Goal: Task Accomplishment & Management: Complete application form

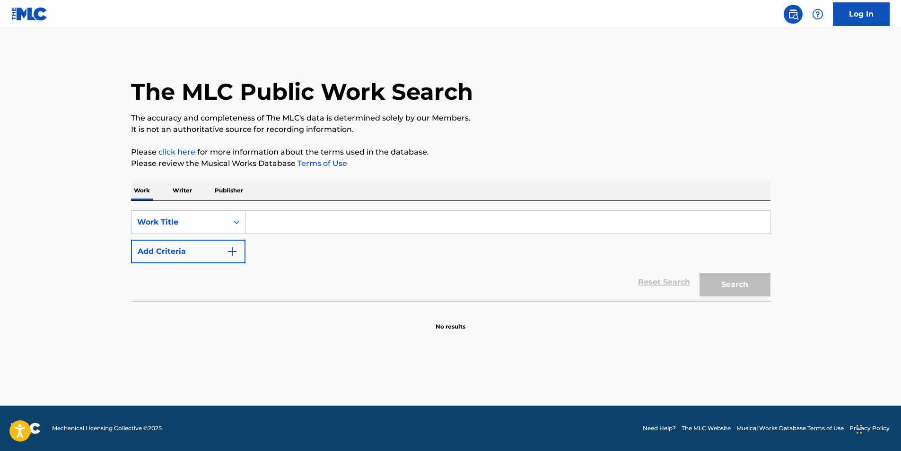
click at [865, 15] on link "Log In" at bounding box center [861, 14] width 57 height 24
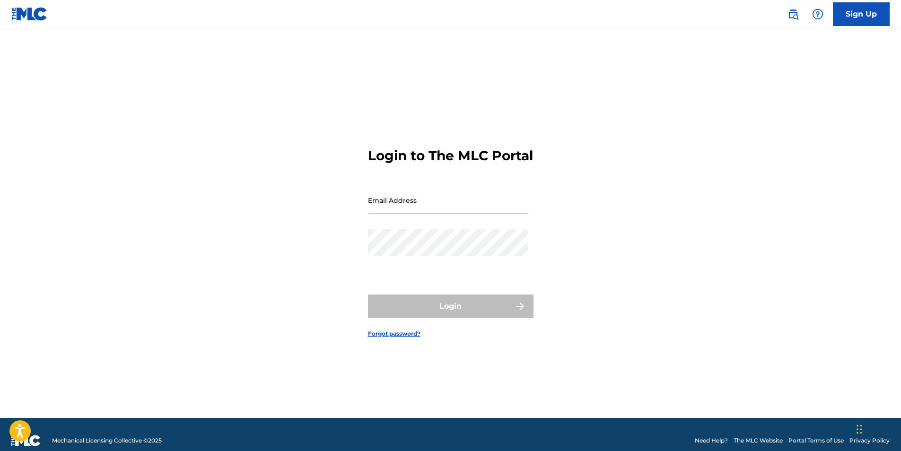
type input "[EMAIL_ADDRESS][DOMAIN_NAME]"
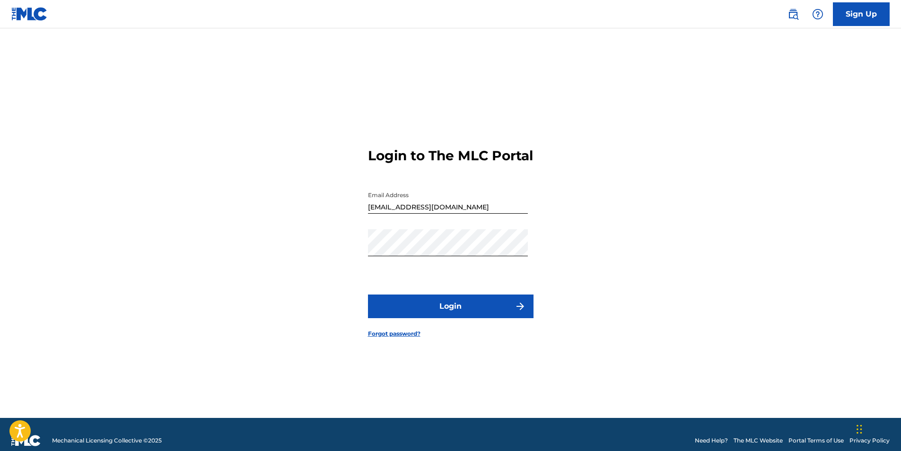
click at [418, 312] on button "Login" at bounding box center [451, 307] width 166 height 24
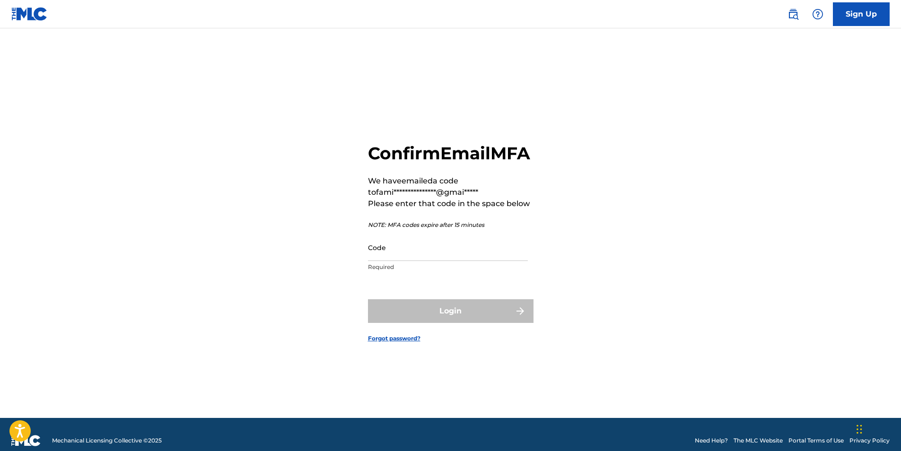
click at [460, 261] on input "Code" at bounding box center [448, 247] width 160 height 27
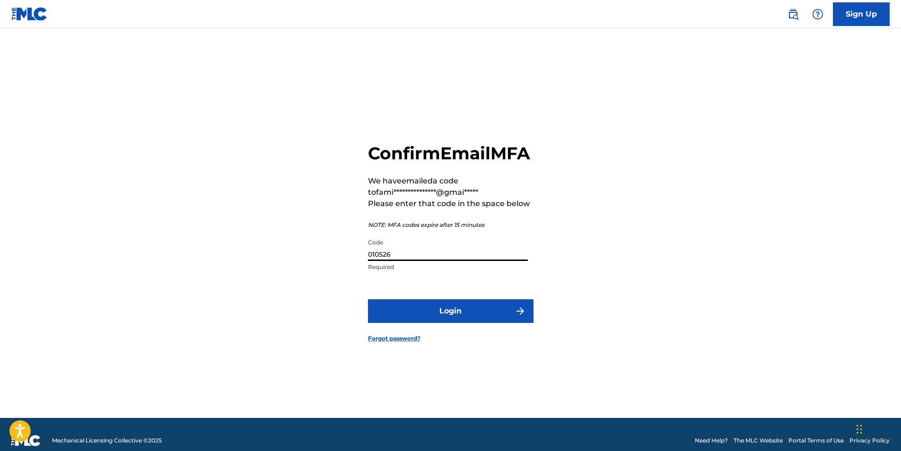
type input "010526"
click at [487, 322] on button "Login" at bounding box center [451, 311] width 166 height 24
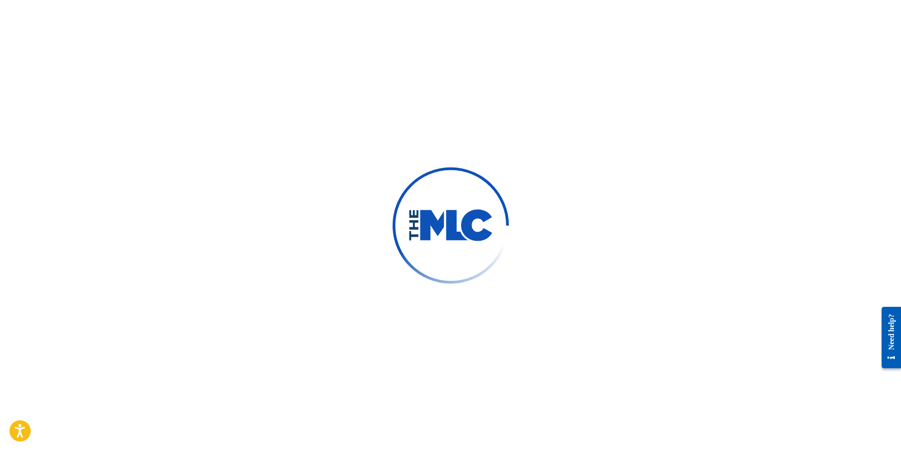
click at [719, 157] on div at bounding box center [450, 225] width 901 height 451
click at [213, 245] on div at bounding box center [450, 225] width 901 height 451
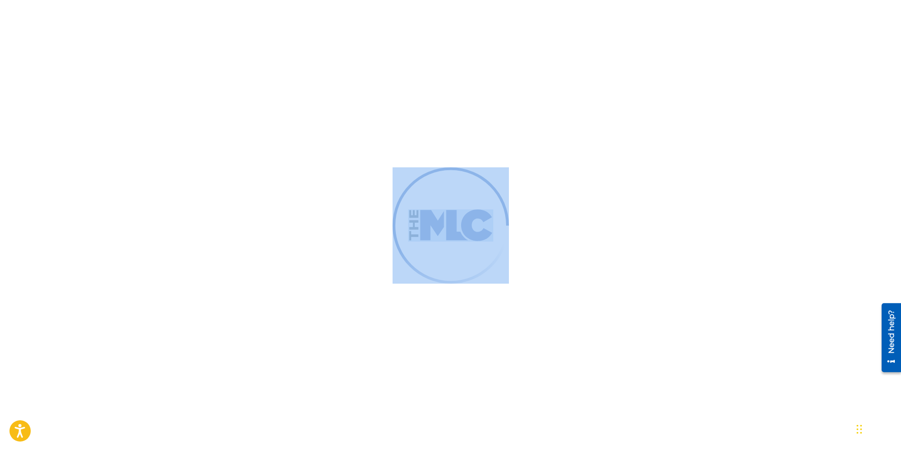
click at [213, 245] on div at bounding box center [450, 225] width 901 height 451
click at [143, 164] on div at bounding box center [450, 225] width 901 height 451
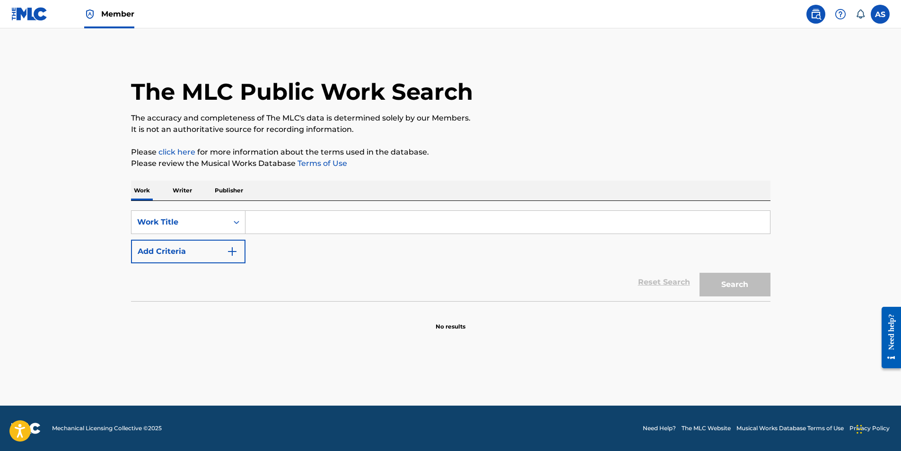
click at [34, 20] on img at bounding box center [29, 14] width 36 height 14
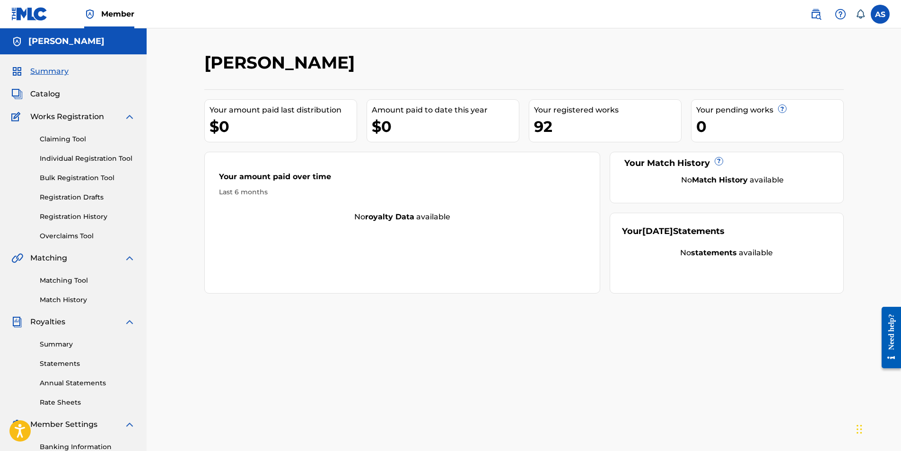
click at [93, 159] on link "Individual Registration Tool" at bounding box center [88, 159] width 96 height 10
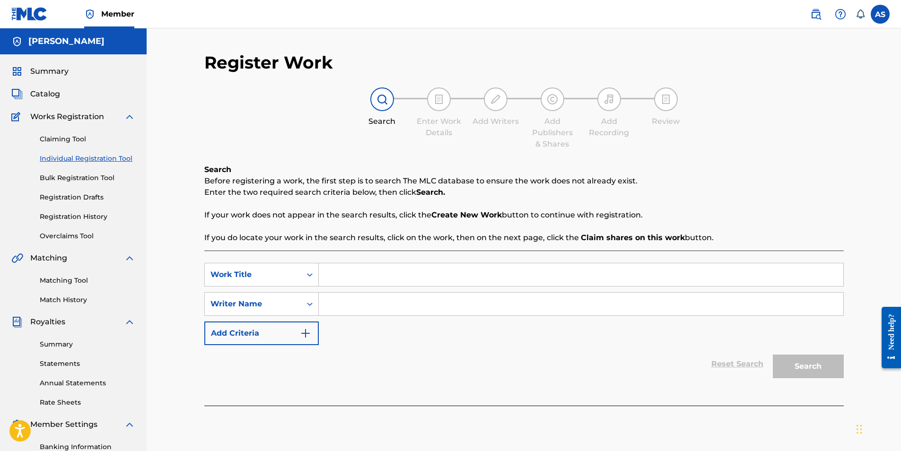
click at [335, 280] on input "Search Form" at bounding box center [581, 274] width 524 height 23
click at [367, 276] on input "Search Form" at bounding box center [581, 274] width 524 height 23
paste input "OUTSIDEE FREESTYLE"
type input "OUTSIDEE FREESTYLE"
click at [332, 308] on input "Search Form" at bounding box center [581, 304] width 524 height 23
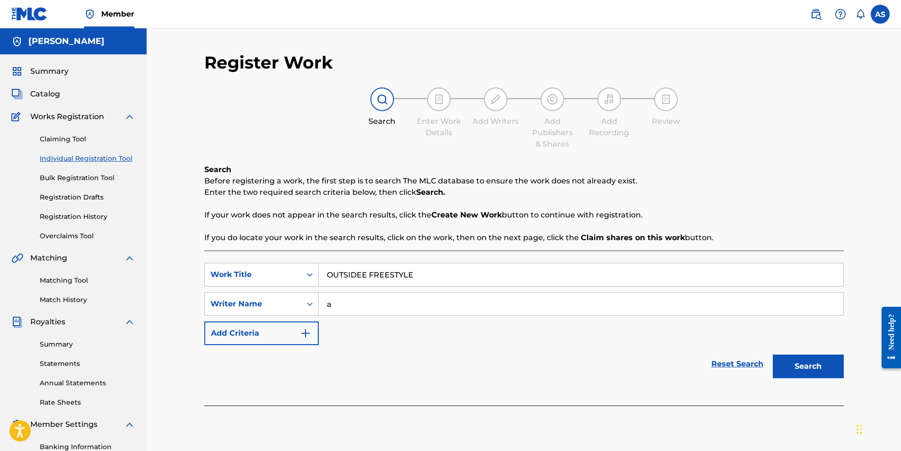
type input "a"
click at [819, 372] on button "Search" at bounding box center [808, 367] width 71 height 24
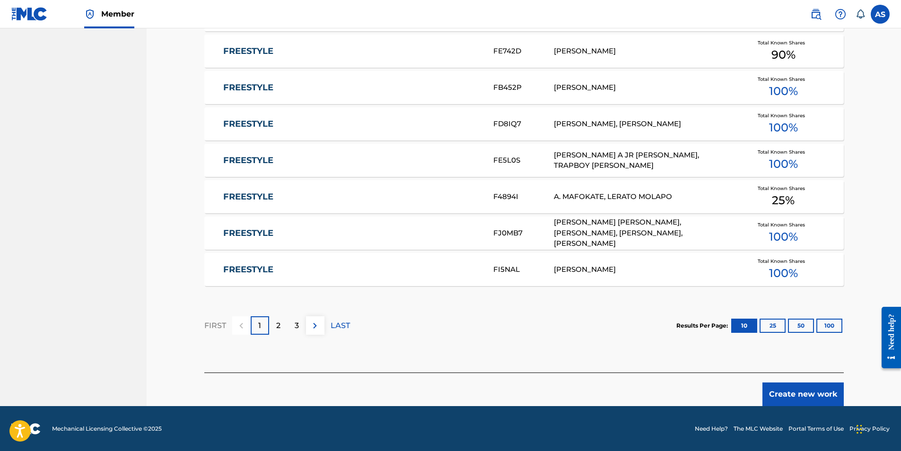
scroll to position [517, 0]
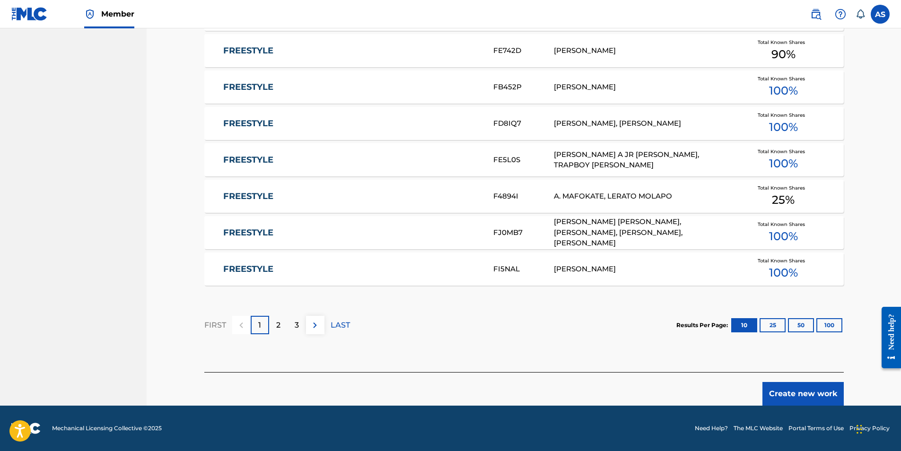
click at [786, 395] on button "Create new work" at bounding box center [802, 394] width 81 height 24
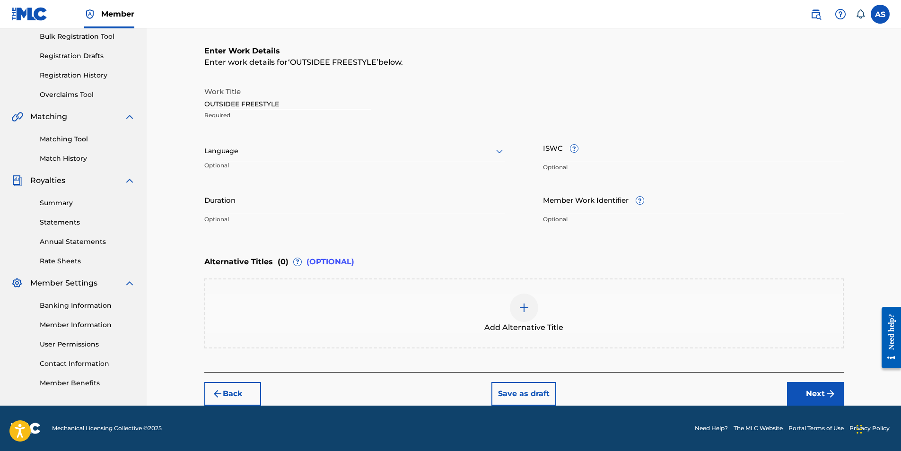
scroll to position [94, 0]
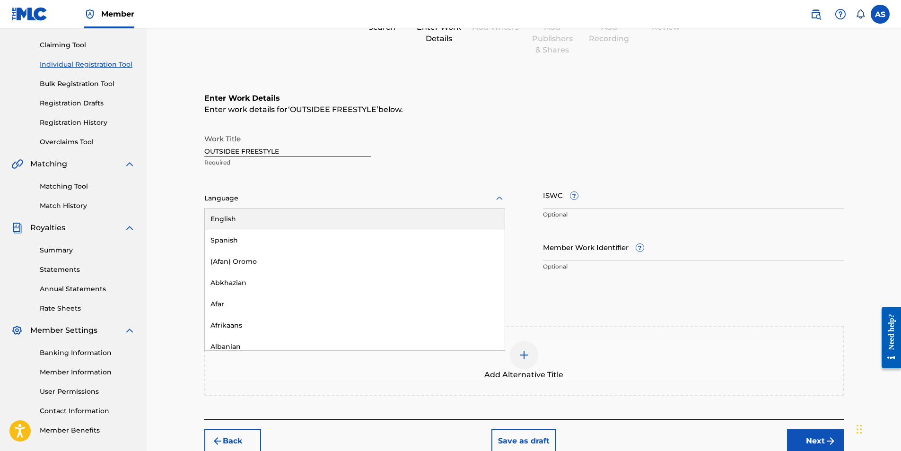
click at [296, 203] on div at bounding box center [354, 198] width 301 height 12
click at [323, 175] on div "Work Title OUTSIDEE FREESTYLE Required 153 results available. Use Up and Down t…" at bounding box center [523, 203] width 639 height 147
click at [596, 198] on input "ISWC ?" at bounding box center [693, 195] width 301 height 27
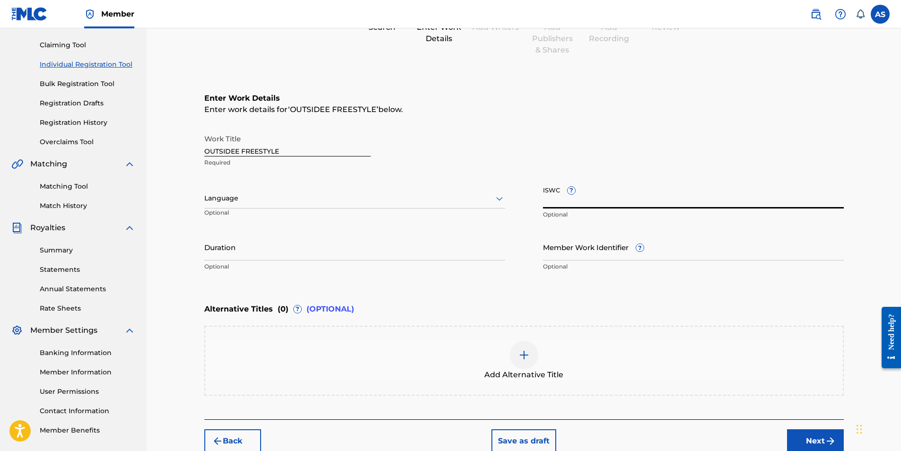
click at [613, 196] on input "ISWC ?" at bounding box center [693, 195] width 301 height 27
paste input "T-334.655.802-5"
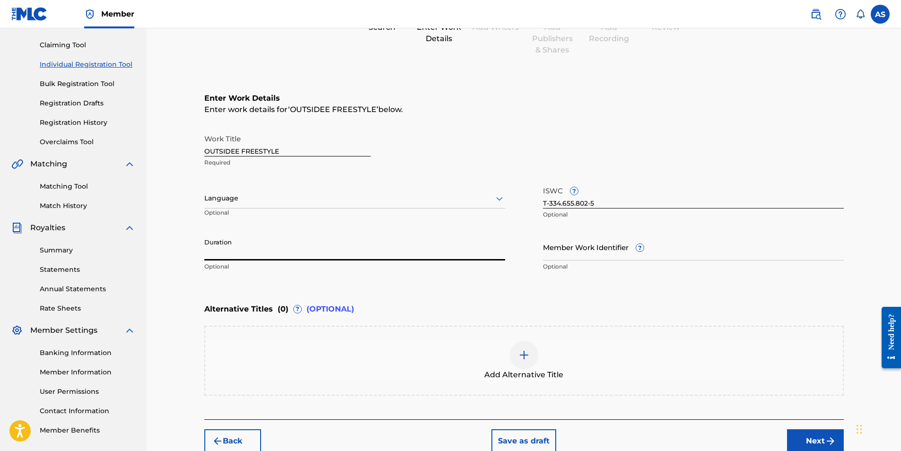
click at [314, 246] on input "Duration" at bounding box center [354, 247] width 301 height 27
click at [563, 203] on input "T-334.655.802-5" at bounding box center [693, 195] width 301 height 27
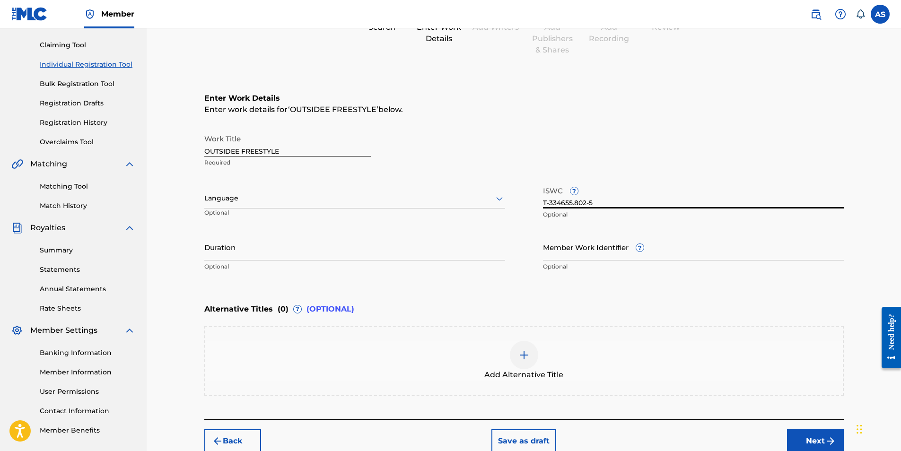
click at [576, 203] on input "T-334655.802-5" at bounding box center [693, 195] width 301 height 27
type input "T-334655802-5"
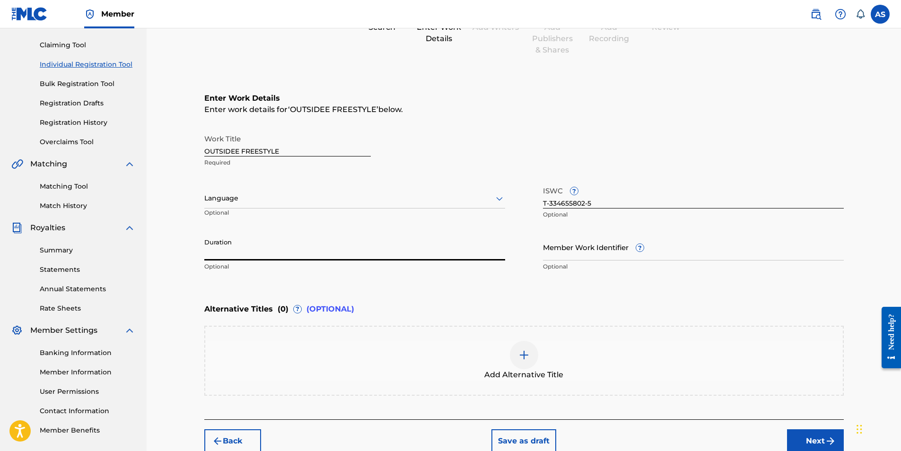
click at [286, 257] on input "Duration" at bounding box center [354, 247] width 301 height 27
type input "02:18"
click at [830, 443] on img "submit" at bounding box center [830, 441] width 11 height 11
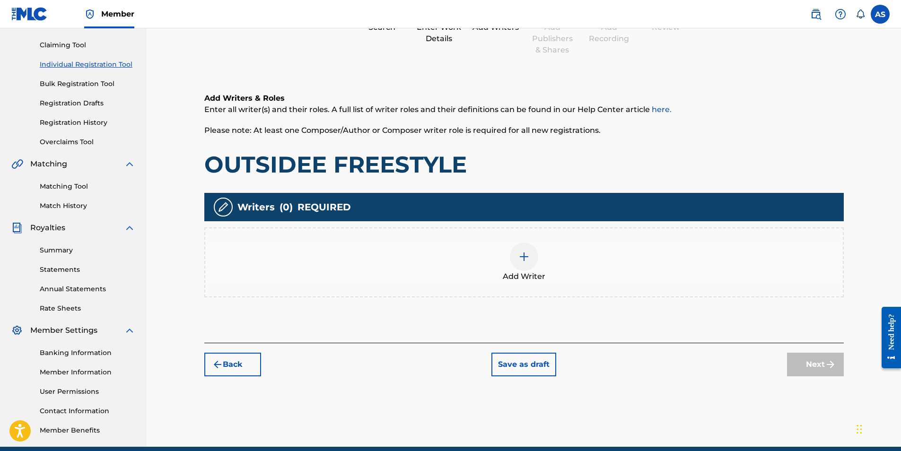
scroll to position [43, 0]
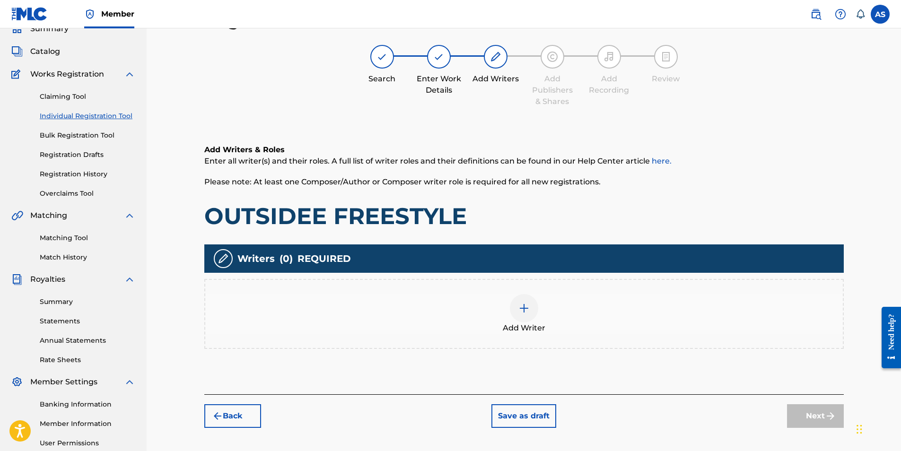
click at [524, 316] on div at bounding box center [524, 308] width 28 height 28
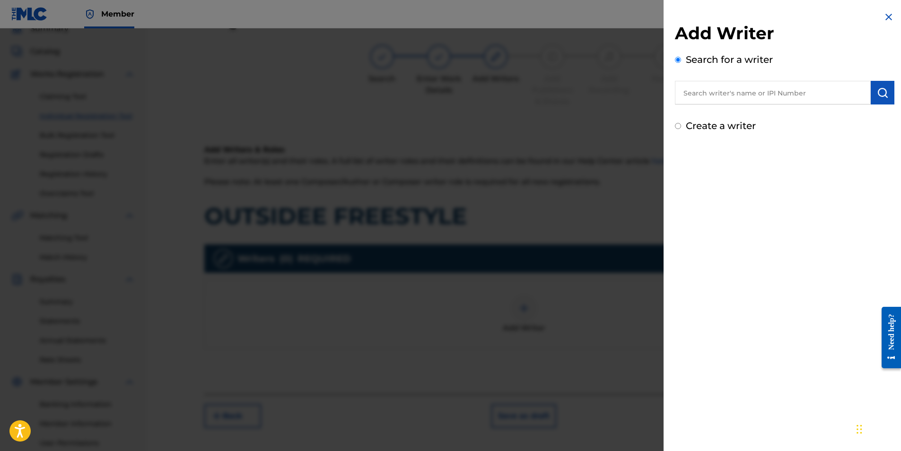
click at [725, 88] on input "text" at bounding box center [773, 93] width 196 height 24
type input "alyis"
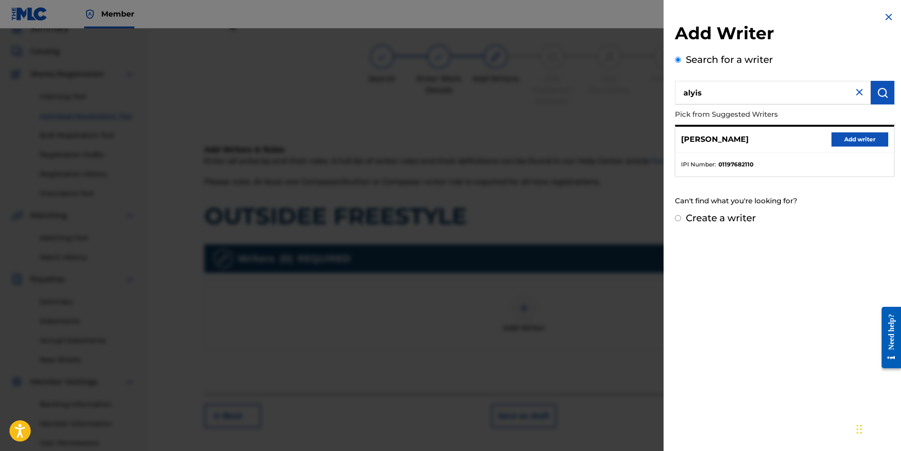
click at [860, 140] on button "Add writer" at bounding box center [859, 139] width 57 height 14
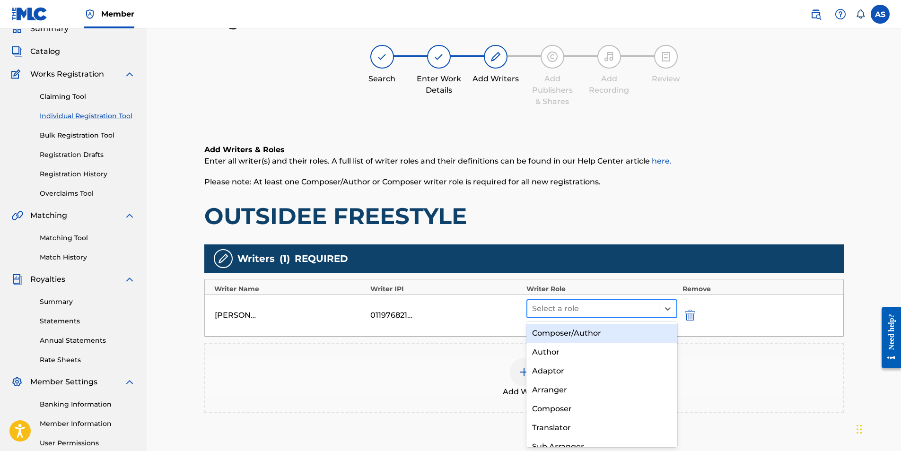
click at [600, 311] on div at bounding box center [593, 308] width 122 height 13
click at [590, 334] on div "Composer/Author" at bounding box center [601, 333] width 151 height 19
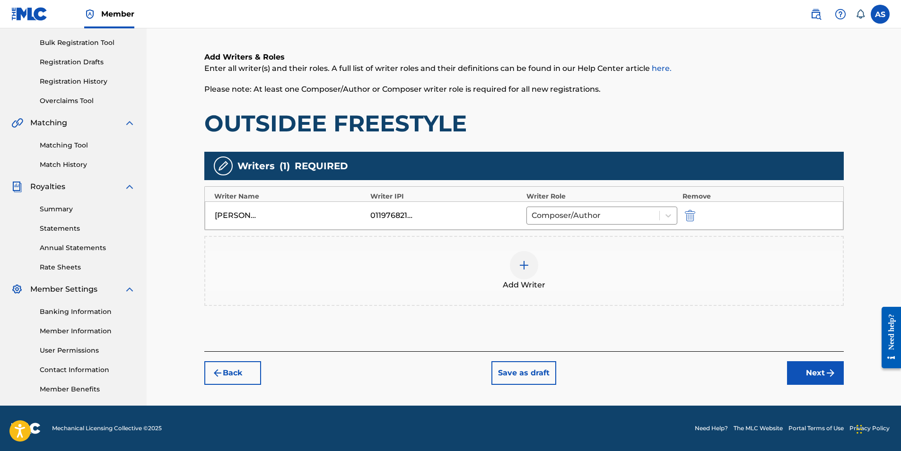
click at [834, 371] on img "submit" at bounding box center [830, 372] width 11 height 11
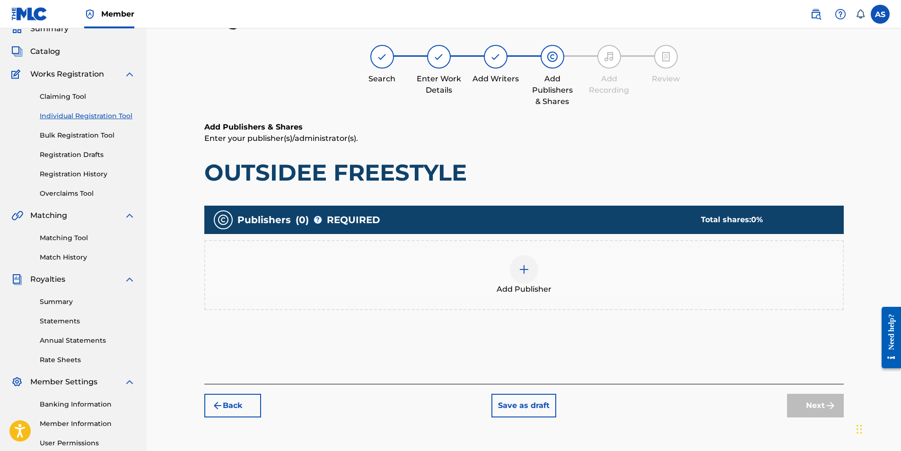
click at [519, 271] on img at bounding box center [523, 269] width 11 height 11
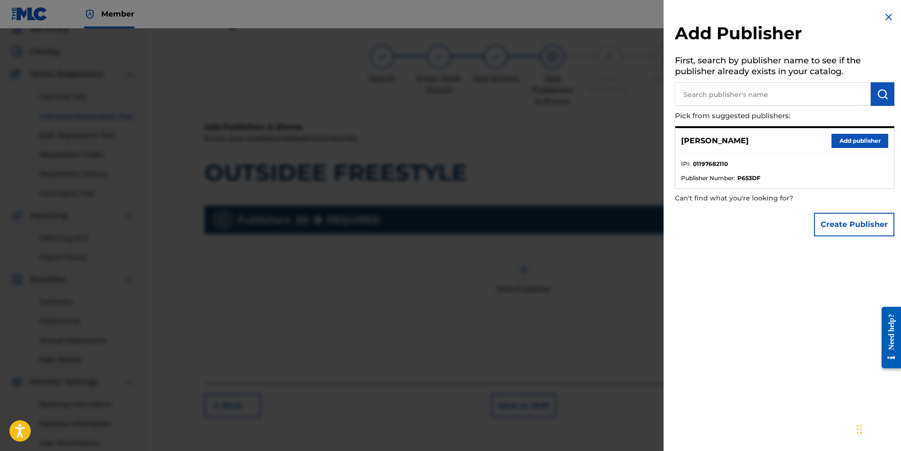
click at [851, 137] on button "Add publisher" at bounding box center [859, 141] width 57 height 14
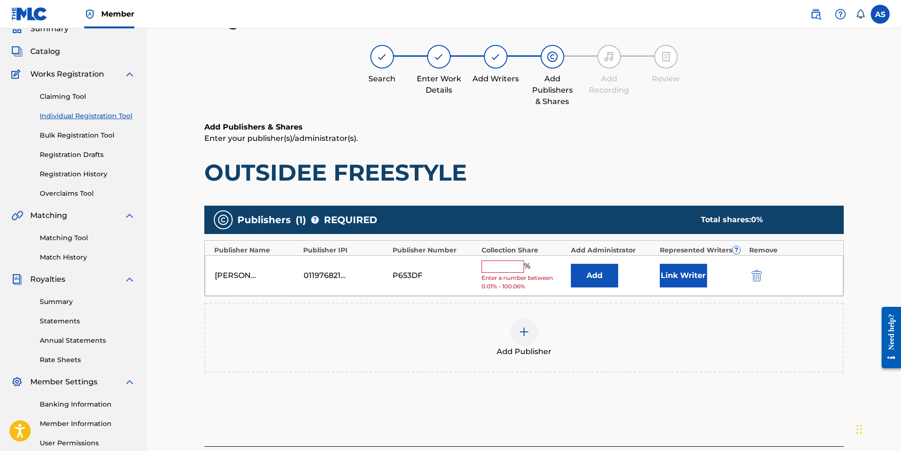
click at [503, 267] on input "text" at bounding box center [502, 267] width 43 height 12
type input "100"
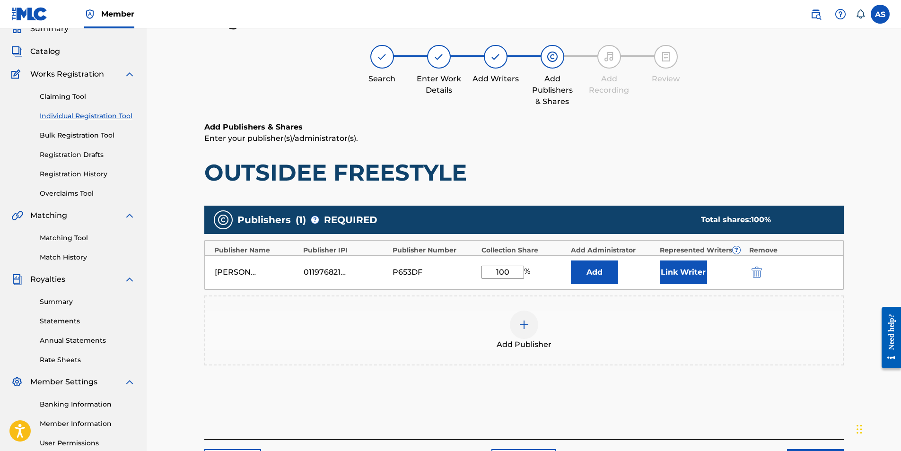
click at [699, 270] on button "Link Writer" at bounding box center [683, 273] width 47 height 24
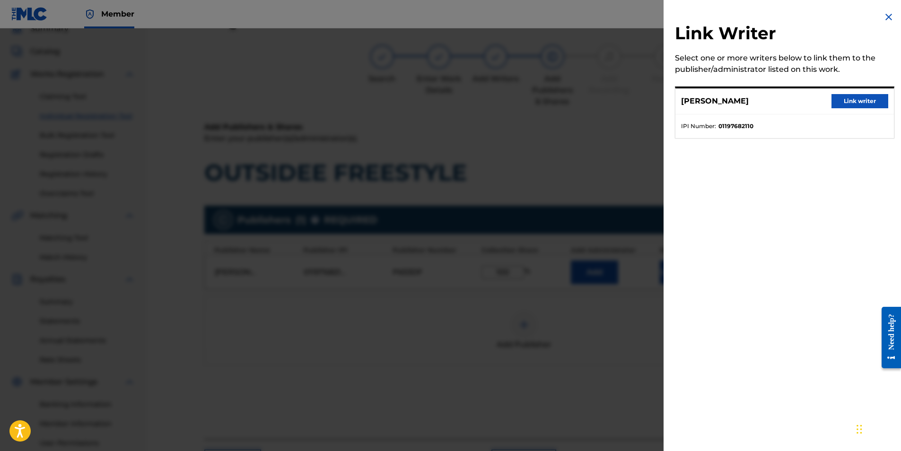
click at [862, 95] on button "Link writer" at bounding box center [859, 101] width 57 height 14
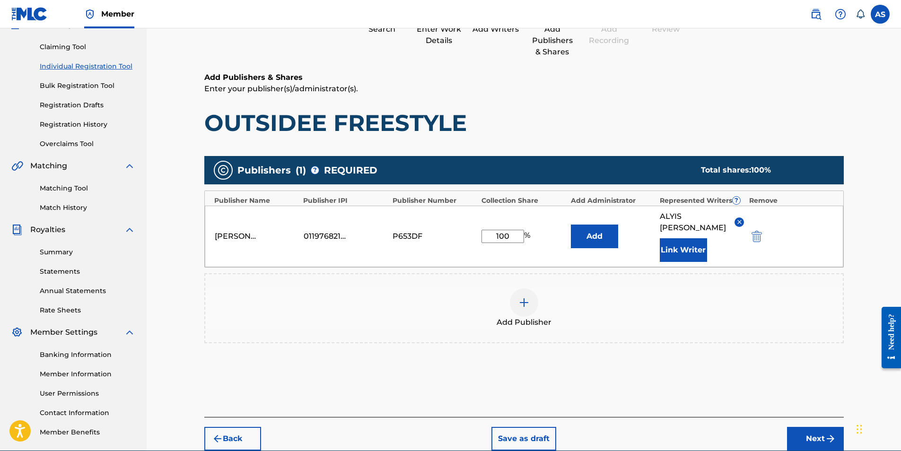
scroll to position [135, 0]
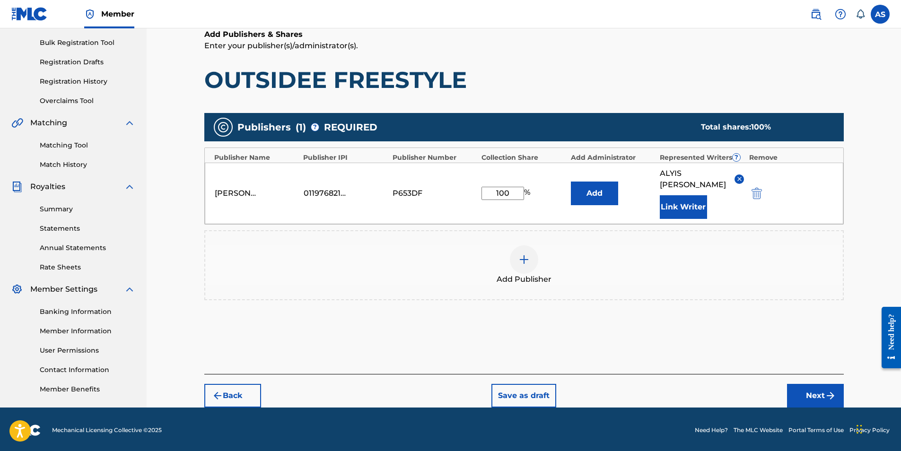
click at [830, 390] on img "submit" at bounding box center [830, 395] width 11 height 11
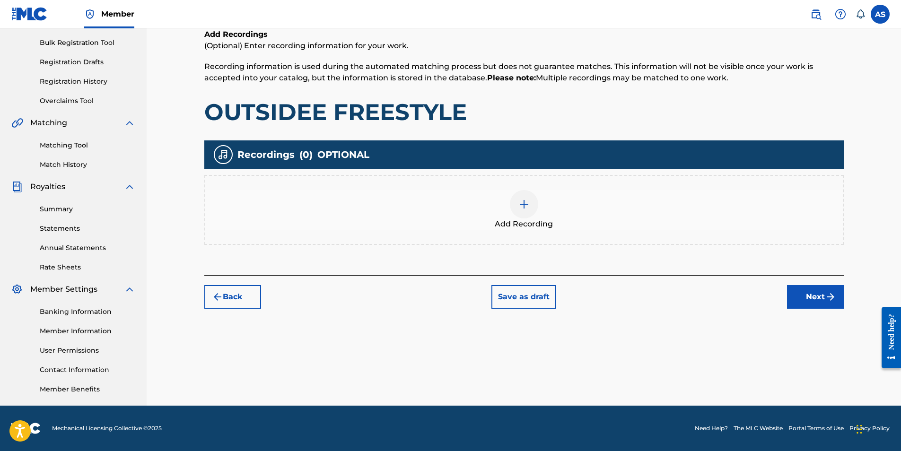
scroll to position [43, 0]
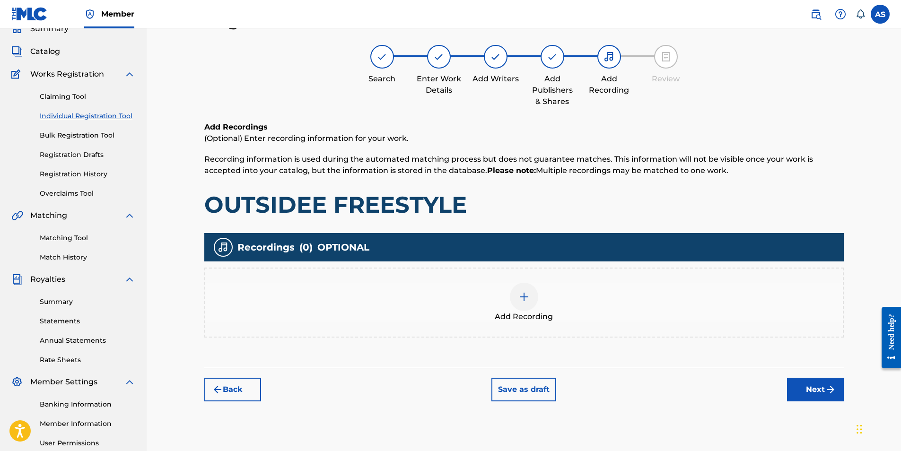
click at [524, 298] on img at bounding box center [523, 296] width 11 height 11
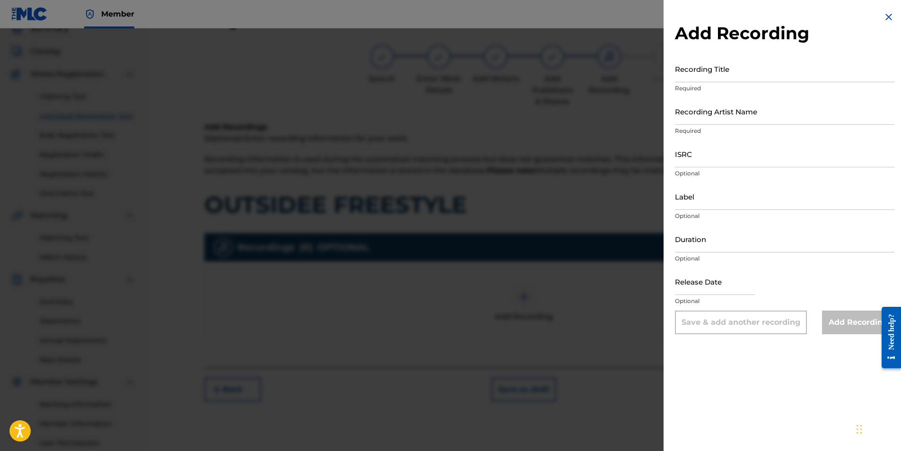
click at [730, 75] on input "Recording Title" at bounding box center [784, 68] width 219 height 27
click at [751, 73] on input "Recording Title" at bounding box center [784, 68] width 219 height 27
drag, startPoint x: 751, startPoint y: 73, endPoint x: 726, endPoint y: 73, distance: 24.1
click at [726, 73] on input "Recording Title" at bounding box center [784, 68] width 219 height 27
paste input "OUTSIDEE FREESTYLE"
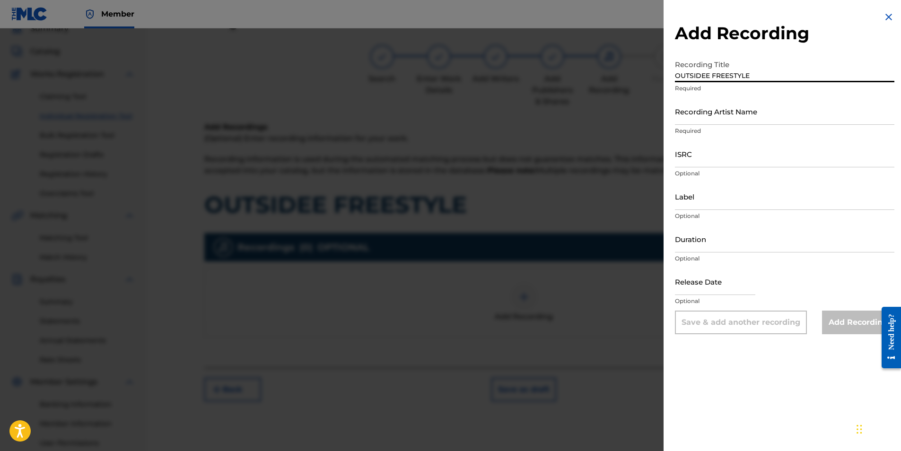
type input "OUTSIDEE FREESTYLE"
click at [775, 113] on input "Recording Artist Name" at bounding box center [784, 111] width 219 height 27
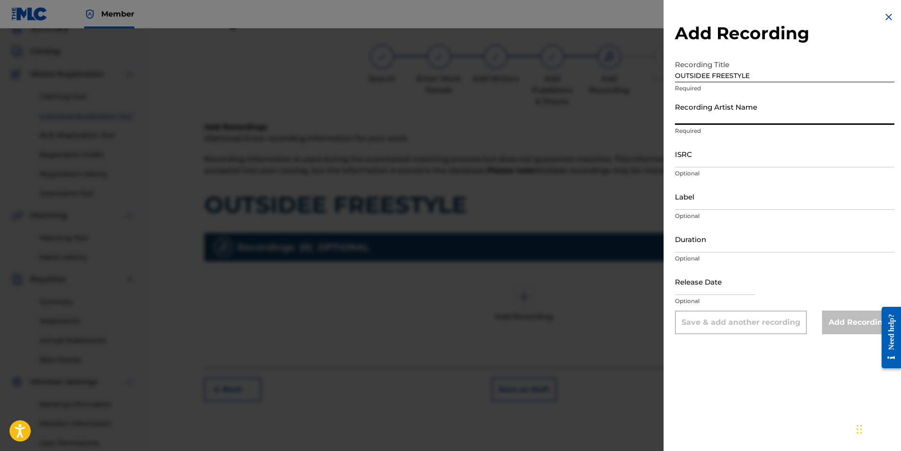
type input "[PERSON_NAME]"
type input "Family First Records"
type input "02:57"
type input "[DATE]"
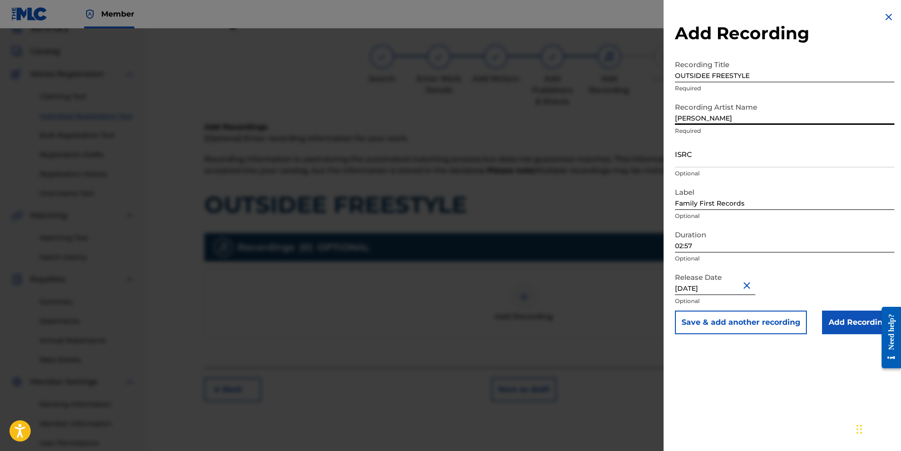
click at [742, 161] on input "ISRC" at bounding box center [784, 153] width 219 height 27
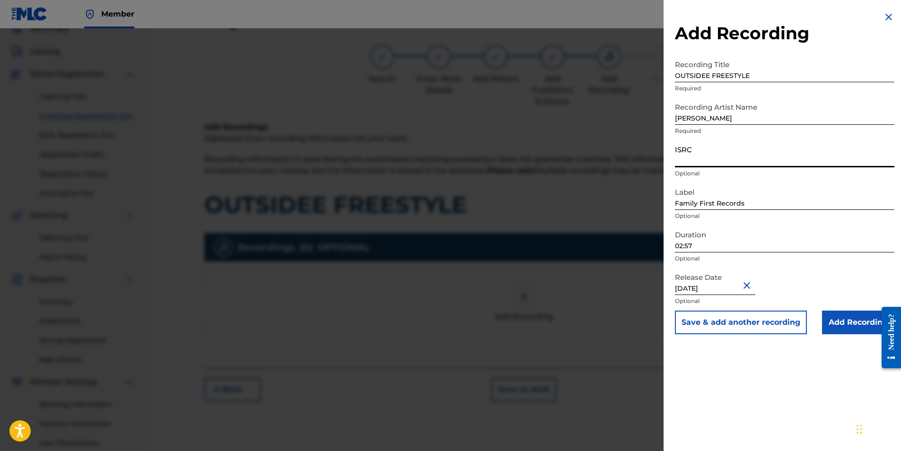
click at [752, 154] on input "ISRC" at bounding box center [784, 153] width 219 height 27
paste input "QZZ762567062"
type input "QZZ762567062"
click at [698, 248] on input "02:57" at bounding box center [784, 239] width 219 height 27
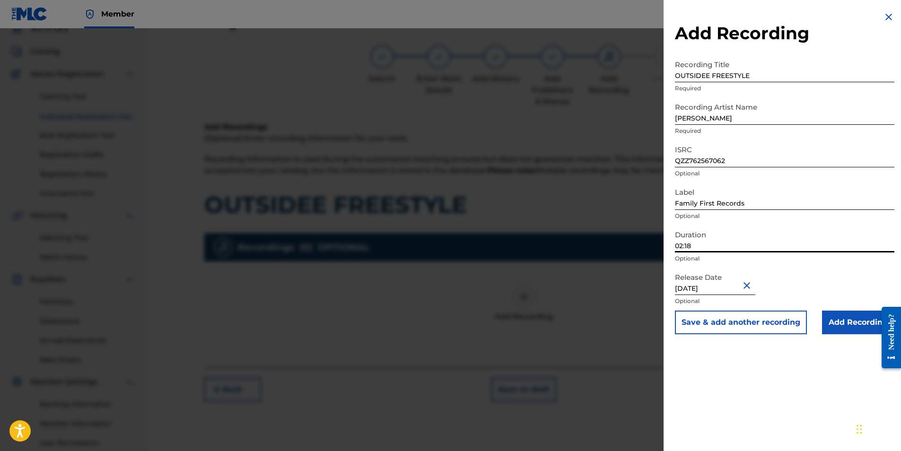
type input "02:18"
click at [696, 289] on input "[DATE]" at bounding box center [715, 281] width 80 height 27
select select "3"
select select "2024"
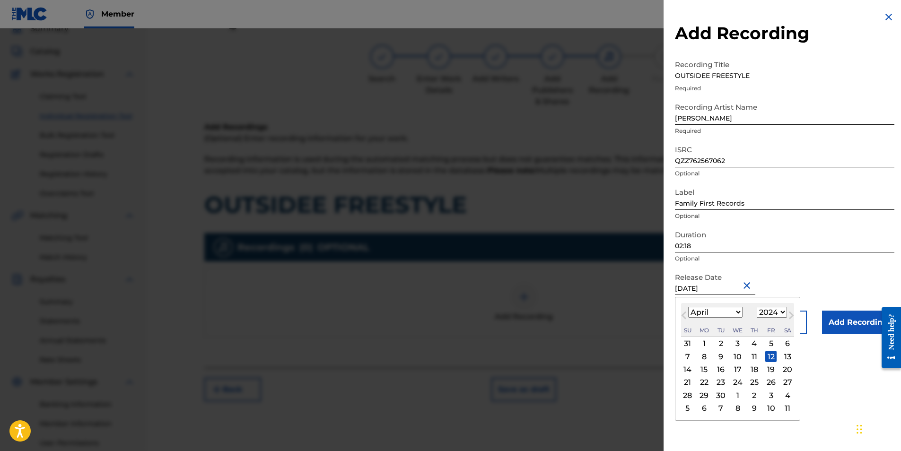
click at [701, 310] on select "January February March April May June July August September October November De…" at bounding box center [715, 312] width 54 height 11
select select "7"
click at [688, 307] on select "January February March April May June July August September October November De…" at bounding box center [715, 312] width 54 height 11
click at [777, 310] on select "1899 1900 1901 1902 1903 1904 1905 1906 1907 1908 1909 1910 1911 1912 1913 1914…" at bounding box center [772, 312] width 30 height 11
select select "2025"
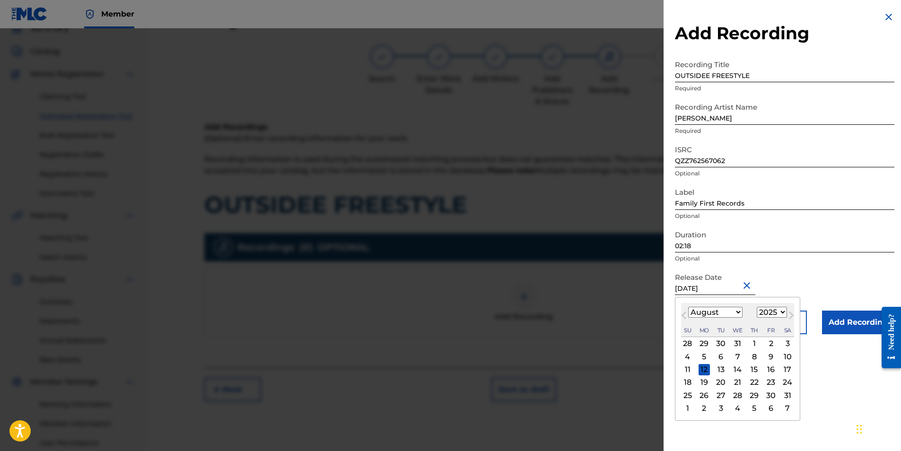
click at [757, 307] on select "1899 1900 1901 1902 1903 1904 1905 1906 1907 1908 1909 1910 1911 1912 1913 1914…" at bounding box center [772, 312] width 30 height 11
click at [789, 369] on div "16" at bounding box center [787, 369] width 11 height 11
type input "[DATE]"
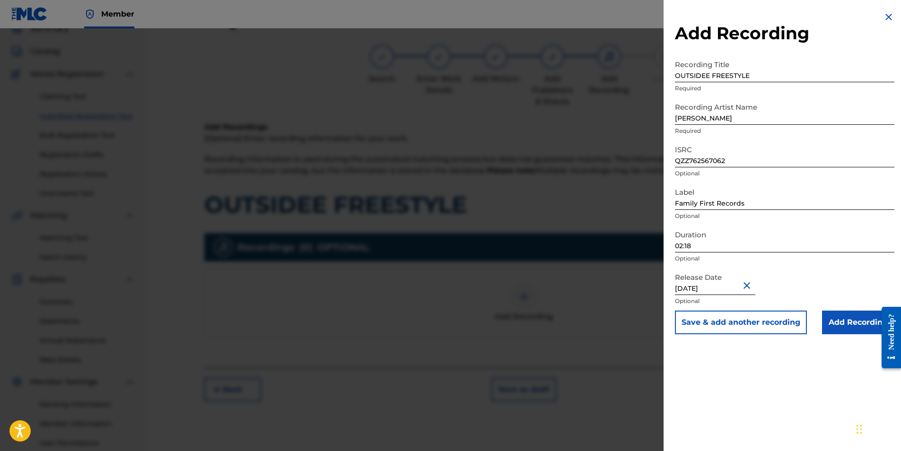
click at [852, 321] on input "Add Recording" at bounding box center [858, 323] width 72 height 24
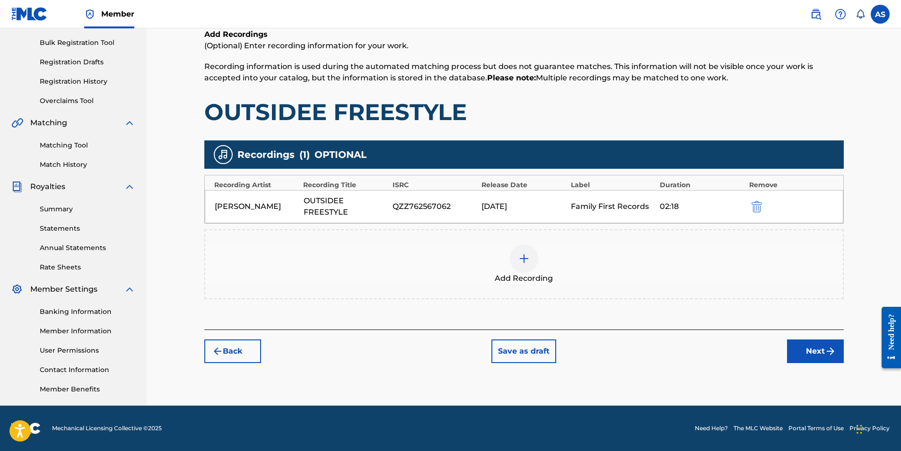
click at [817, 353] on button "Next" at bounding box center [815, 352] width 57 height 24
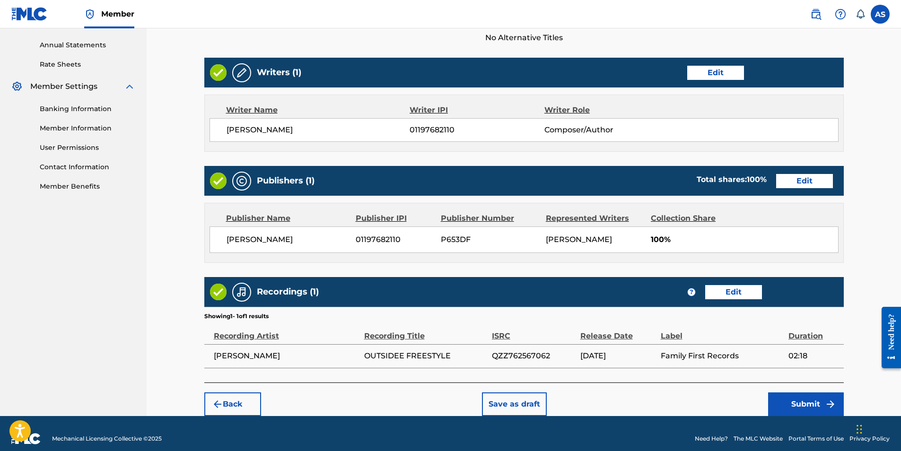
scroll to position [349, 0]
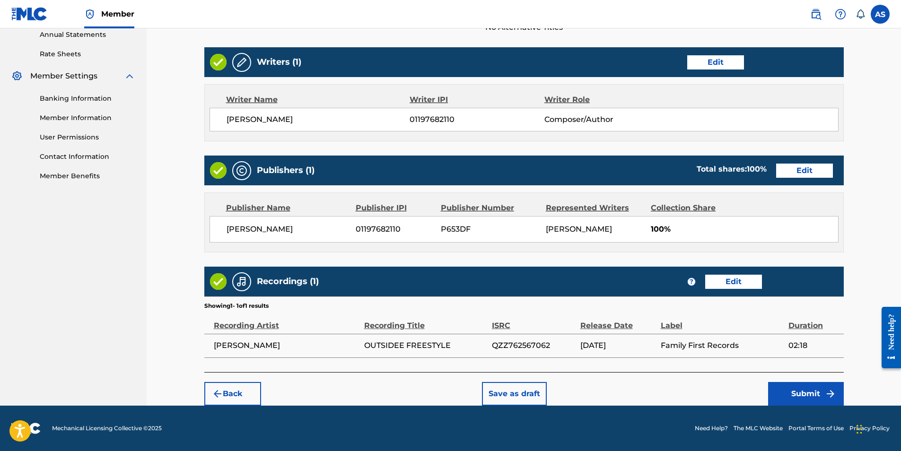
click at [801, 393] on button "Submit" at bounding box center [806, 394] width 76 height 24
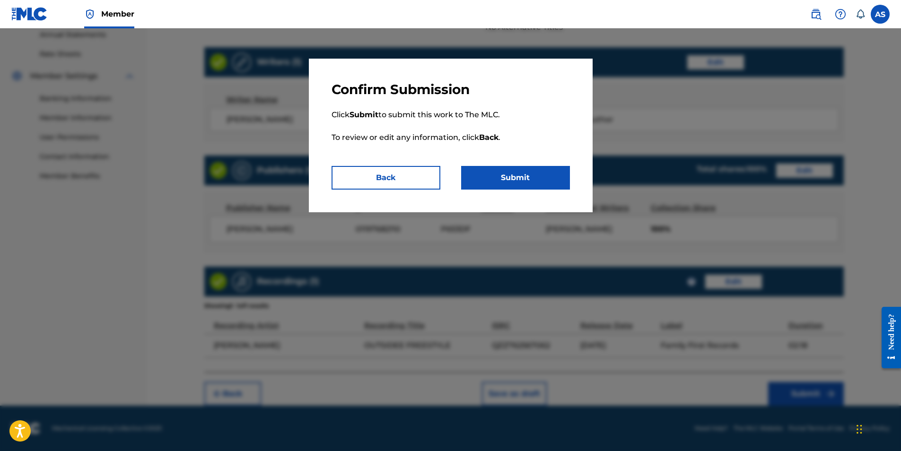
click at [521, 180] on button "Submit" at bounding box center [515, 178] width 109 height 24
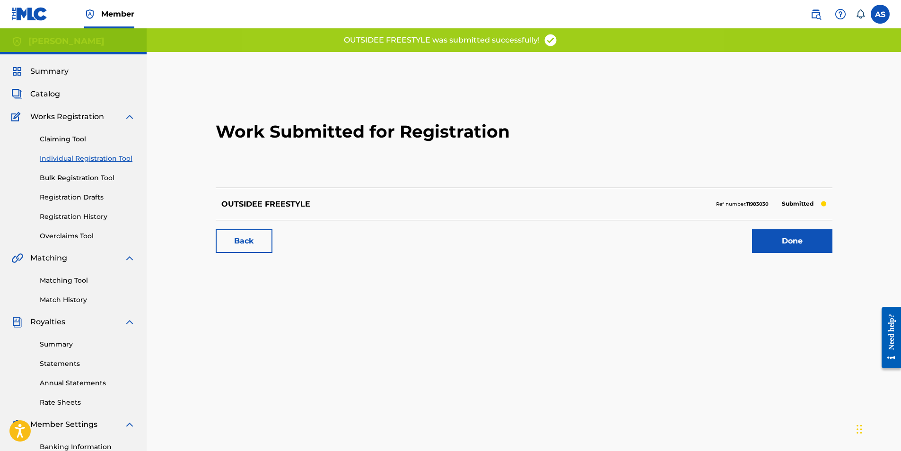
click at [816, 240] on link "Done" at bounding box center [792, 241] width 80 height 24
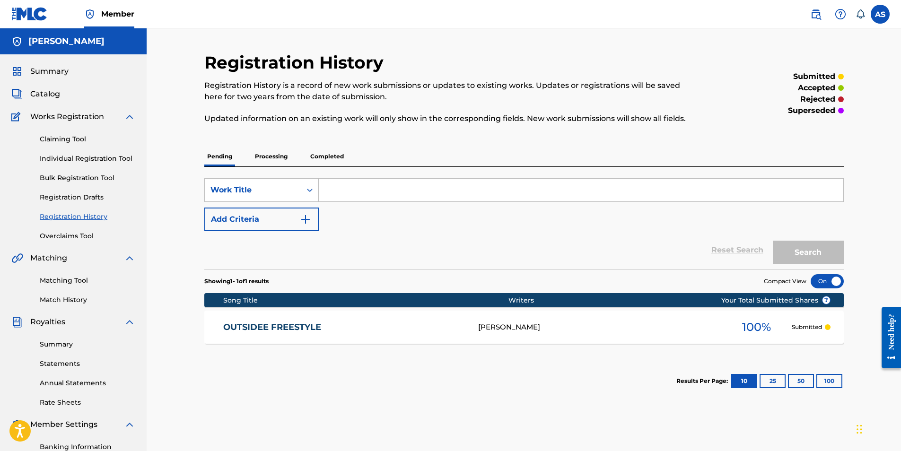
click at [92, 158] on link "Individual Registration Tool" at bounding box center [88, 159] width 96 height 10
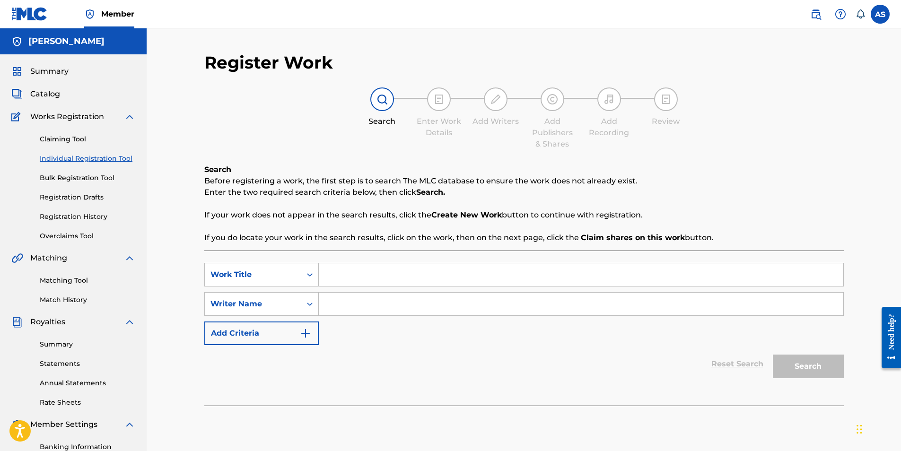
click at [351, 277] on input "Search Form" at bounding box center [581, 274] width 524 height 23
click at [350, 274] on input "Search Form" at bounding box center [581, 274] width 524 height 23
paste input "WTHELLY FREESTYLE"
type input "WTHELLY FREESTYLE"
click at [363, 307] on input "Search Form" at bounding box center [581, 304] width 524 height 23
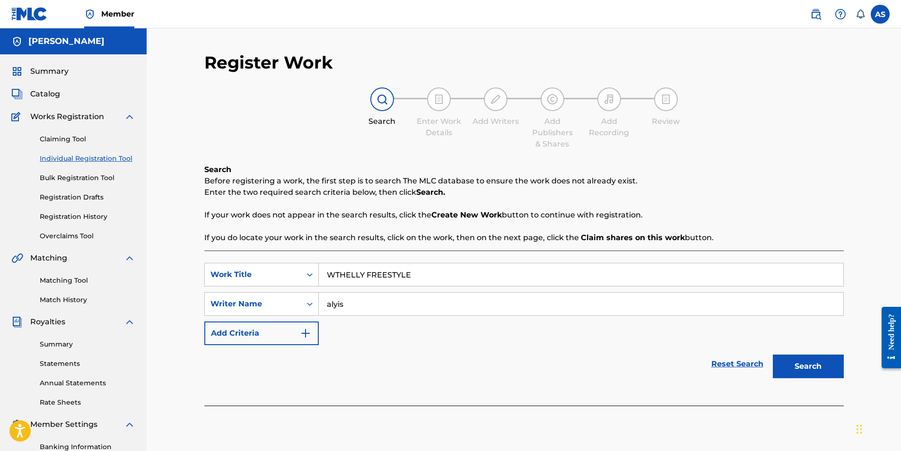
type input "alyis"
click at [773, 355] on button "Search" at bounding box center [808, 367] width 71 height 24
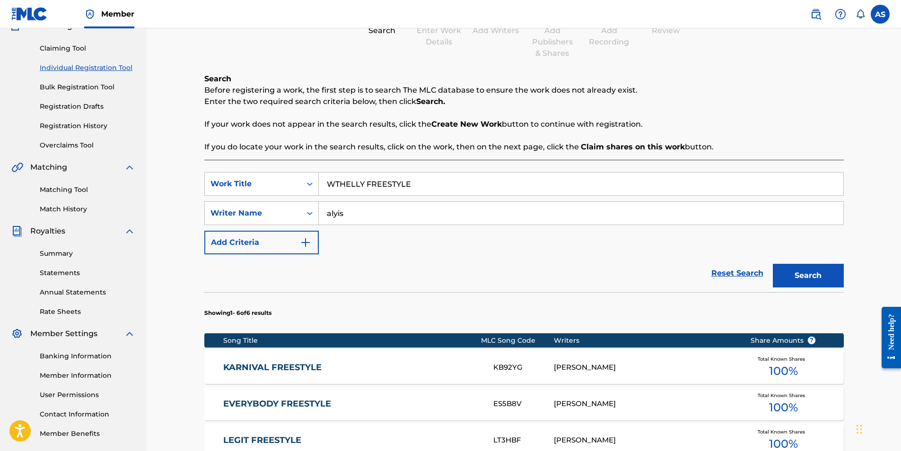
scroll to position [236, 0]
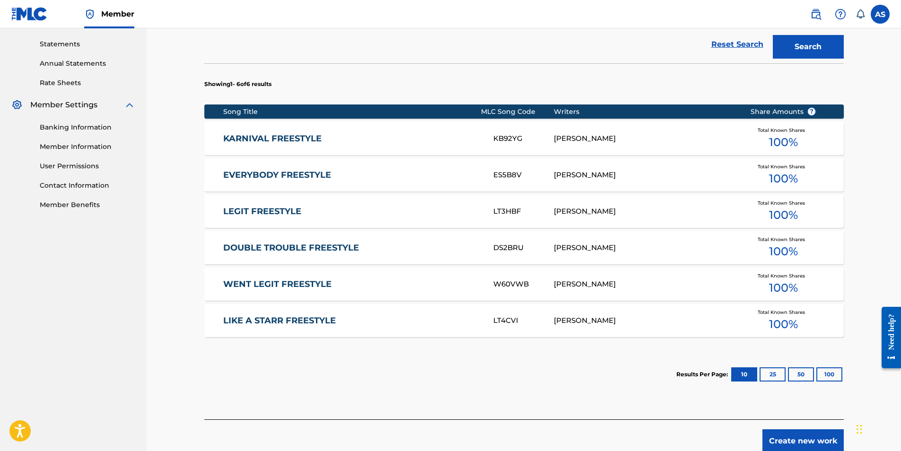
click at [797, 436] on button "Create new work" at bounding box center [802, 441] width 81 height 24
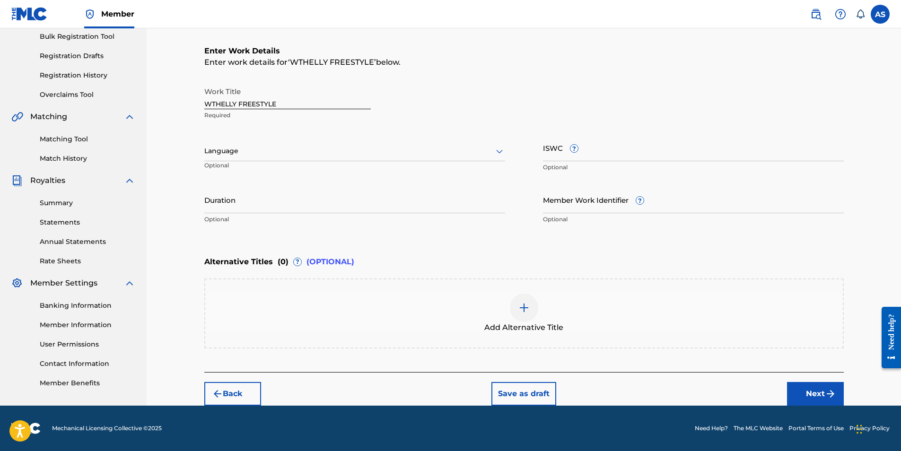
click at [584, 155] on input "ISWC ?" at bounding box center [693, 147] width 301 height 27
paste input "T-334.655.836-5"
click at [563, 156] on input "T-334.655.836-5" at bounding box center [693, 147] width 301 height 27
click at [575, 155] on input "T-334655.836-5" at bounding box center [693, 147] width 301 height 27
type input "T-334655836-5"
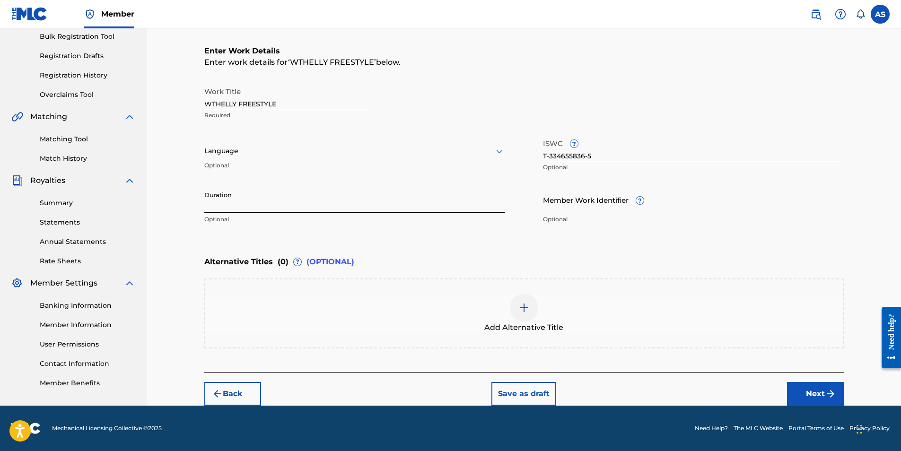
click at [261, 198] on input "Duration" at bounding box center [354, 199] width 301 height 27
click at [216, 201] on input "Duration" at bounding box center [354, 199] width 301 height 27
type input "01:49"
click at [248, 150] on div at bounding box center [354, 151] width 301 height 12
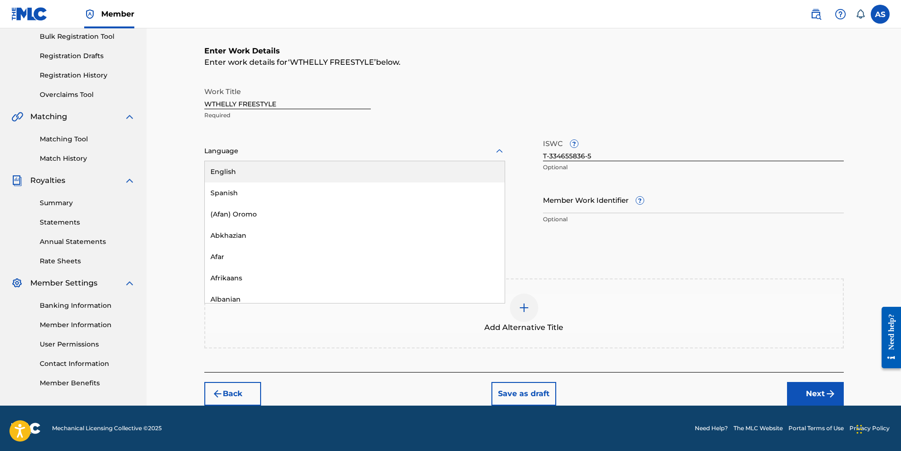
click at [239, 170] on div "English" at bounding box center [355, 171] width 300 height 21
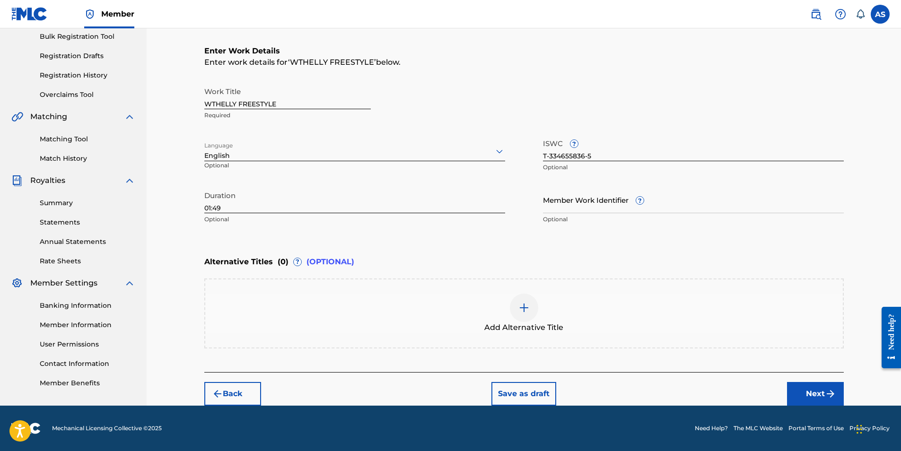
click at [830, 396] on img "submit" at bounding box center [830, 393] width 11 height 11
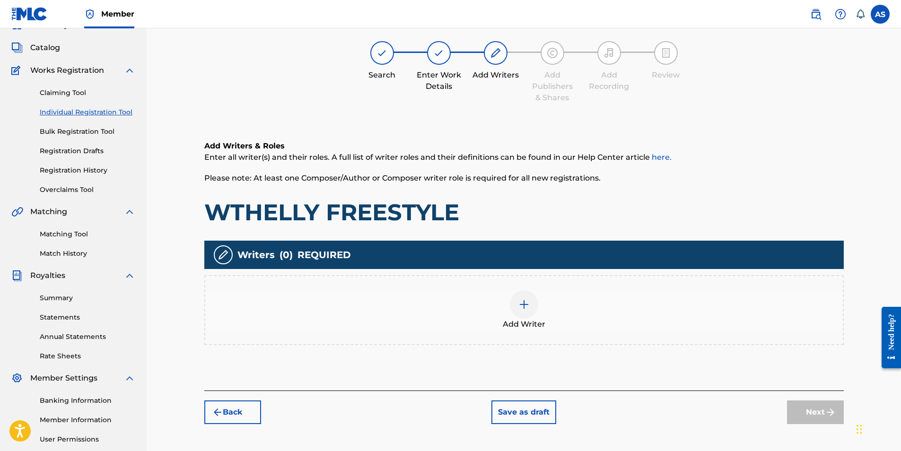
scroll to position [43, 0]
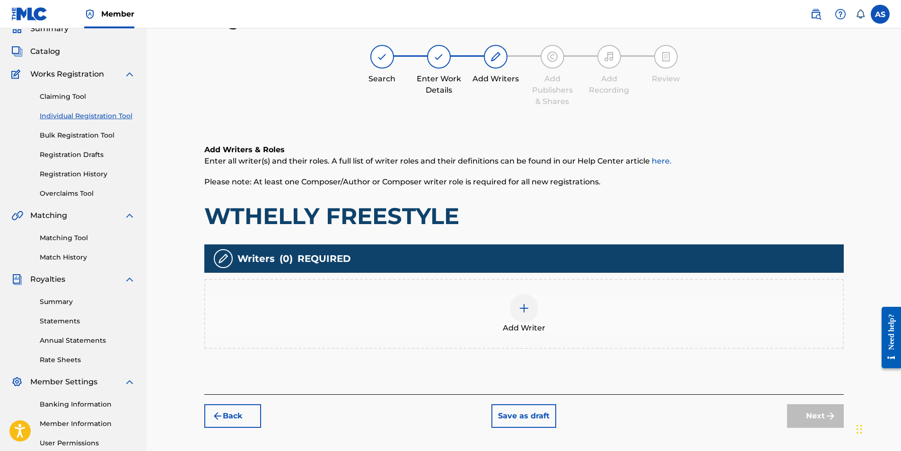
click at [526, 308] on img at bounding box center [523, 308] width 11 height 11
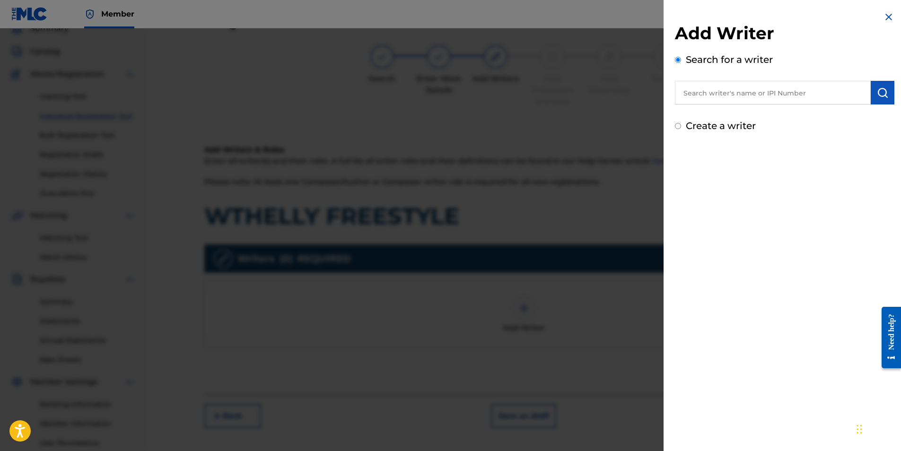
click at [791, 101] on input "text" at bounding box center [773, 93] width 196 height 24
type input "alyis"
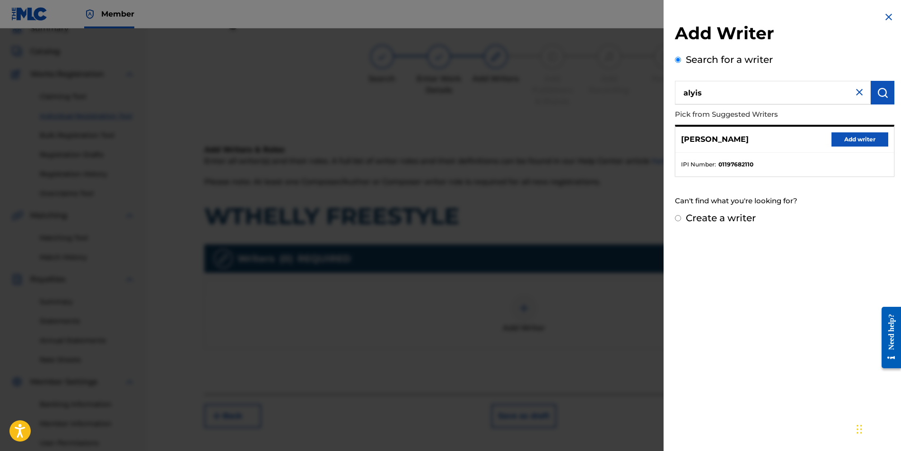
click at [848, 139] on button "Add writer" at bounding box center [859, 139] width 57 height 14
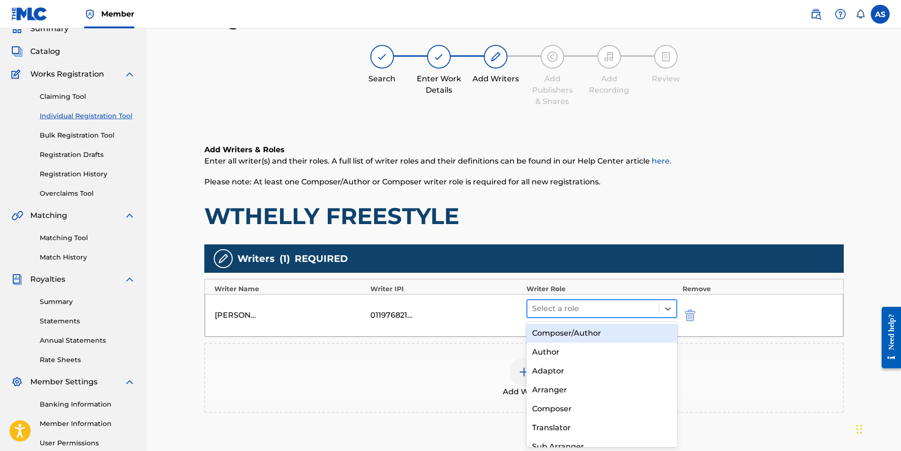
click at [584, 302] on div at bounding box center [593, 308] width 122 height 13
click at [581, 330] on div "Composer/Author" at bounding box center [601, 333] width 151 height 19
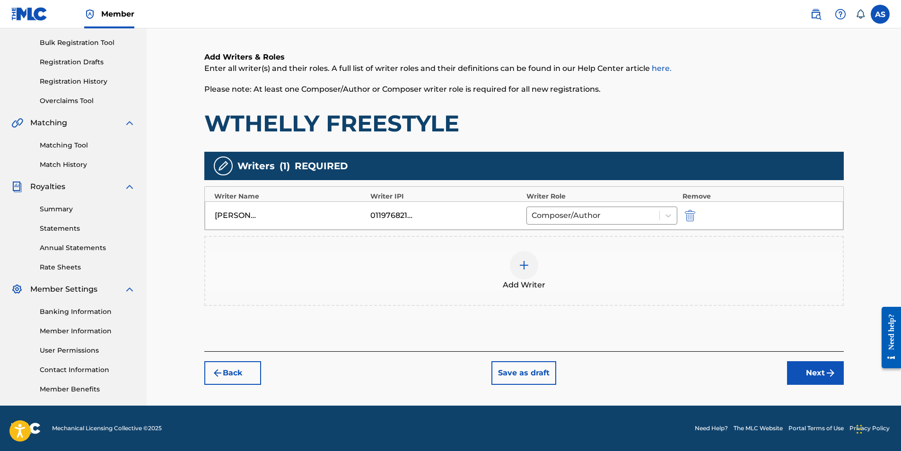
click at [829, 379] on button "Next" at bounding box center [815, 373] width 57 height 24
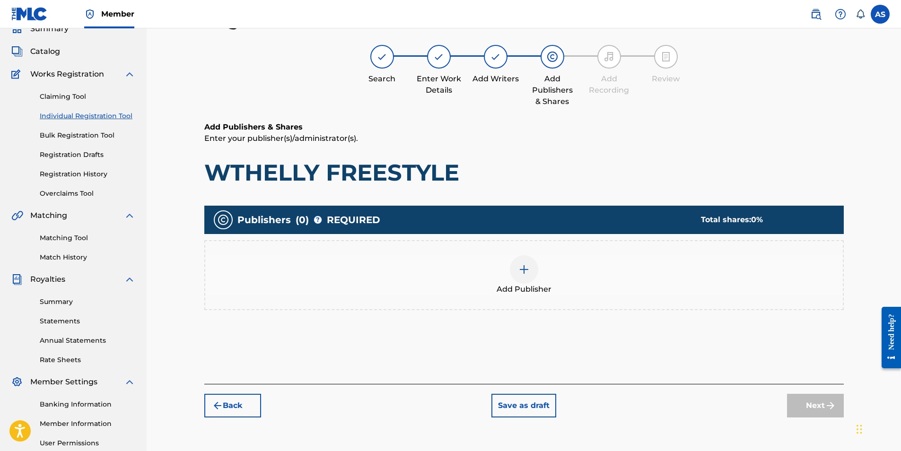
click at [522, 260] on div at bounding box center [524, 269] width 28 height 28
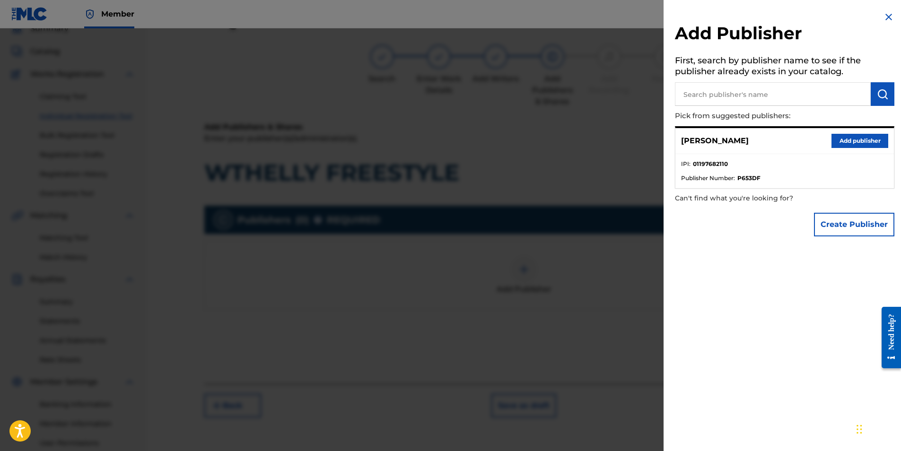
click at [859, 141] on button "Add publisher" at bounding box center [859, 141] width 57 height 14
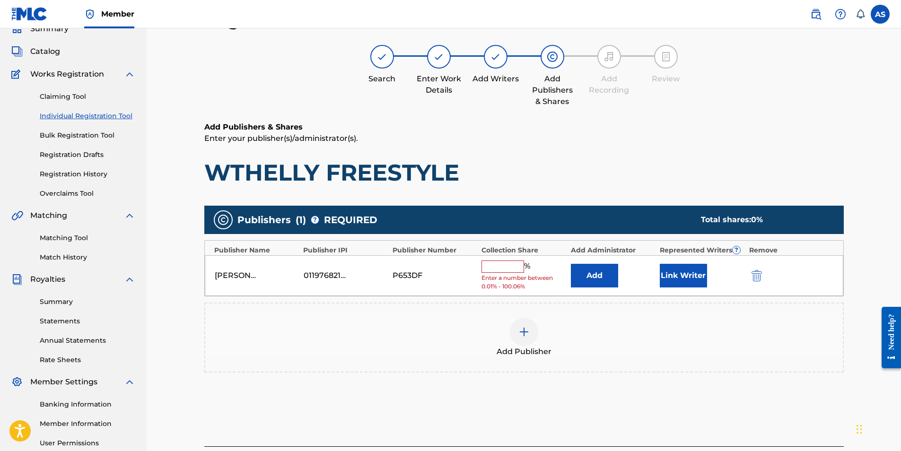
click at [498, 270] on input "text" at bounding box center [502, 267] width 43 height 12
type input "100"
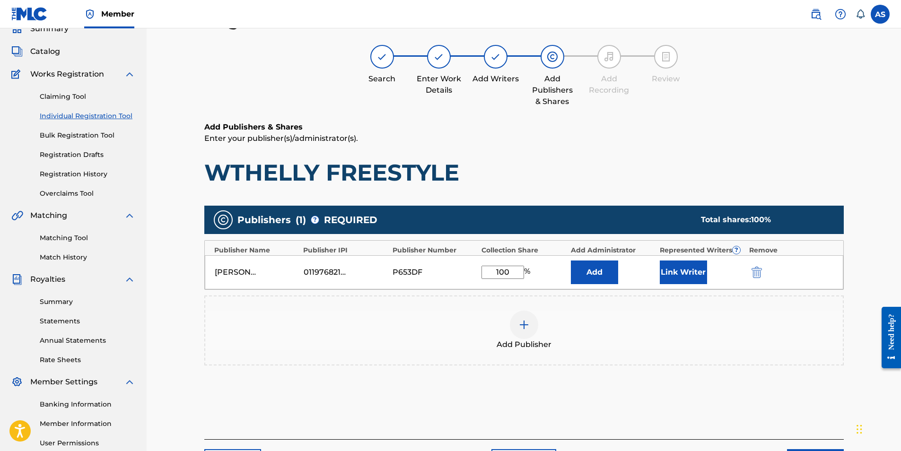
click at [683, 268] on button "Link Writer" at bounding box center [683, 273] width 47 height 24
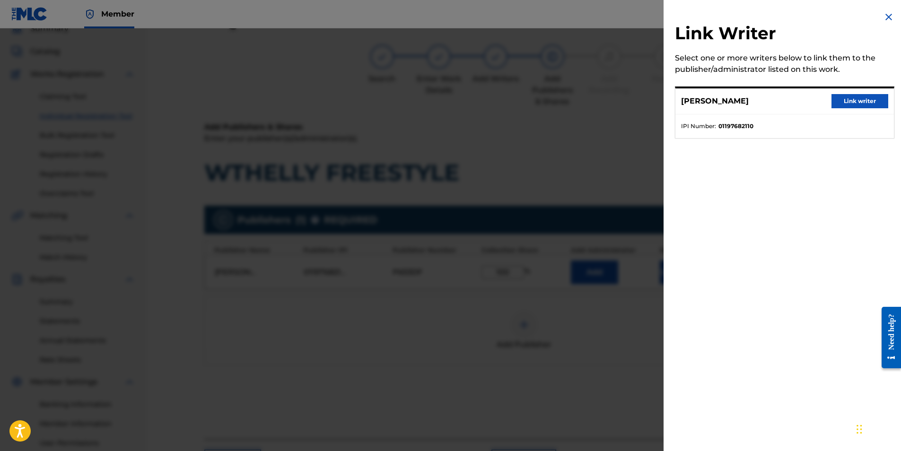
click at [865, 95] on button "Link writer" at bounding box center [859, 101] width 57 height 14
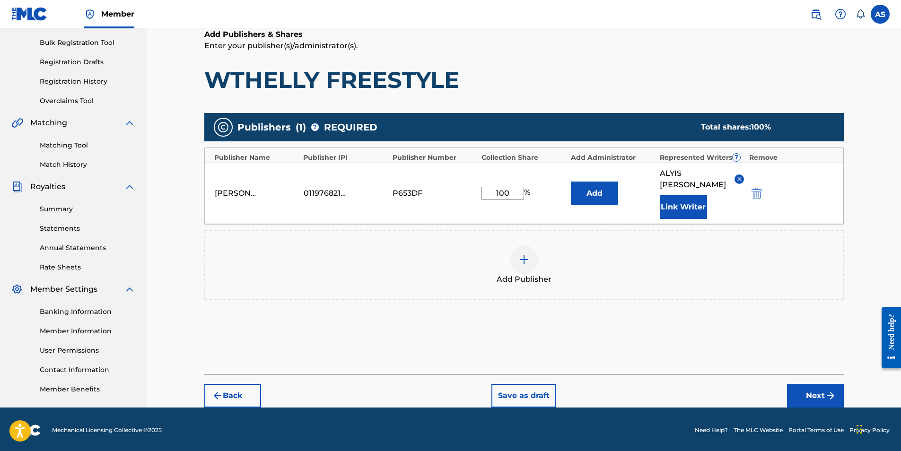
click at [824, 384] on button "Next" at bounding box center [815, 396] width 57 height 24
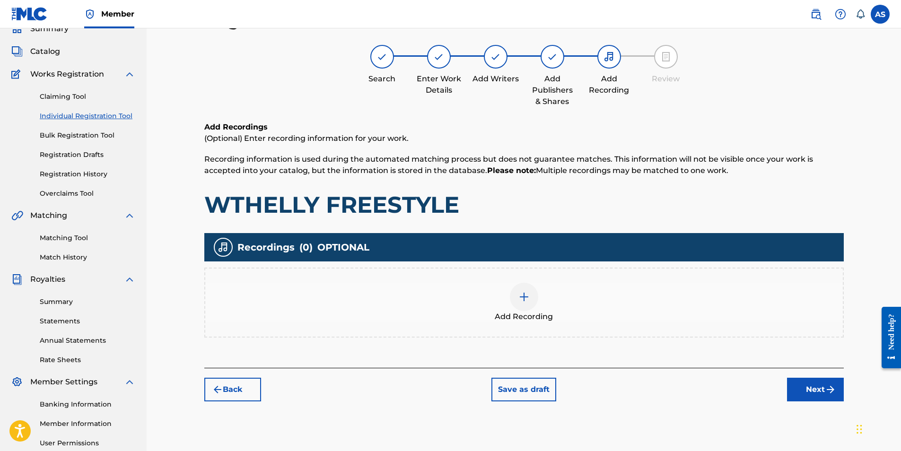
click at [520, 294] on img at bounding box center [523, 296] width 11 height 11
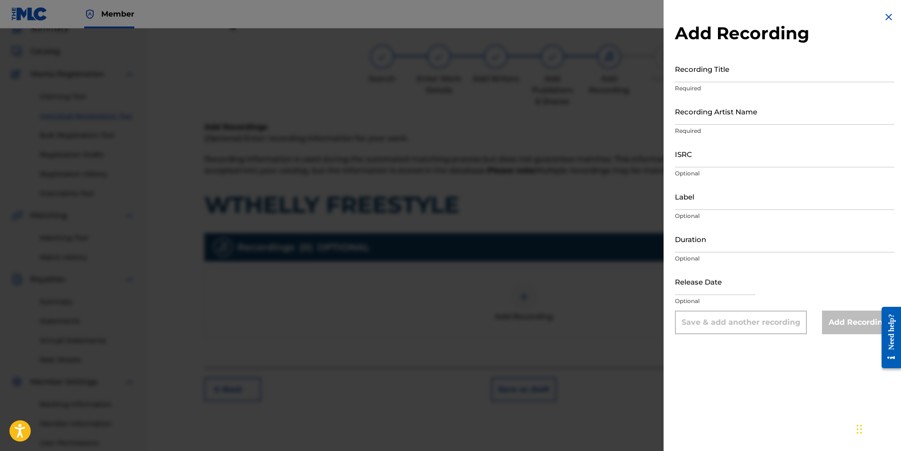
click at [728, 76] on input "Recording Title" at bounding box center [784, 68] width 219 height 27
paste input "WTHELLY FREESTYLE"
type input "WTHELLY FREESTYLE"
click at [747, 114] on input "Recording Artist Name" at bounding box center [784, 111] width 219 height 27
type input "[PERSON_NAME]"
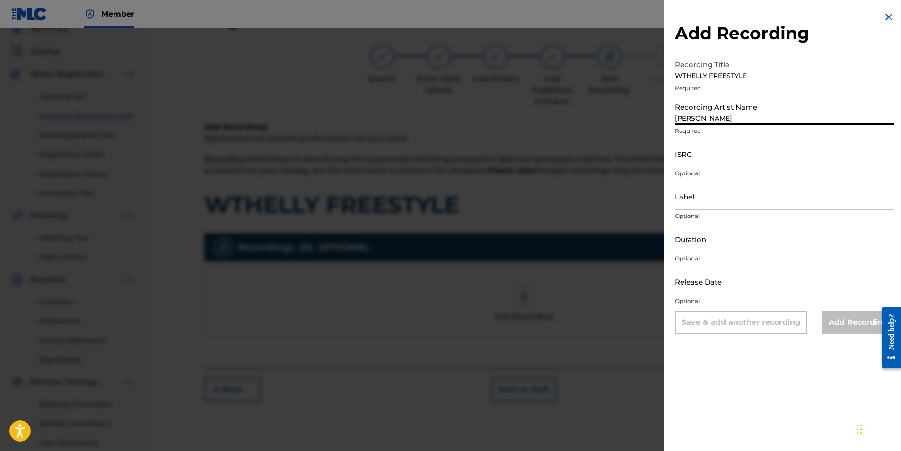
type input "Family First Records"
type input "02:18"
type input "[DATE]"
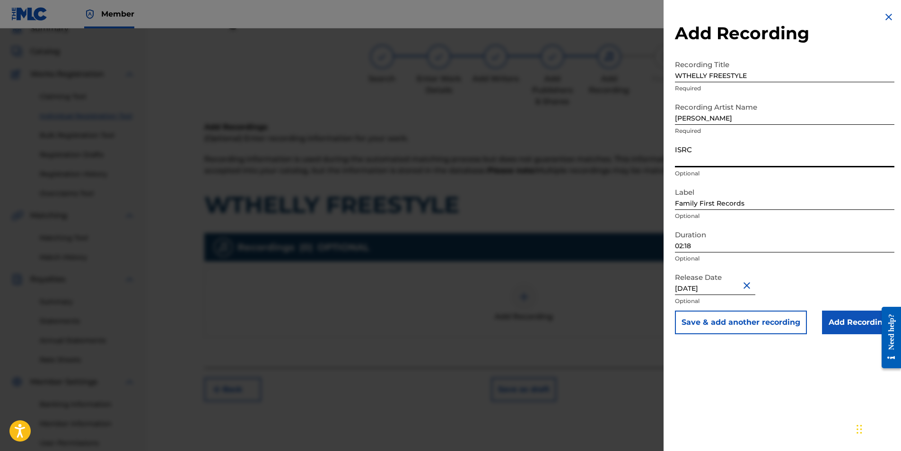
click at [728, 159] on input "ISRC" at bounding box center [784, 153] width 219 height 27
paste input "QZZ762567063"
type input "QZZ762567063"
click at [696, 247] on input "02:18" at bounding box center [784, 239] width 219 height 27
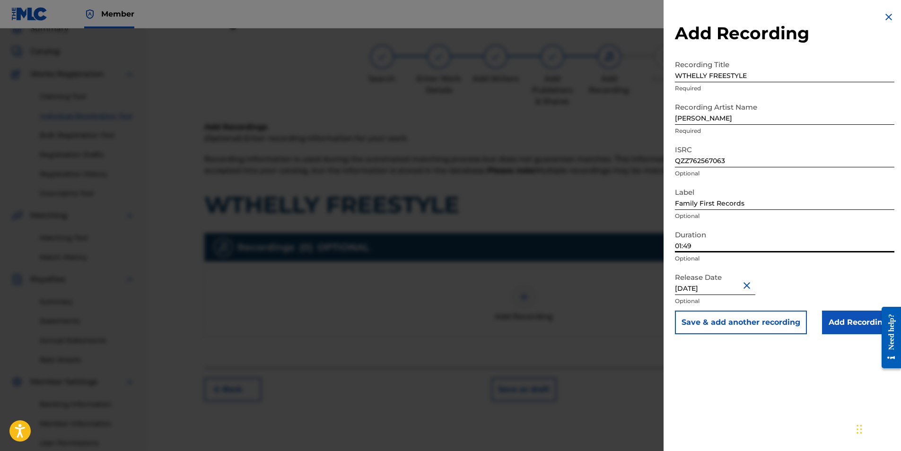
type input "01:49"
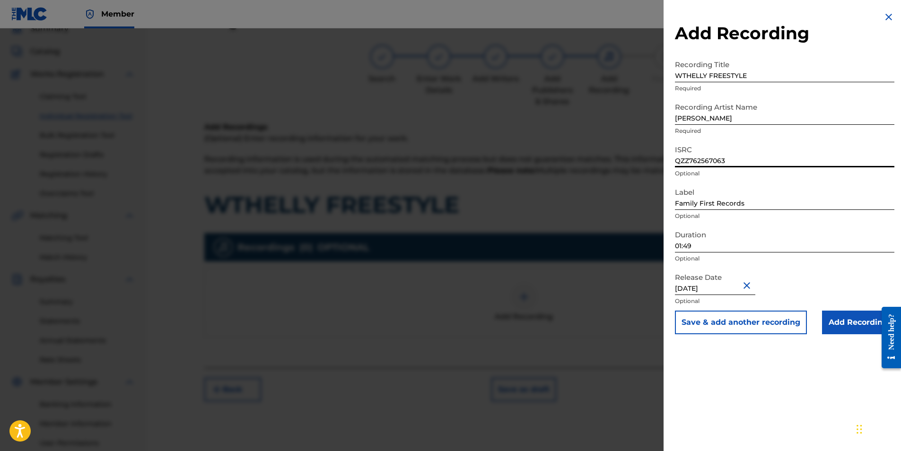
click at [804, 155] on input "QZZ762567063" at bounding box center [784, 153] width 219 height 27
click at [868, 323] on input "Add Recording" at bounding box center [858, 323] width 72 height 24
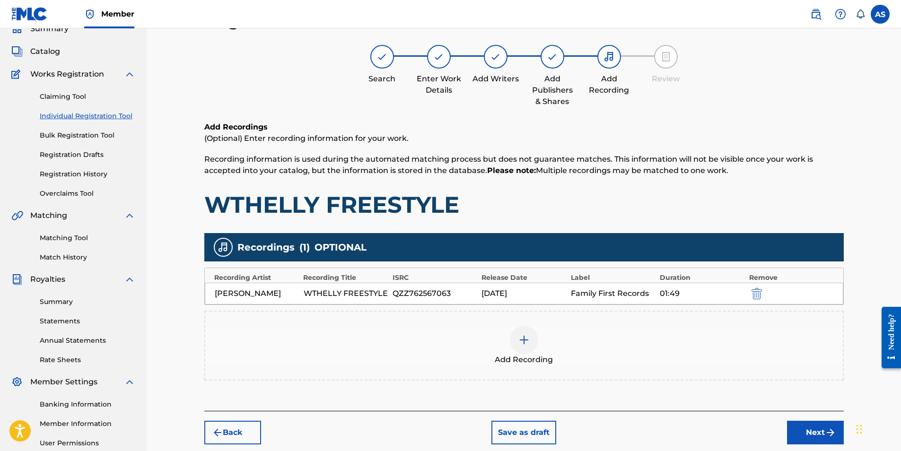
click at [816, 437] on button "Next" at bounding box center [815, 433] width 57 height 24
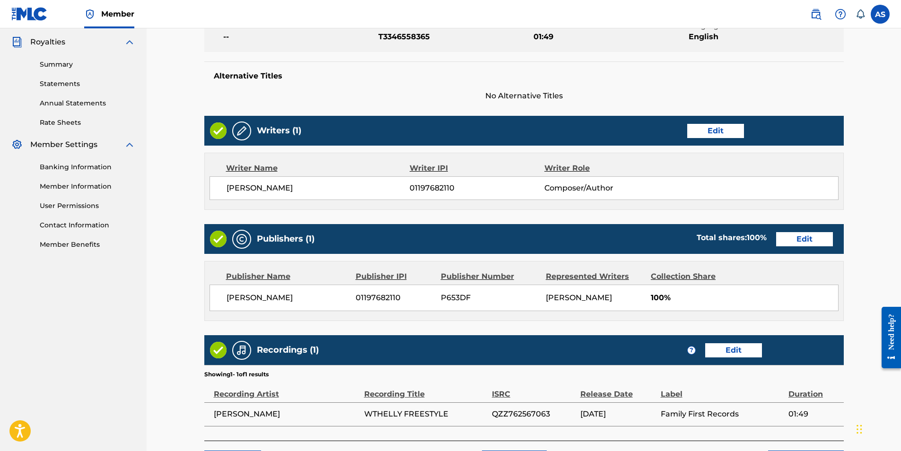
scroll to position [349, 0]
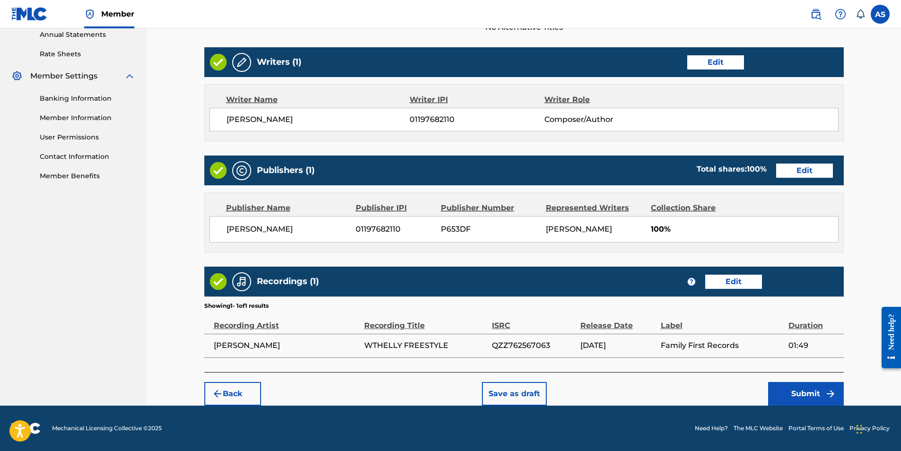
click at [822, 387] on button "Submit" at bounding box center [806, 394] width 76 height 24
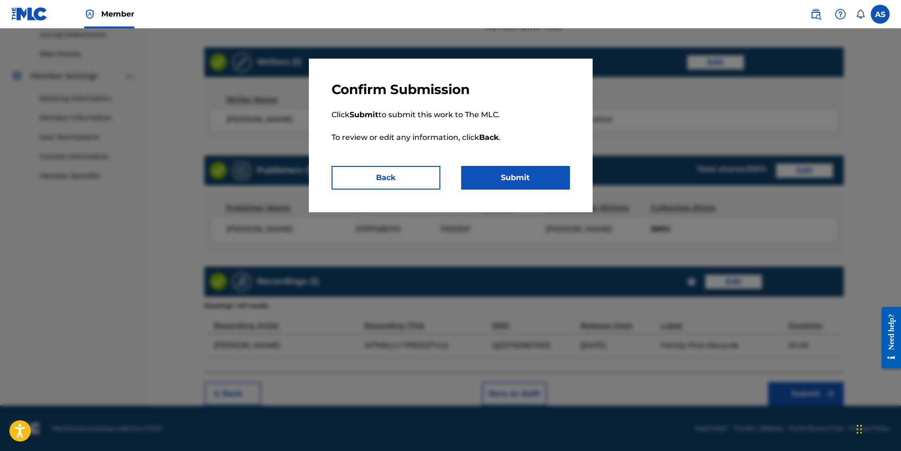
click at [545, 185] on button "Submit" at bounding box center [515, 178] width 109 height 24
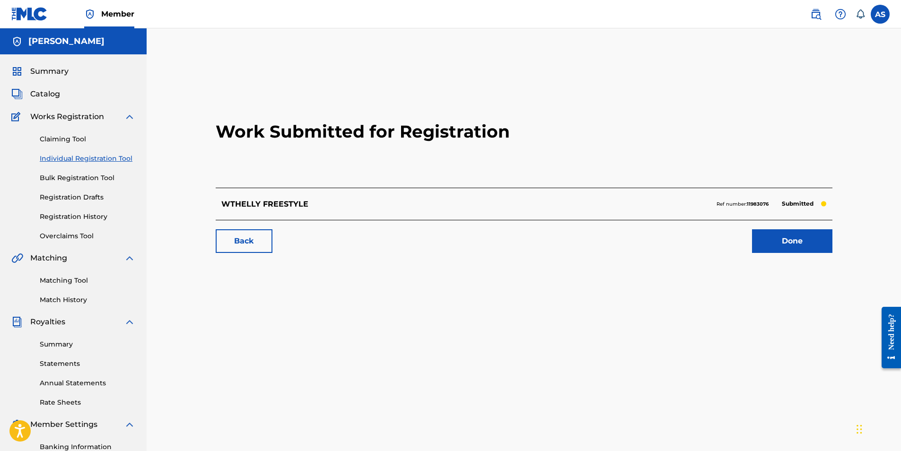
click at [784, 247] on link "Done" at bounding box center [792, 241] width 80 height 24
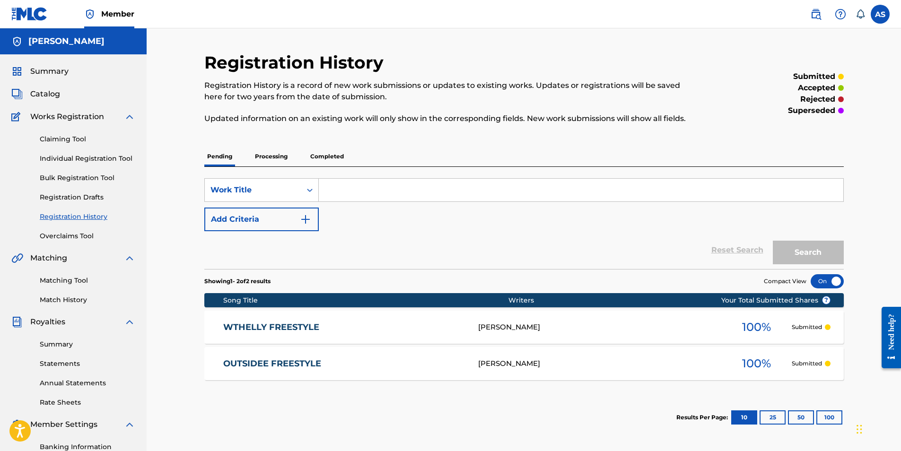
click at [89, 155] on link "Individual Registration Tool" at bounding box center [88, 159] width 96 height 10
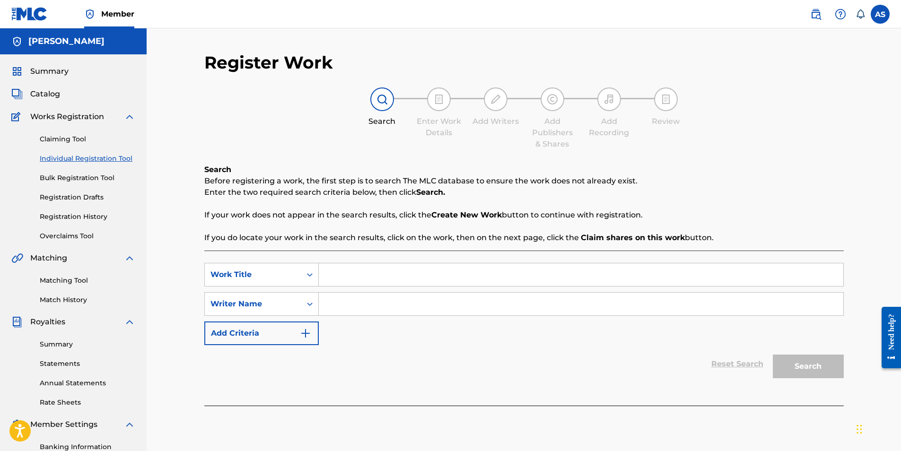
click at [359, 279] on input "Search Form" at bounding box center [581, 274] width 524 height 23
click at [341, 272] on input "Search Form" at bounding box center [581, 274] width 524 height 23
paste input "ONEE MIC ZFREESTYLE"
type input "ONEE MIC ZFREESTYLE"
click at [332, 303] on input "Search Form" at bounding box center [581, 304] width 524 height 23
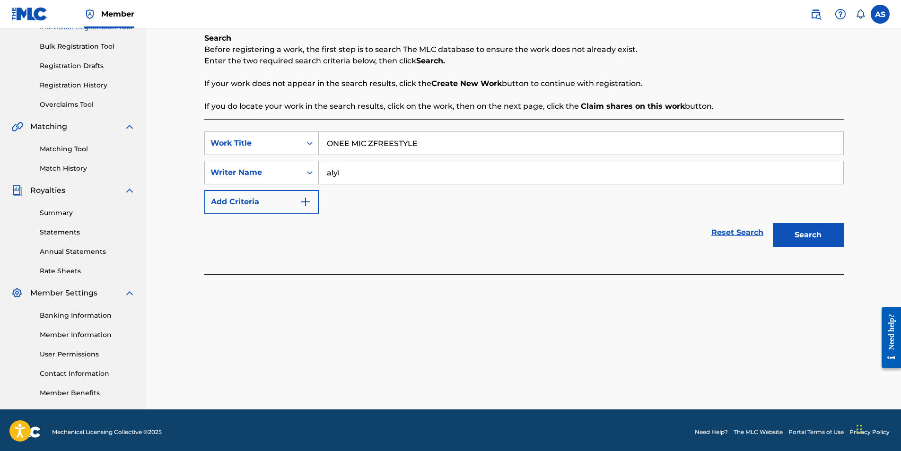
scroll to position [135, 0]
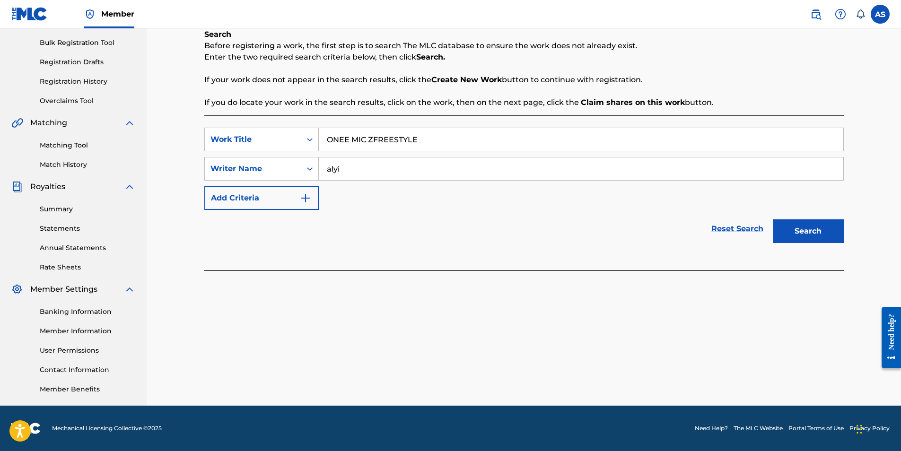
type input "alyi"
click at [831, 224] on button "Search" at bounding box center [808, 231] width 71 height 24
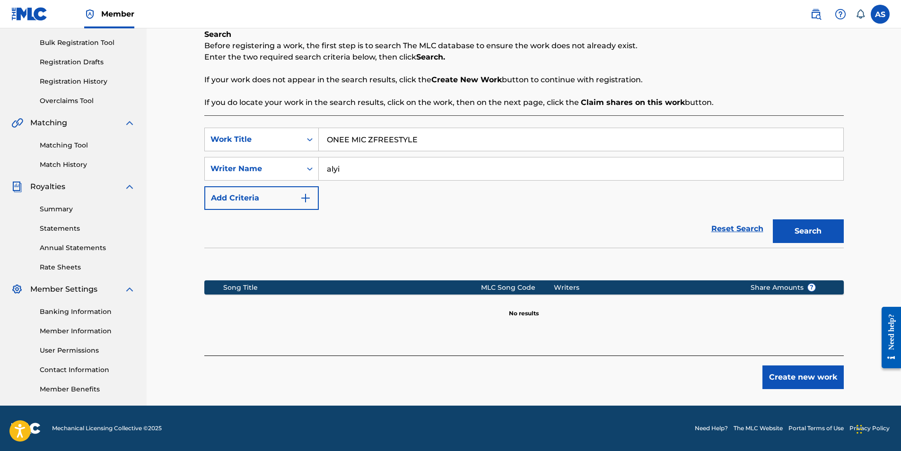
click at [796, 385] on button "Create new work" at bounding box center [802, 378] width 81 height 24
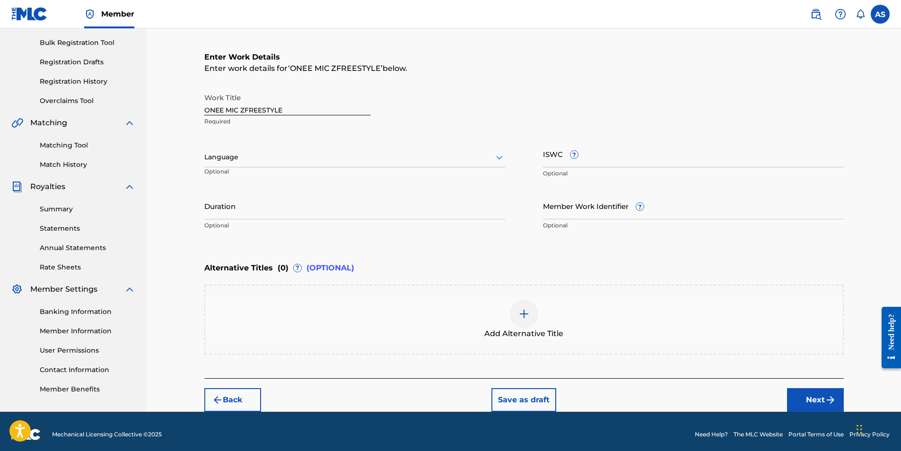
click at [245, 156] on div at bounding box center [354, 157] width 301 height 12
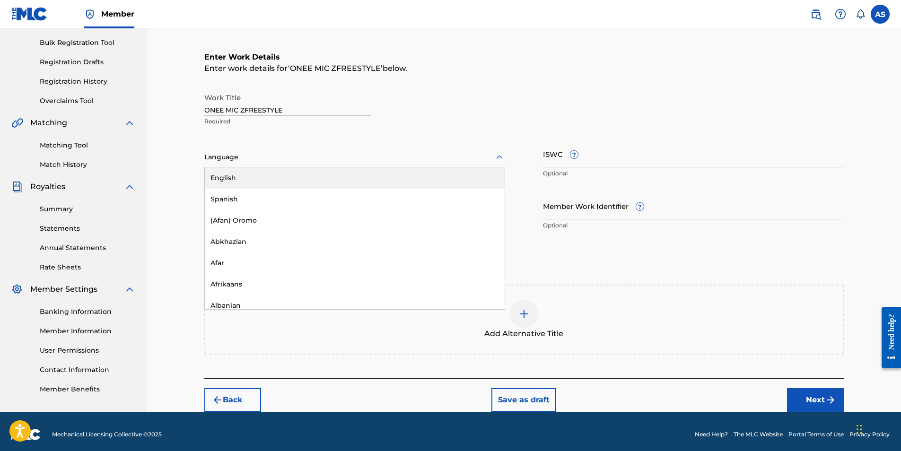
click at [242, 172] on div "English" at bounding box center [355, 177] width 300 height 21
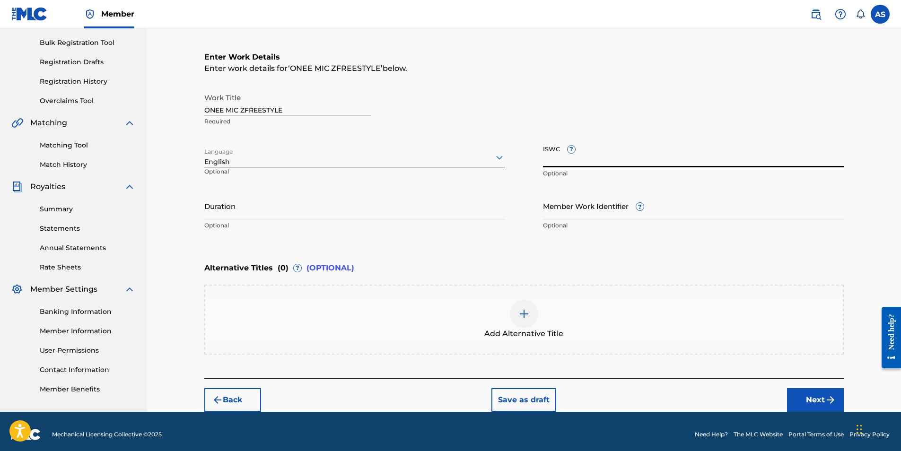
click at [559, 161] on input "ISWC ?" at bounding box center [693, 153] width 301 height 27
paste input "T-334.655.825-2"
click at [564, 160] on input "T-334.655.825-2" at bounding box center [693, 153] width 301 height 27
click at [575, 162] on input "T-334655.825-2" at bounding box center [693, 153] width 301 height 27
type input "T-334655825-2"
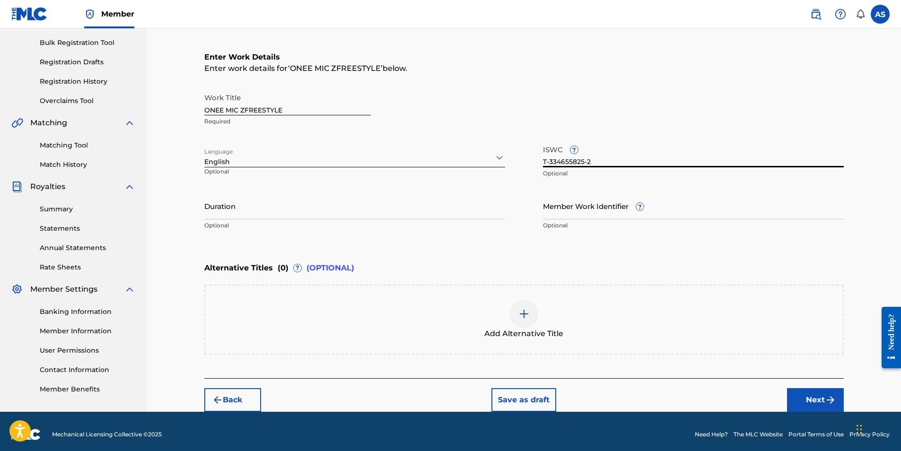
click at [292, 214] on input "Duration" at bounding box center [354, 205] width 301 height 27
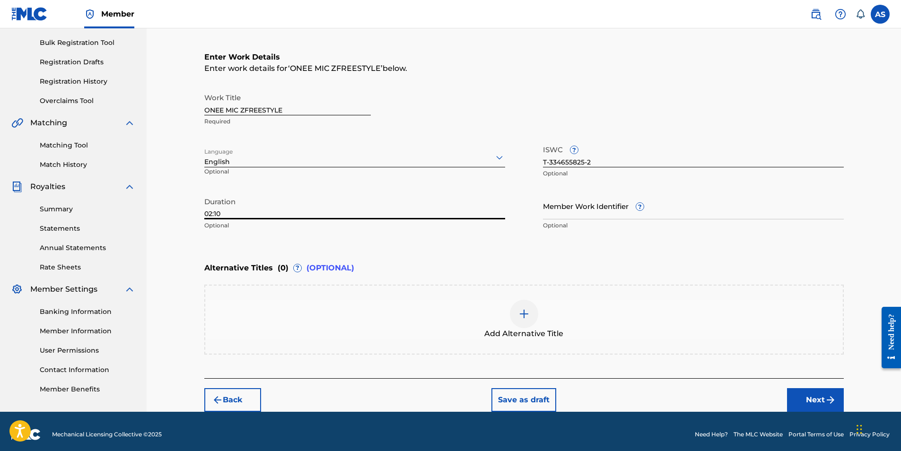
type input "02:10"
click at [815, 400] on button "Next" at bounding box center [815, 400] width 57 height 24
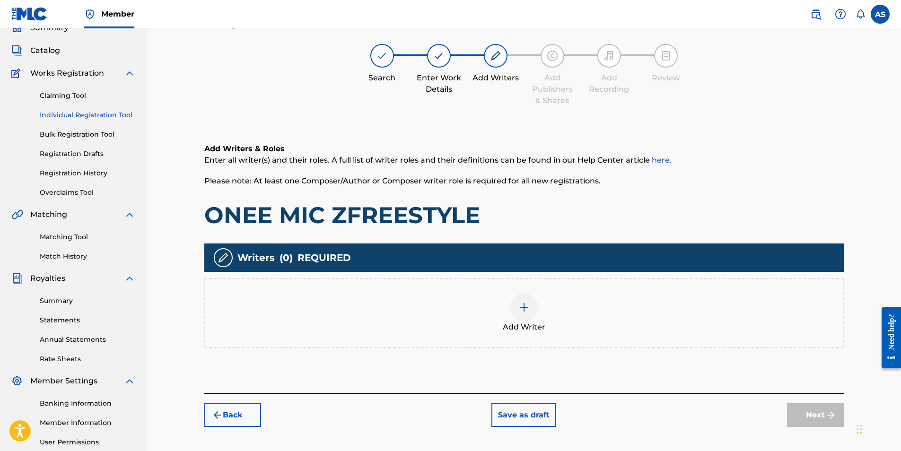
scroll to position [43, 0]
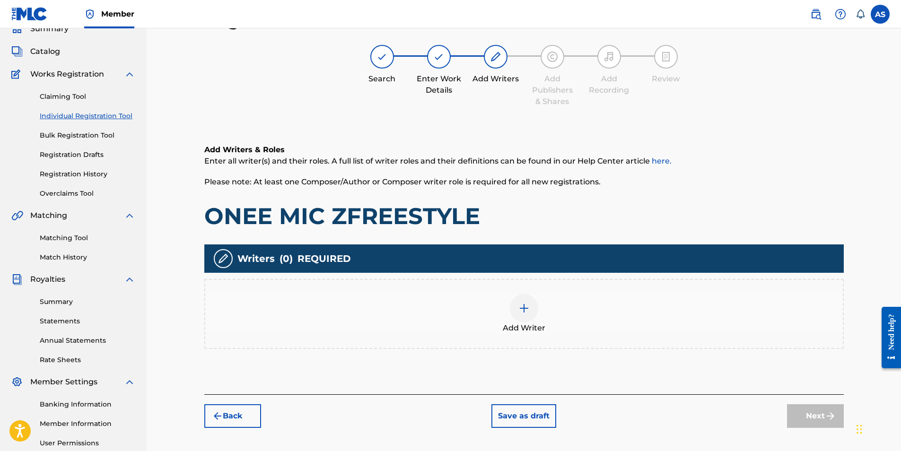
click at [526, 308] on img at bounding box center [523, 308] width 11 height 11
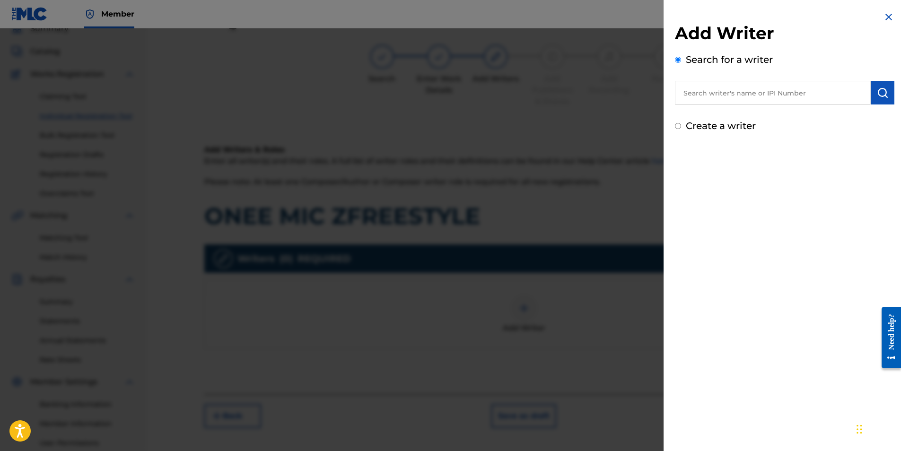
click at [771, 97] on input "text" at bounding box center [773, 93] width 196 height 24
type input "alyis"
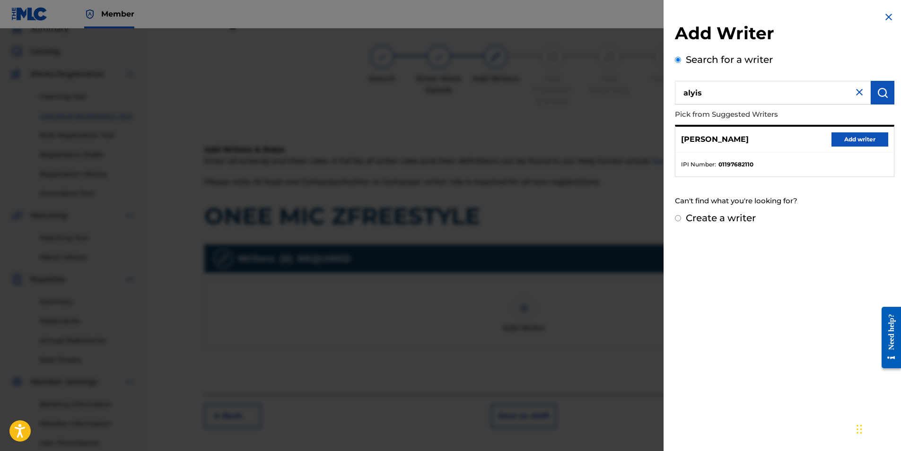
click at [864, 137] on button "Add writer" at bounding box center [859, 139] width 57 height 14
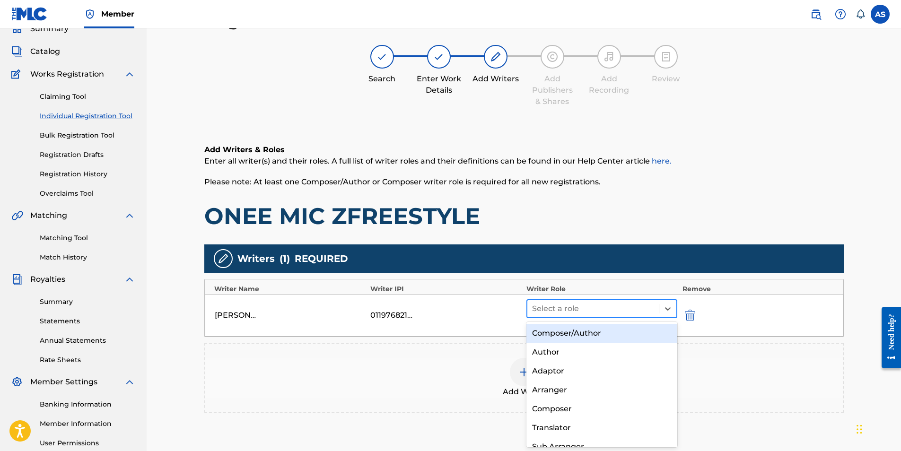
click at [583, 312] on div at bounding box center [593, 308] width 122 height 13
click at [582, 332] on div "Composer/Author" at bounding box center [601, 333] width 151 height 19
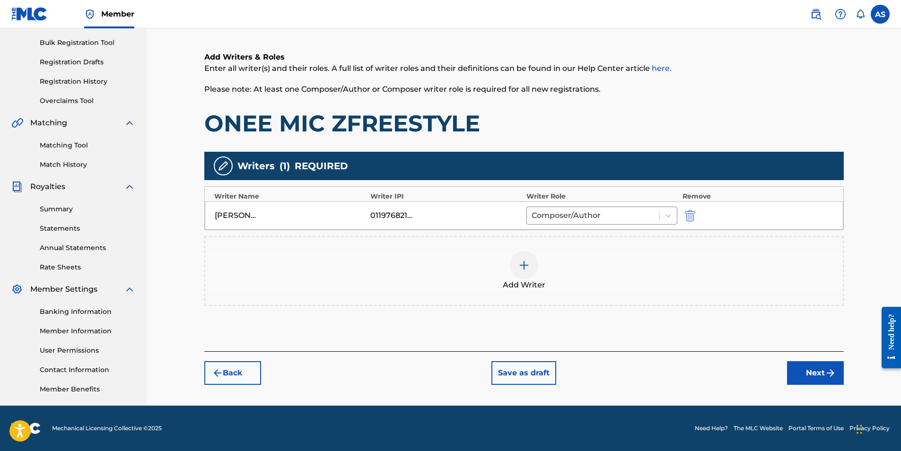
click at [815, 367] on button "Next" at bounding box center [815, 373] width 57 height 24
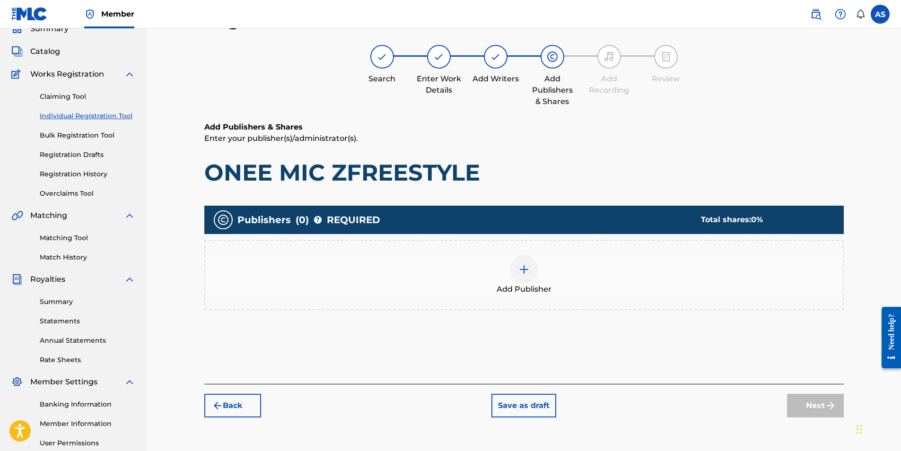
click at [531, 266] on div at bounding box center [524, 269] width 28 height 28
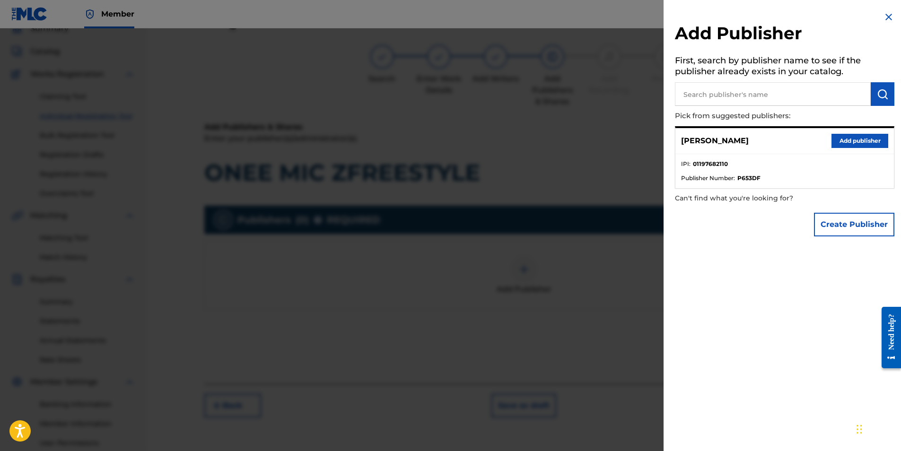
click at [850, 135] on button "Add publisher" at bounding box center [859, 141] width 57 height 14
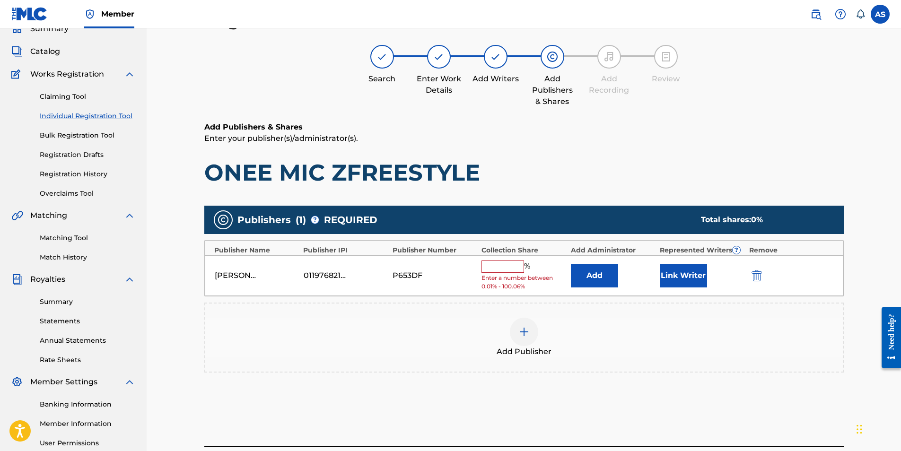
click at [492, 271] on input "text" at bounding box center [502, 267] width 43 height 12
type input "100"
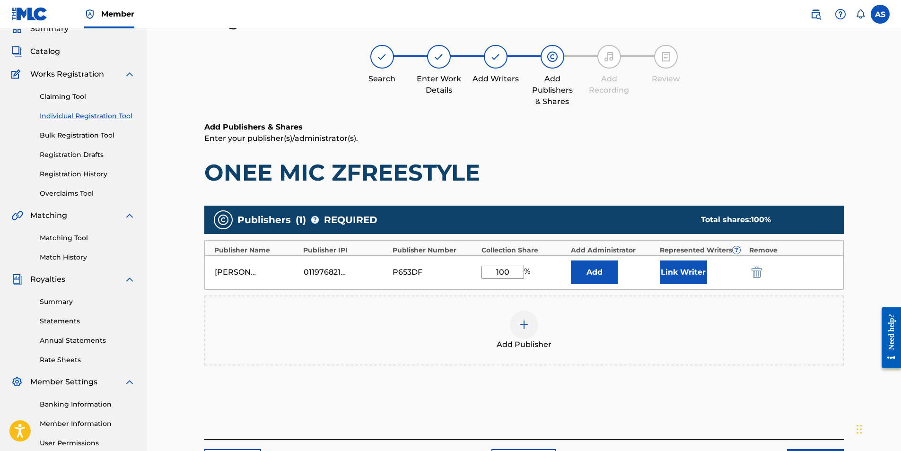
click at [696, 271] on button "Link Writer" at bounding box center [683, 273] width 47 height 24
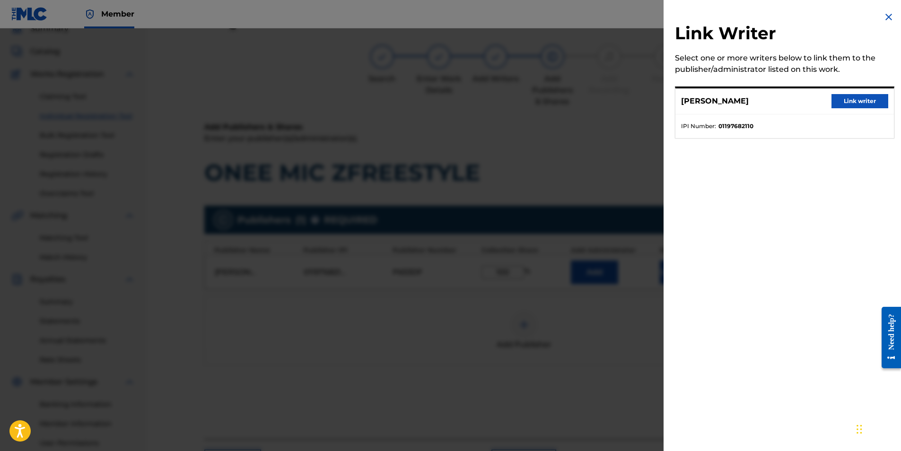
click at [860, 98] on button "Link writer" at bounding box center [859, 101] width 57 height 14
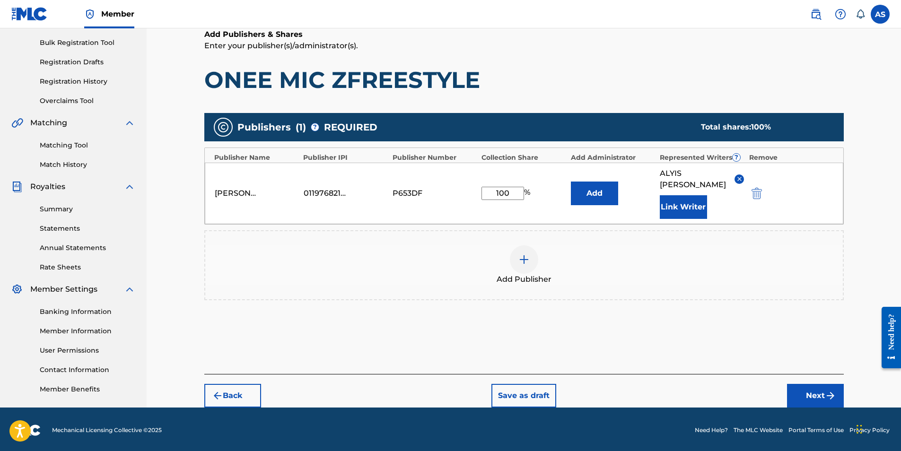
click at [831, 384] on button "Next" at bounding box center [815, 396] width 57 height 24
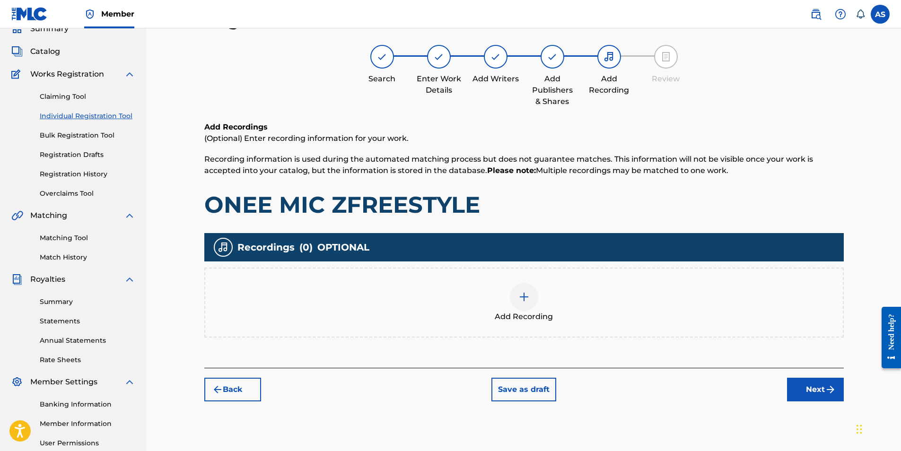
click at [525, 297] on img at bounding box center [523, 296] width 11 height 11
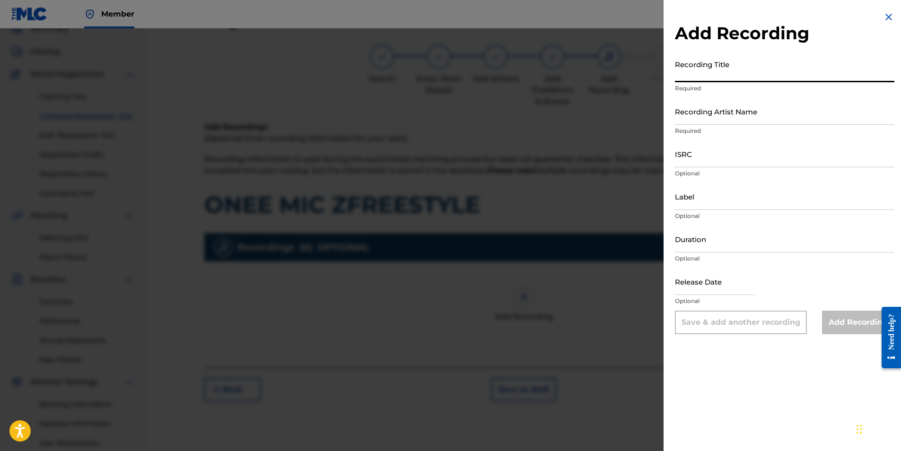
click at [765, 64] on input "Recording Title" at bounding box center [784, 68] width 219 height 27
click at [747, 72] on input "Recording Title" at bounding box center [784, 68] width 219 height 27
paste input "ONEE MIC ZFREESTYLE"
type input "ONEE MIC ZFREESTYLE"
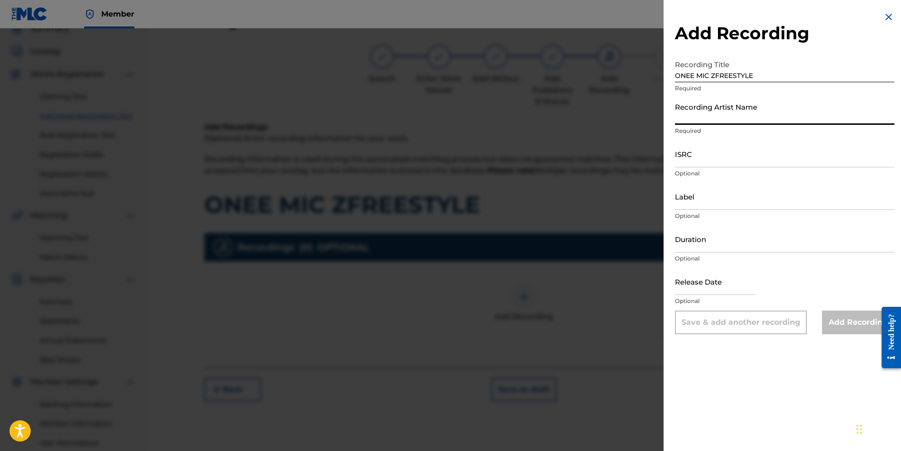
click at [748, 104] on input "Recording Artist Name" at bounding box center [784, 111] width 219 height 27
type input "[PERSON_NAME]"
type input "Family First Records"
type input "01:49"
type input "[DATE]"
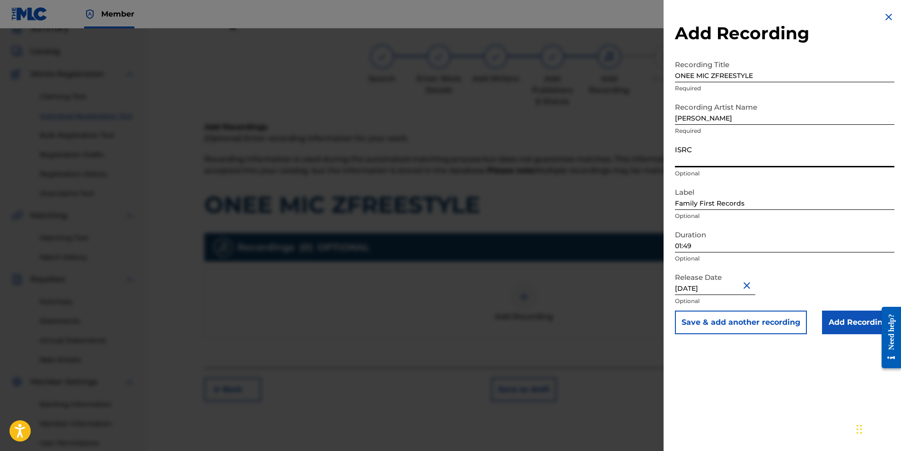
click at [723, 159] on input "ISRC" at bounding box center [784, 153] width 219 height 27
paste input "QZZ762567064"
type input "QZZ762567064"
click at [745, 240] on input "01:49" at bounding box center [784, 239] width 219 height 27
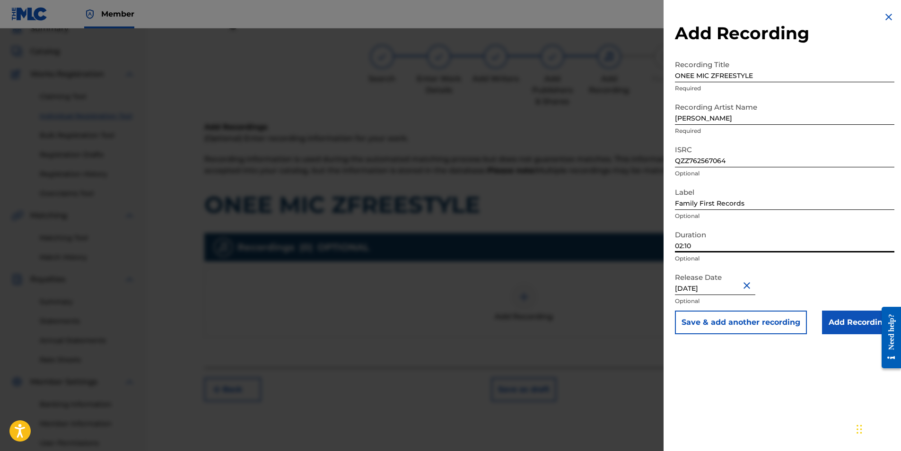
type input "02:10"
click at [863, 315] on input "Add Recording" at bounding box center [858, 323] width 72 height 24
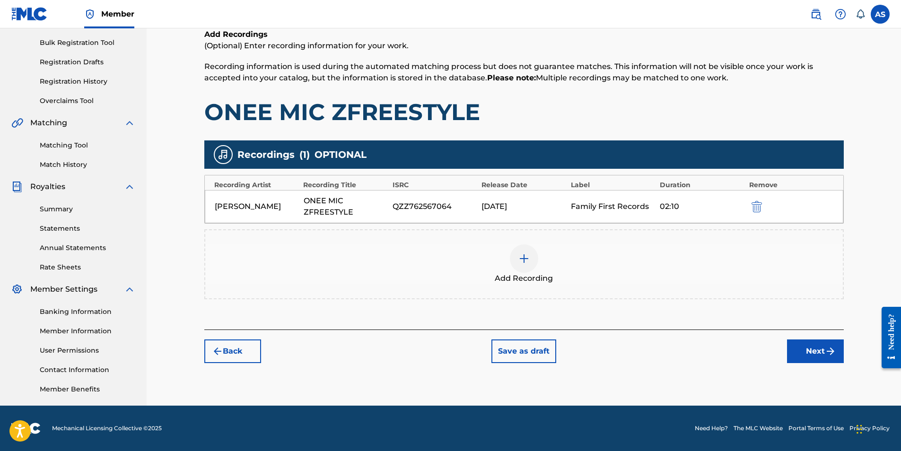
click at [822, 358] on button "Next" at bounding box center [815, 352] width 57 height 24
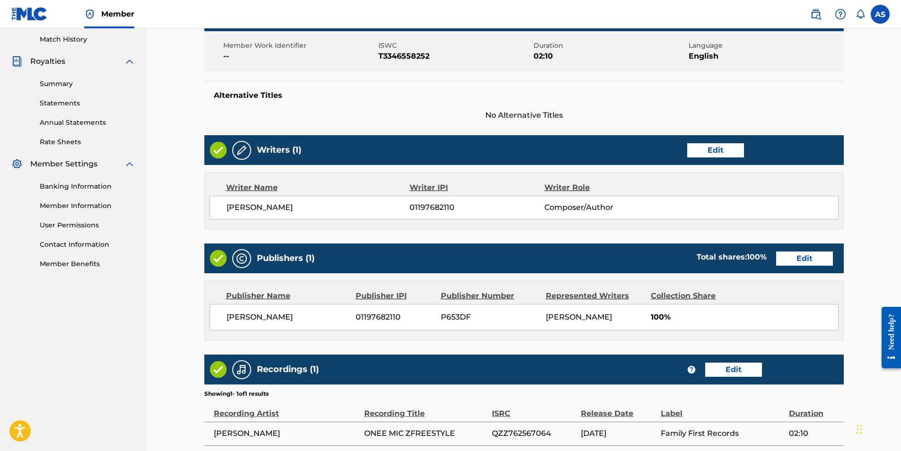
scroll to position [349, 0]
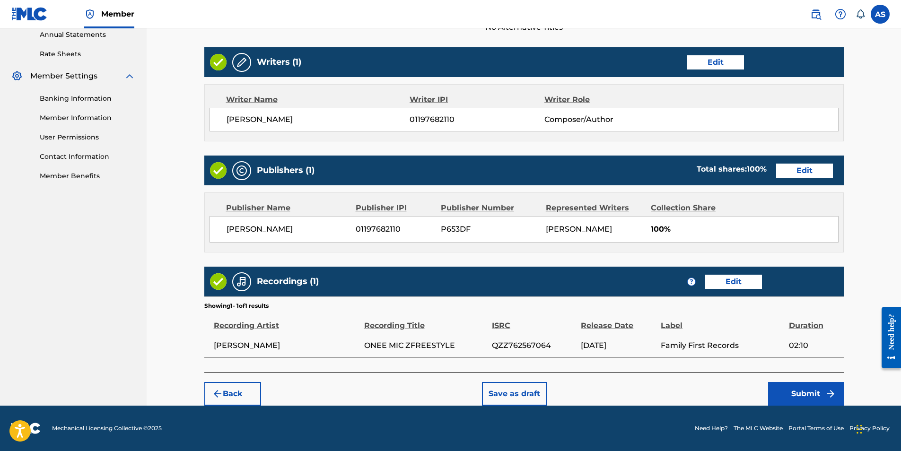
click at [794, 394] on button "Submit" at bounding box center [806, 394] width 76 height 24
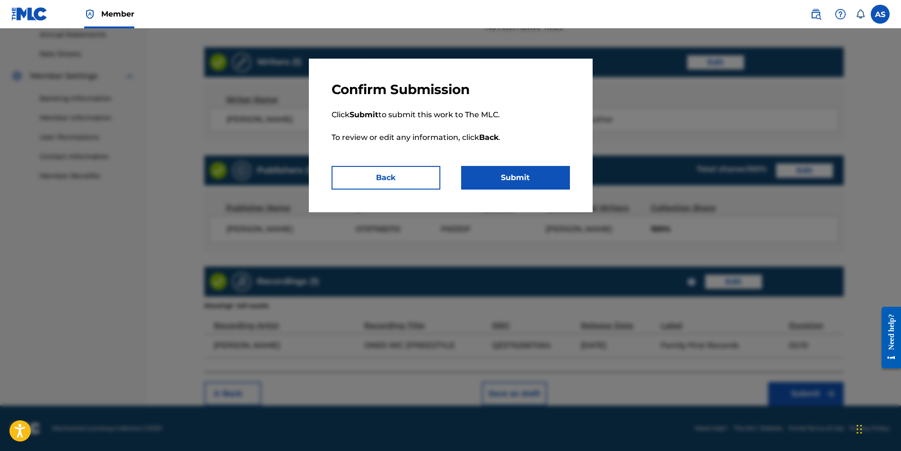
click at [541, 182] on button "Submit" at bounding box center [515, 178] width 109 height 24
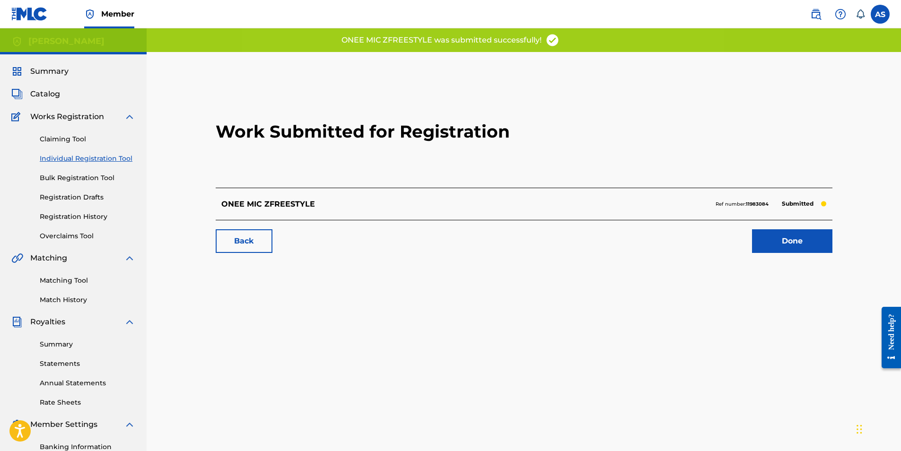
click at [822, 243] on link "Done" at bounding box center [792, 241] width 80 height 24
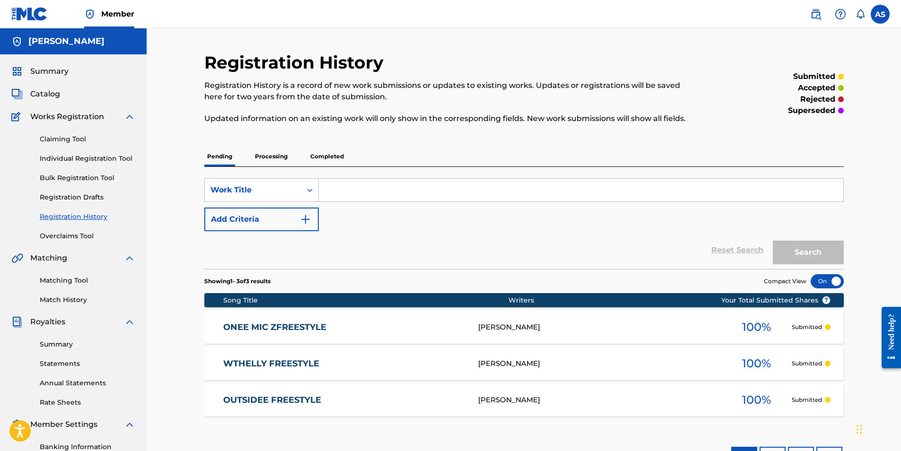
click at [75, 159] on link "Individual Registration Tool" at bounding box center [88, 159] width 96 height 10
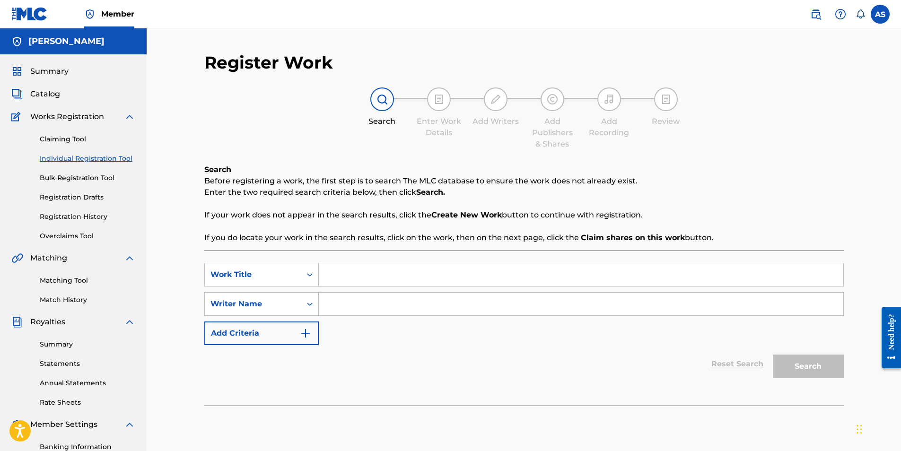
click at [378, 265] on input "Search Form" at bounding box center [581, 274] width 524 height 23
paste input "AMERRIKAZ MOST WANTED"
type input "AMERRIKAZ MOST WANTED"
click at [419, 311] on input "Search Form" at bounding box center [581, 304] width 524 height 23
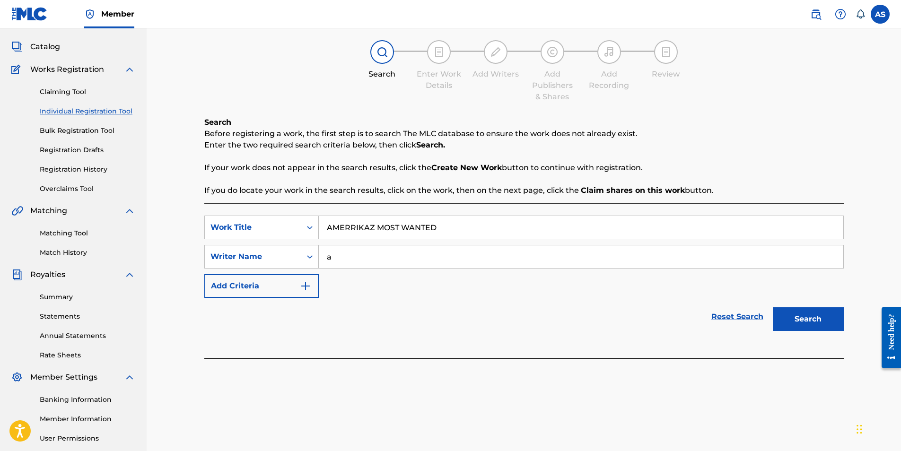
type input "a"
click at [834, 324] on button "Search" at bounding box center [808, 319] width 71 height 24
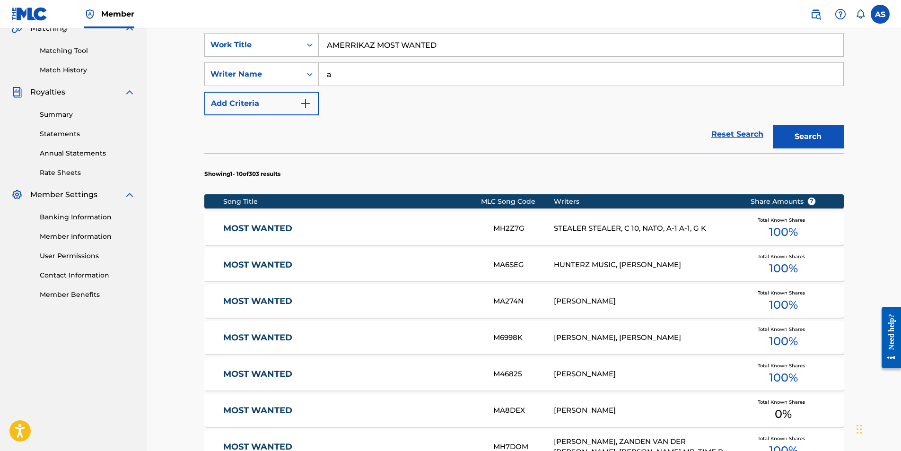
scroll to position [419, 0]
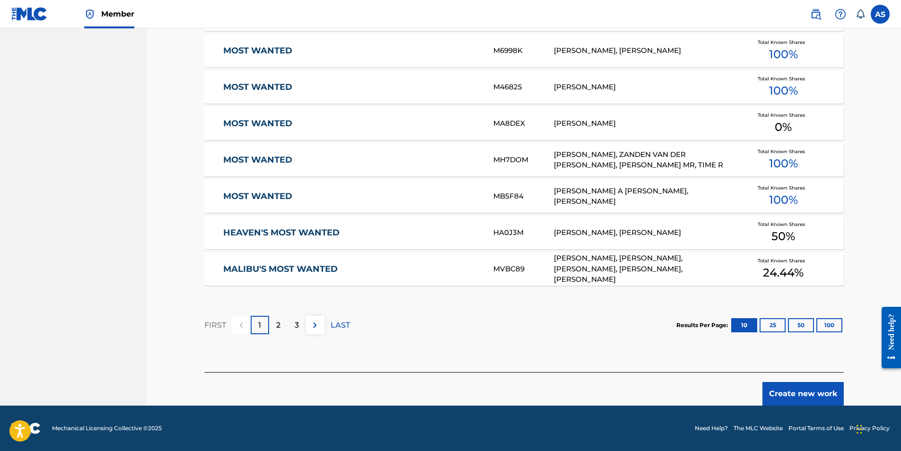
click at [829, 399] on button "Create new work" at bounding box center [802, 394] width 81 height 24
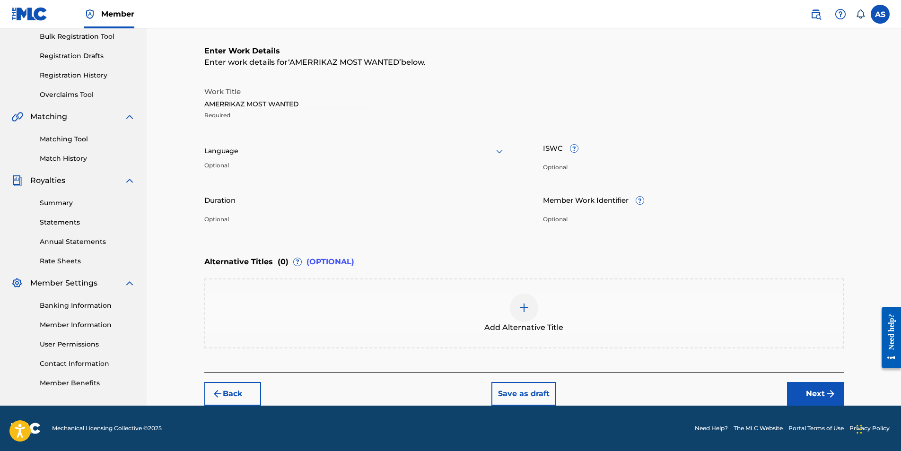
scroll to position [141, 0]
click at [313, 157] on div at bounding box center [354, 151] width 301 height 12
click at [290, 172] on div "English" at bounding box center [355, 171] width 300 height 21
click at [287, 196] on input "Duration" at bounding box center [354, 199] width 301 height 27
type input "01:50"
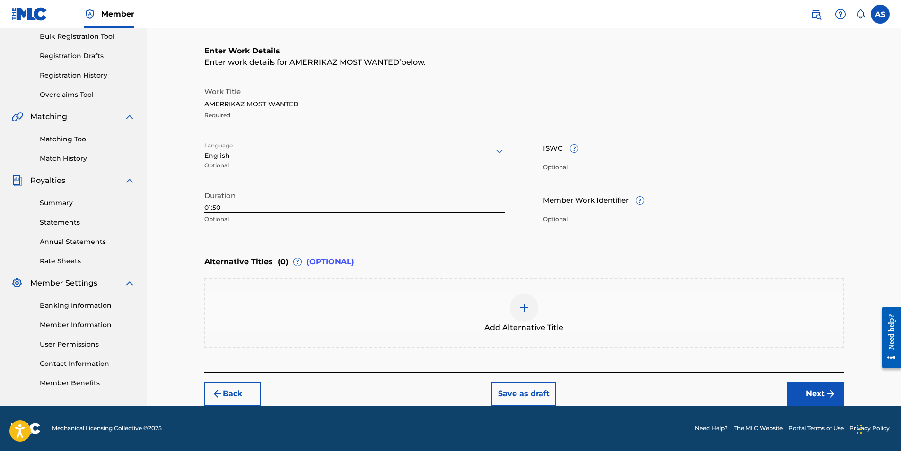
click at [595, 147] on input "ISWC ?" at bounding box center [693, 147] width 301 height 27
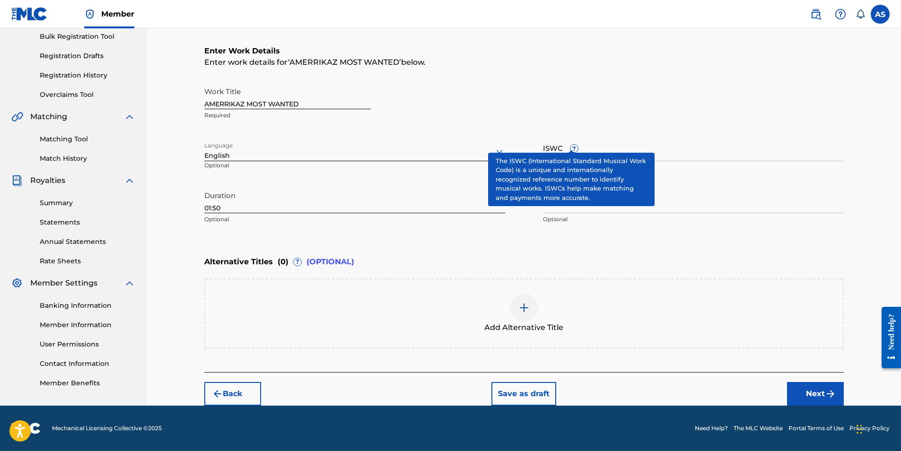
click at [575, 145] on span "?" at bounding box center [574, 148] width 9 height 9
click at [575, 145] on input "ISWC ?" at bounding box center [693, 147] width 301 height 27
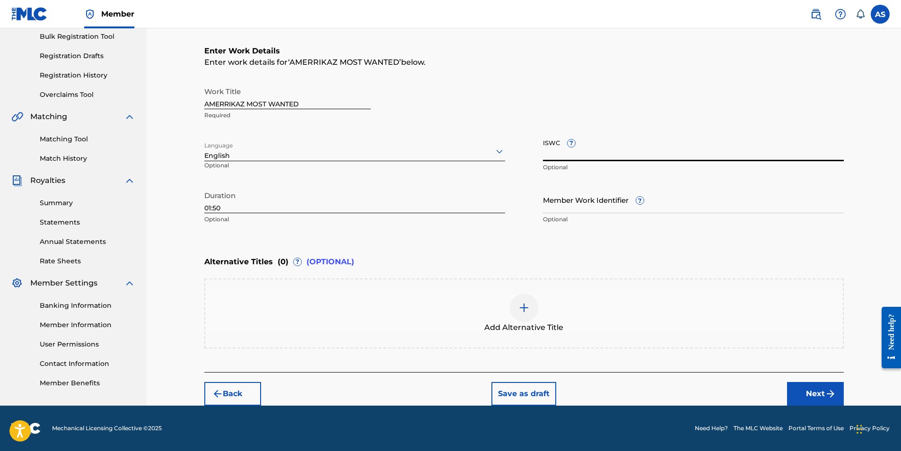
click at [606, 156] on input "ISWC ?" at bounding box center [693, 147] width 301 height 27
paste input "T-334.655.780-6"
click at [563, 155] on input "T-334.655.780-6" at bounding box center [693, 147] width 301 height 27
click at [575, 157] on input "T-334655.780-6" at bounding box center [693, 147] width 301 height 27
type input "T-334655780-6"
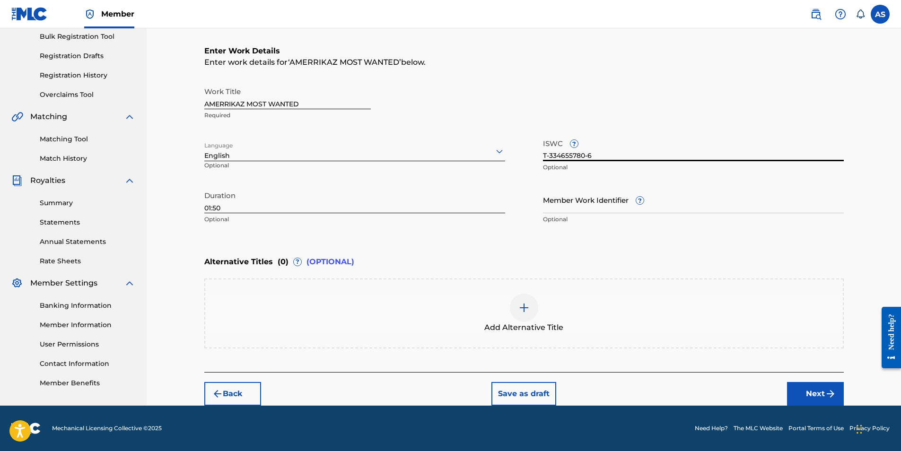
click at [823, 395] on button "Next" at bounding box center [815, 394] width 57 height 24
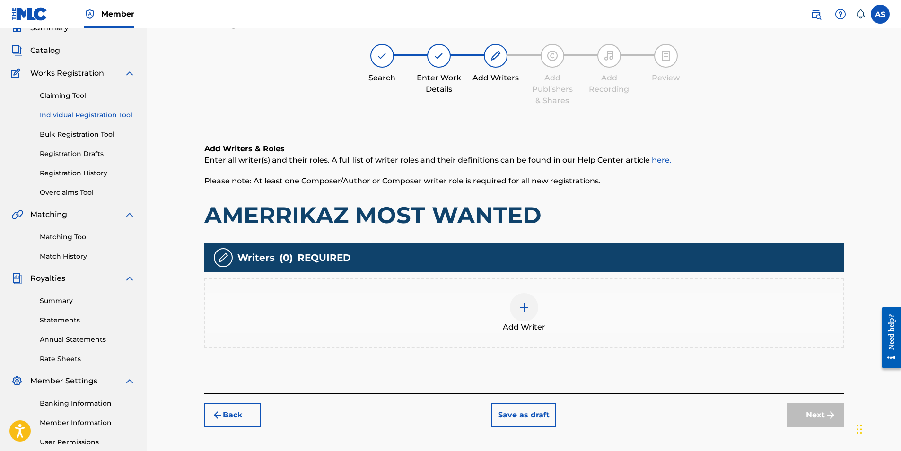
scroll to position [43, 0]
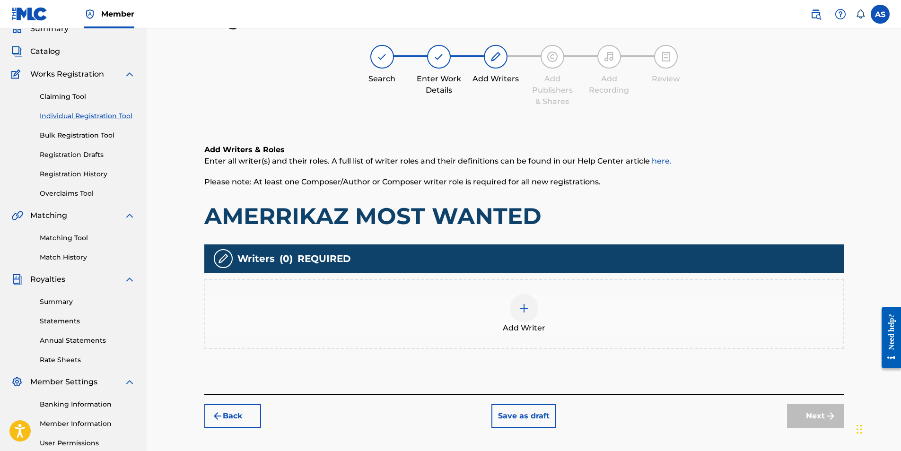
click at [523, 301] on div at bounding box center [524, 308] width 28 height 28
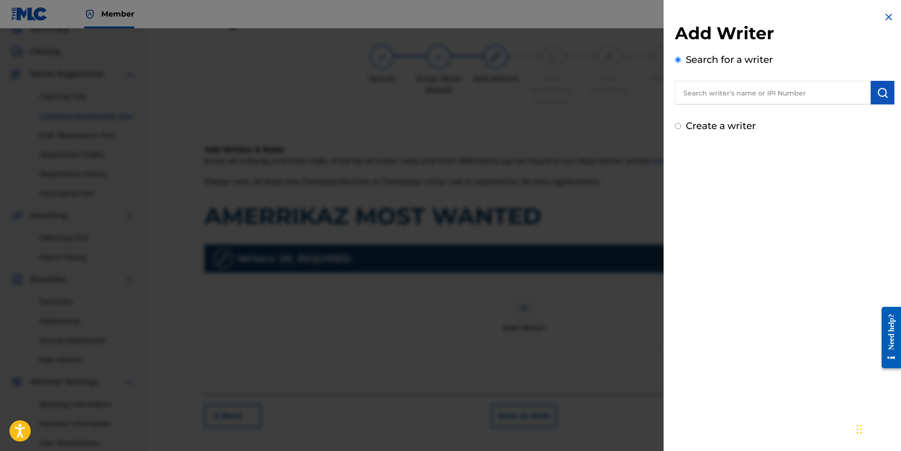
click at [715, 100] on input "text" at bounding box center [773, 93] width 196 height 24
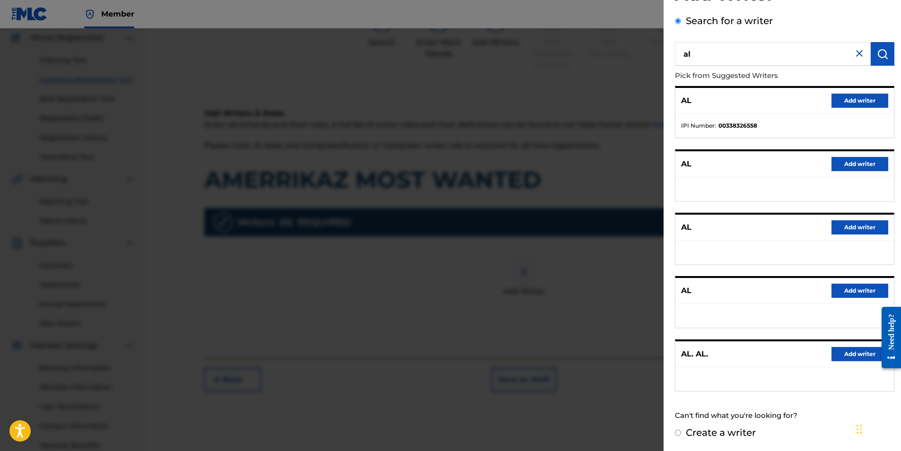
scroll to position [90, 0]
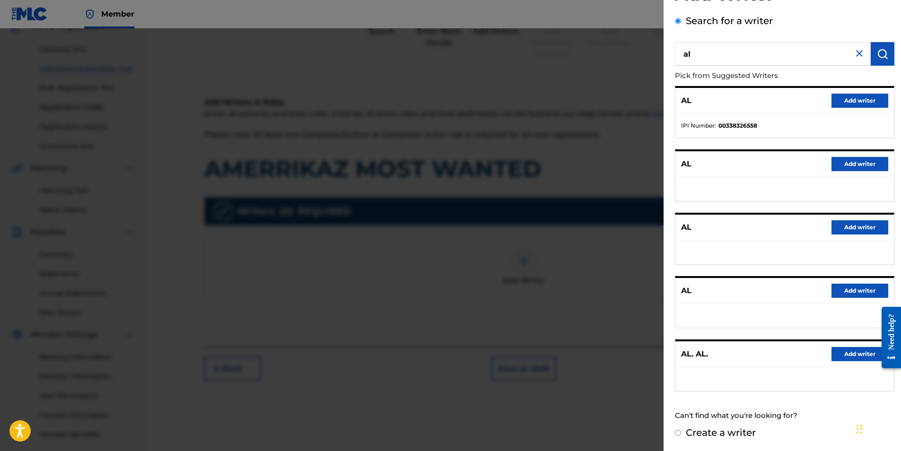
click at [713, 54] on input "al" at bounding box center [773, 54] width 196 height 24
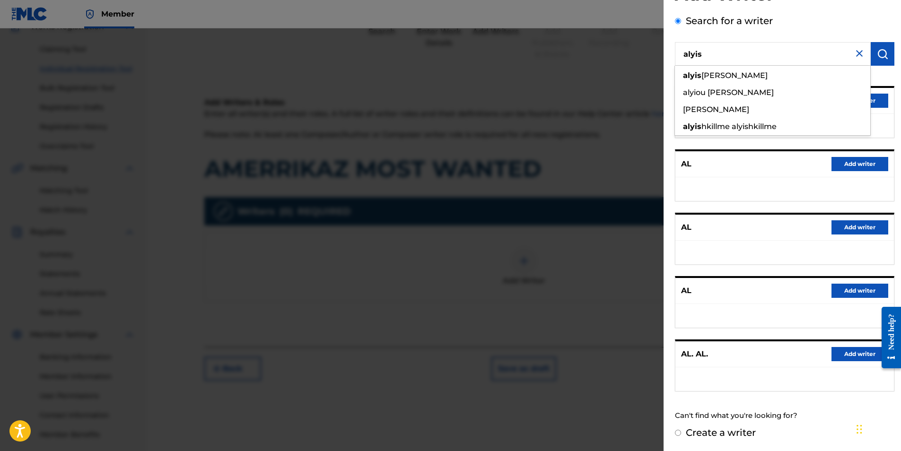
type input "alyis"
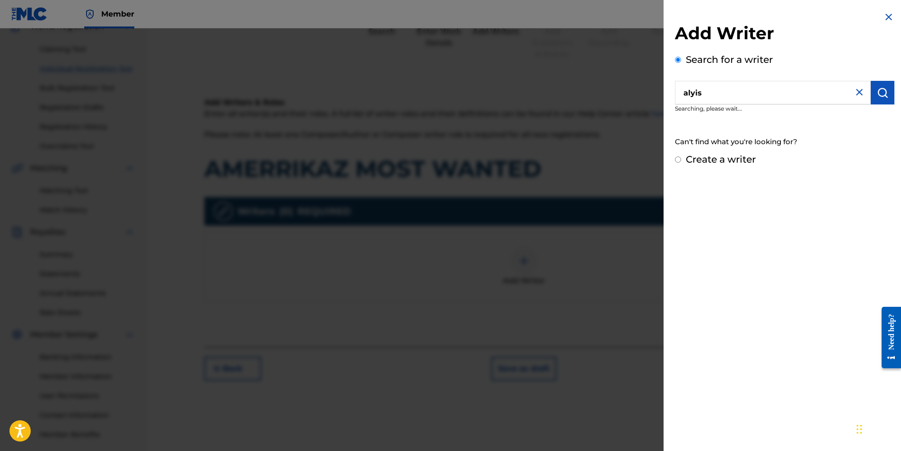
scroll to position [0, 0]
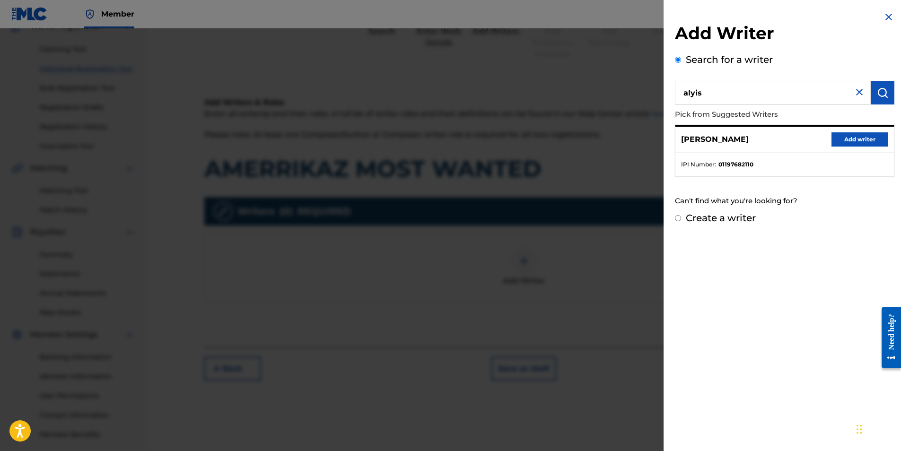
click at [866, 139] on button "Add writer" at bounding box center [859, 139] width 57 height 14
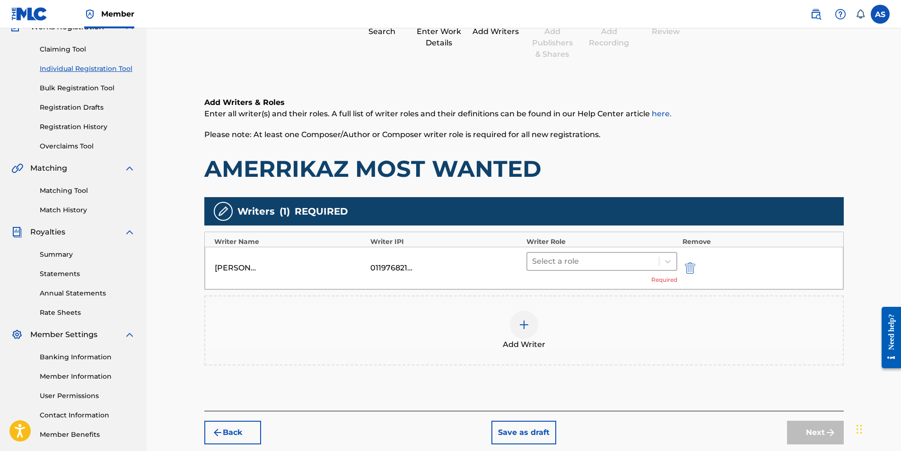
click at [580, 256] on div at bounding box center [593, 261] width 122 height 13
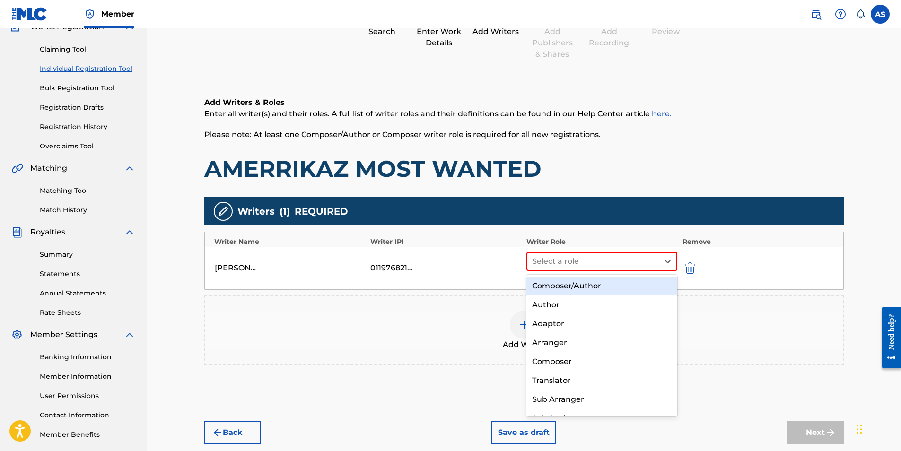
click at [576, 288] on div "Composer/Author" at bounding box center [601, 286] width 151 height 19
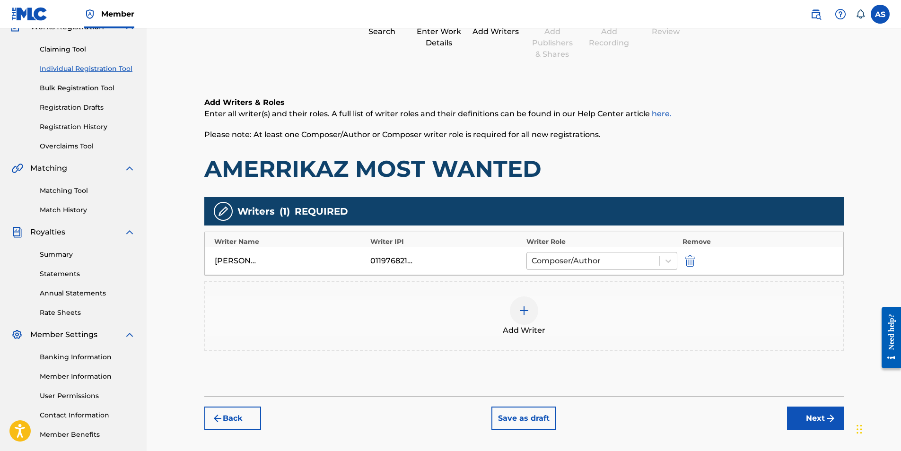
scroll to position [135, 0]
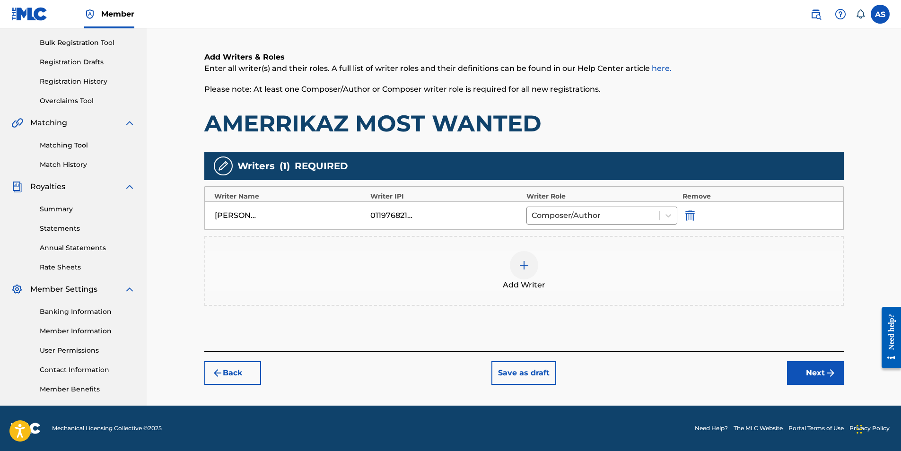
click at [835, 377] on img "submit" at bounding box center [830, 372] width 11 height 11
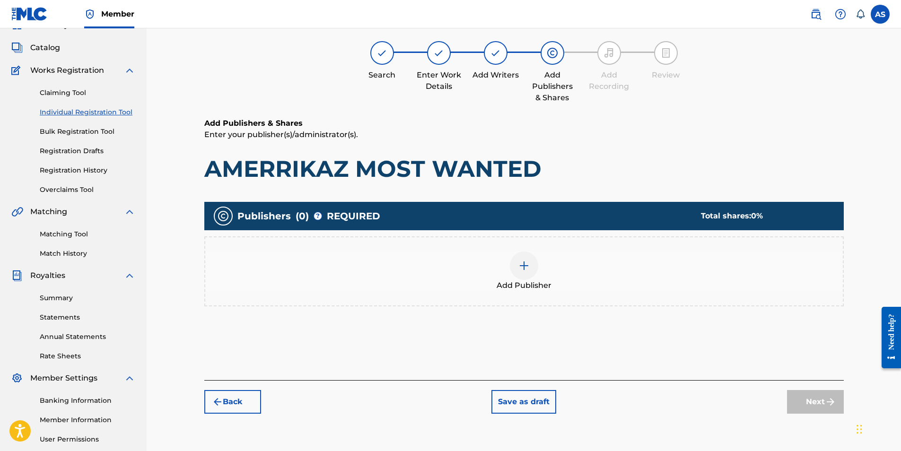
scroll to position [43, 0]
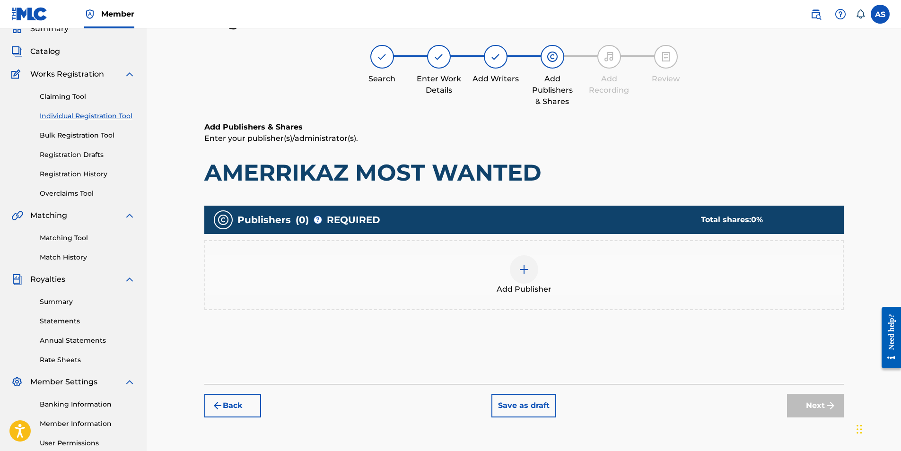
click at [522, 266] on img at bounding box center [523, 269] width 11 height 11
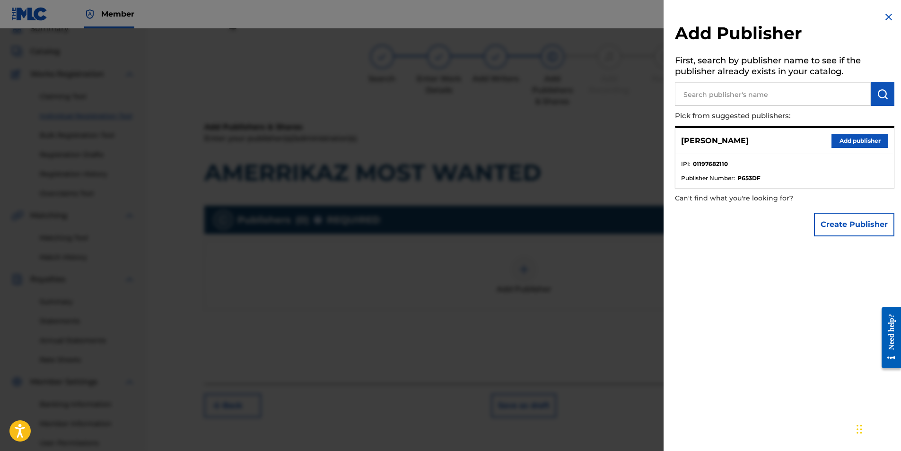
click at [852, 140] on button "Add publisher" at bounding box center [859, 141] width 57 height 14
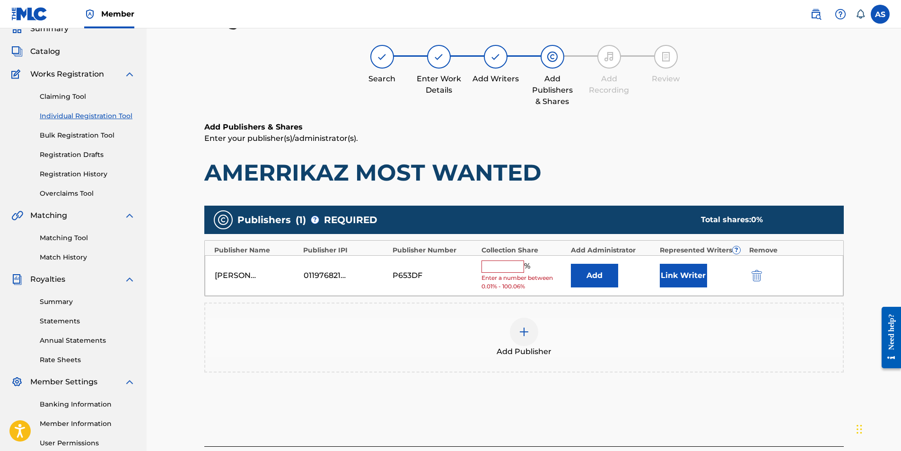
click at [489, 271] on input "text" at bounding box center [502, 267] width 43 height 12
type input "100"
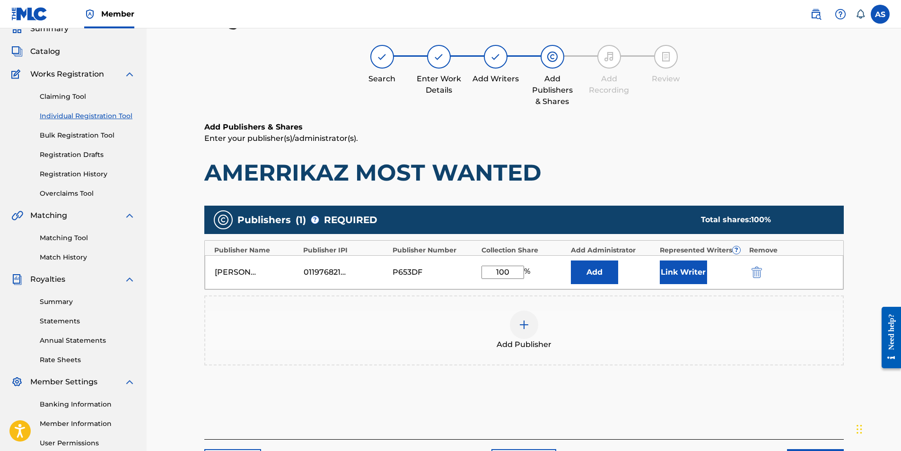
click at [694, 277] on button "Link Writer" at bounding box center [683, 273] width 47 height 24
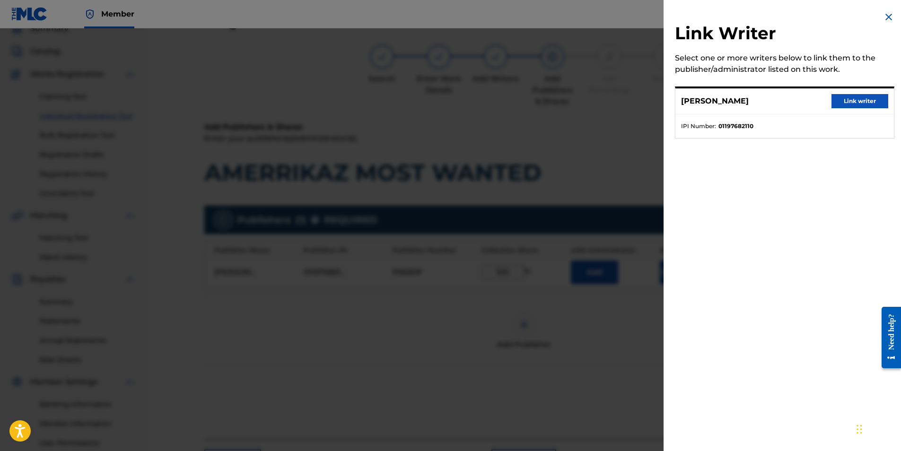
click at [843, 98] on button "Link writer" at bounding box center [859, 101] width 57 height 14
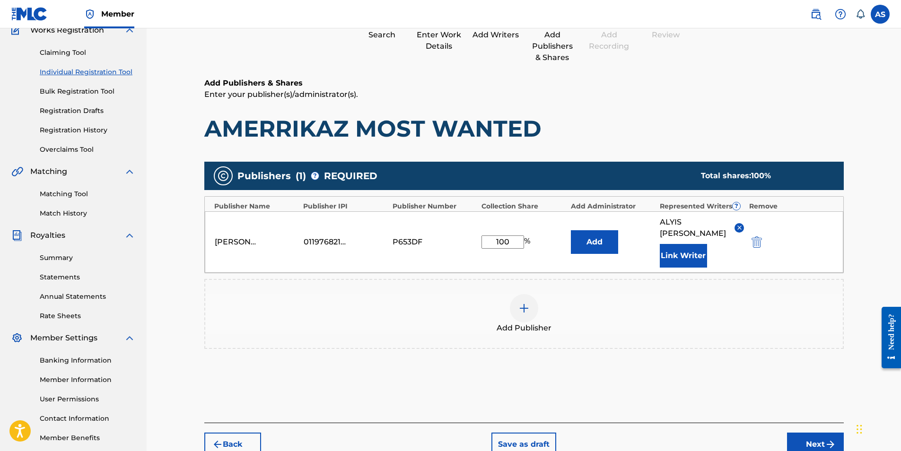
scroll to position [135, 0]
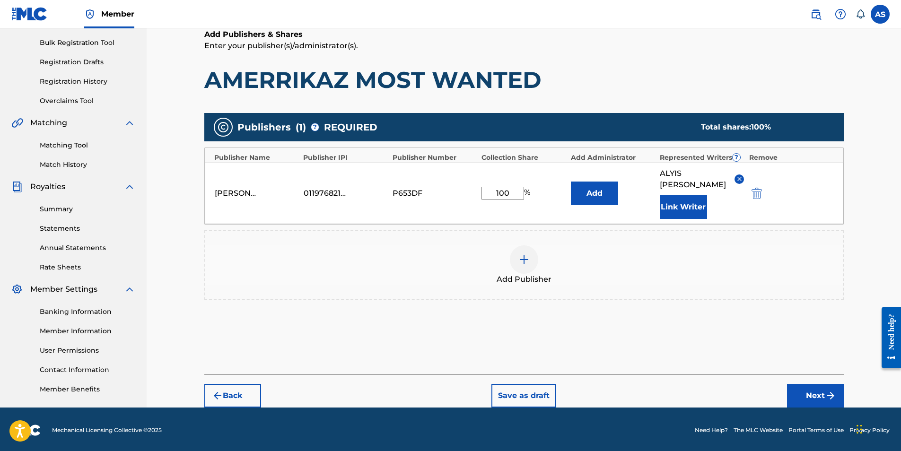
click at [801, 390] on button "Next" at bounding box center [815, 396] width 57 height 24
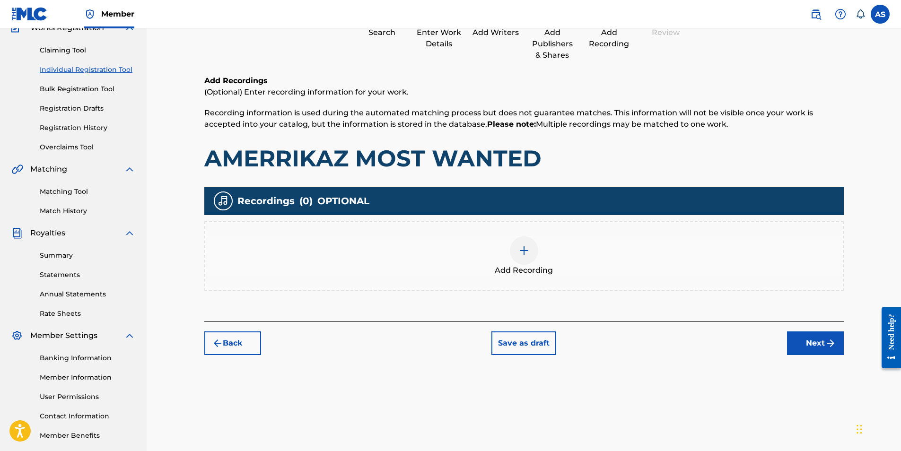
scroll to position [43, 0]
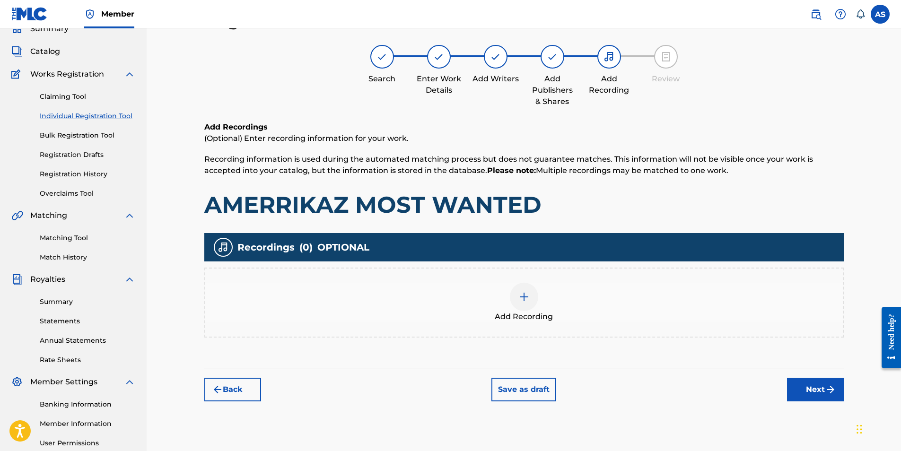
click at [526, 299] on img at bounding box center [523, 296] width 11 height 11
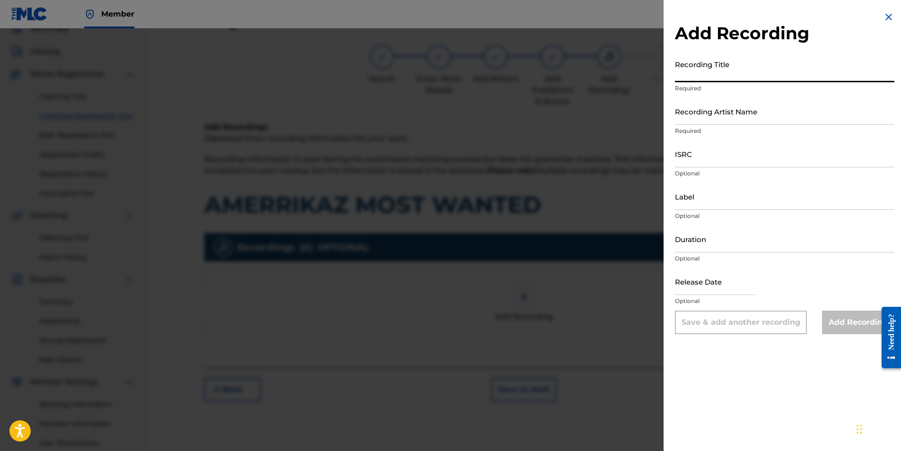
click at [727, 73] on input "Recording Title" at bounding box center [784, 68] width 219 height 27
click at [774, 74] on input "Recording Title" at bounding box center [784, 68] width 219 height 27
paste input "AMERRIKAZ MOST WANTED"
type input "AMERRIKAZ MOST WANTED"
click at [777, 111] on input "Recording Artist Name" at bounding box center [784, 111] width 219 height 27
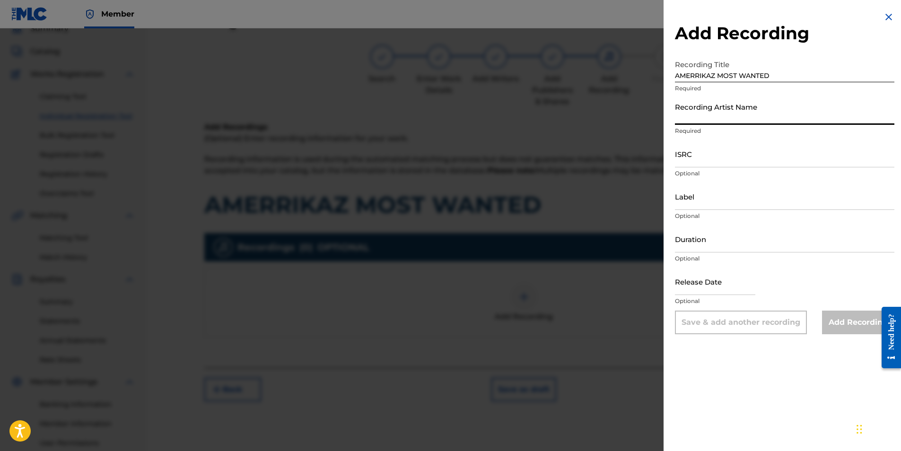
type input "[PERSON_NAME]"
type input "Family First Records"
type input "02:10"
type input "[DATE]"
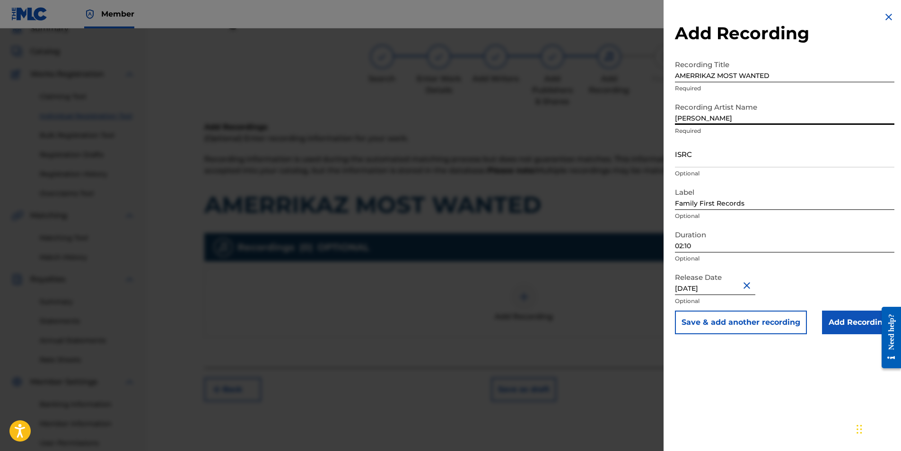
click at [749, 157] on input "ISRC" at bounding box center [784, 153] width 219 height 27
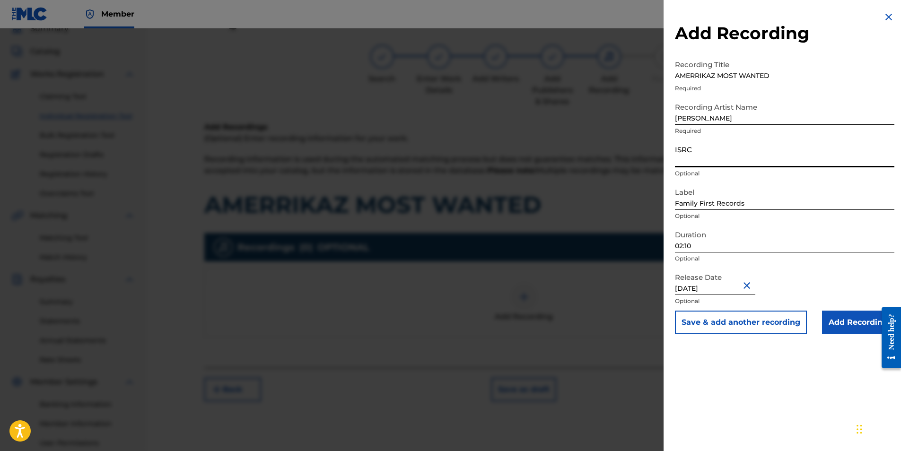
click at [707, 150] on input "ISRC" at bounding box center [784, 153] width 219 height 27
paste input "QZZ762567065"
type input "QZZ762567065"
click at [712, 241] on input "02:10" at bounding box center [784, 239] width 219 height 27
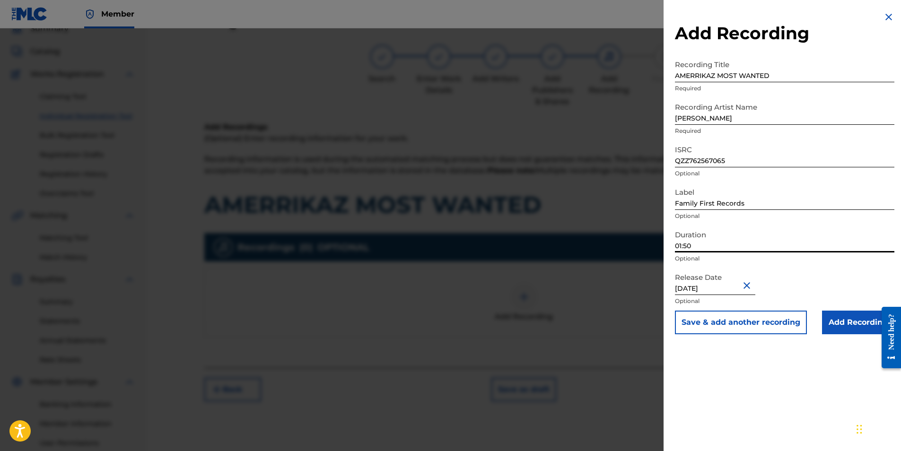
type input "01:50"
click at [855, 329] on input "Add Recording" at bounding box center [858, 323] width 72 height 24
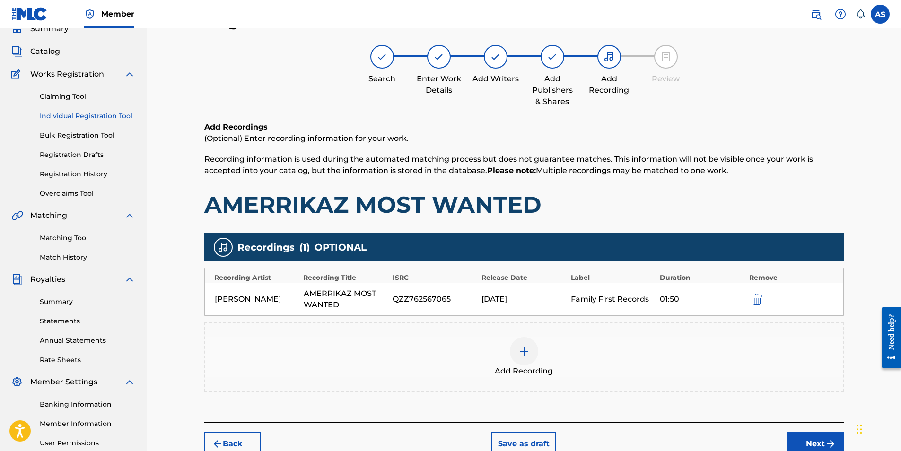
click at [822, 444] on button "Next" at bounding box center [815, 444] width 57 height 24
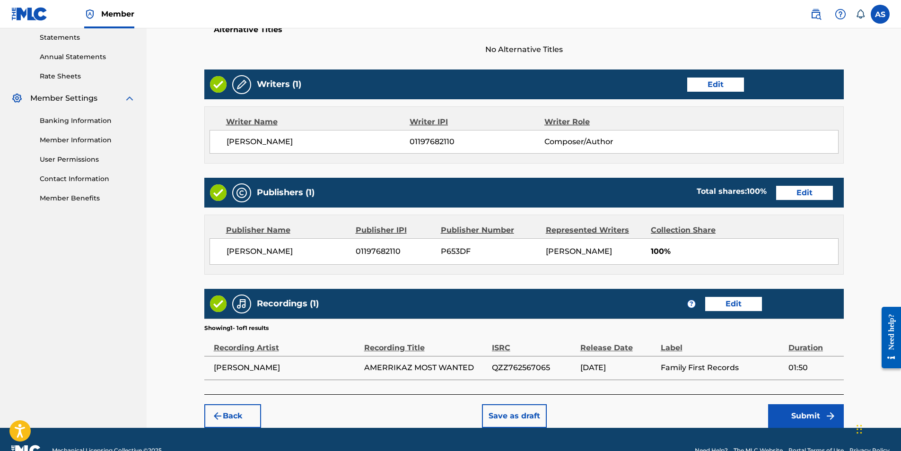
scroll to position [349, 0]
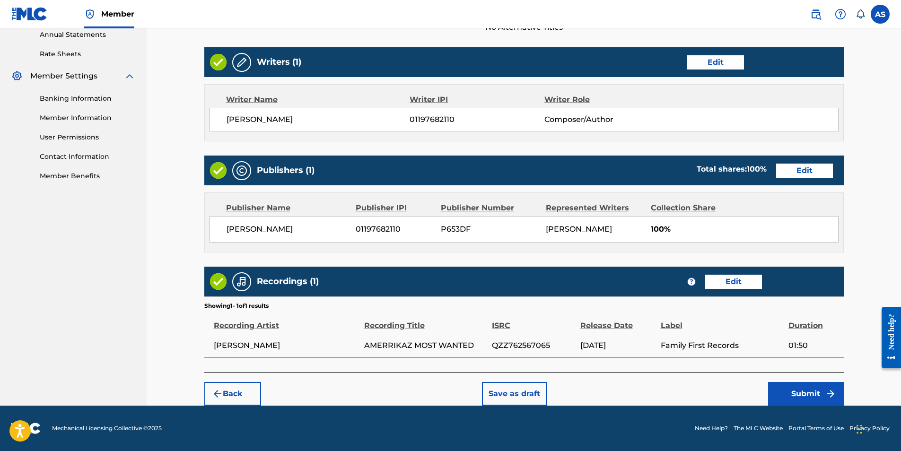
click at [812, 388] on button "Submit" at bounding box center [806, 394] width 76 height 24
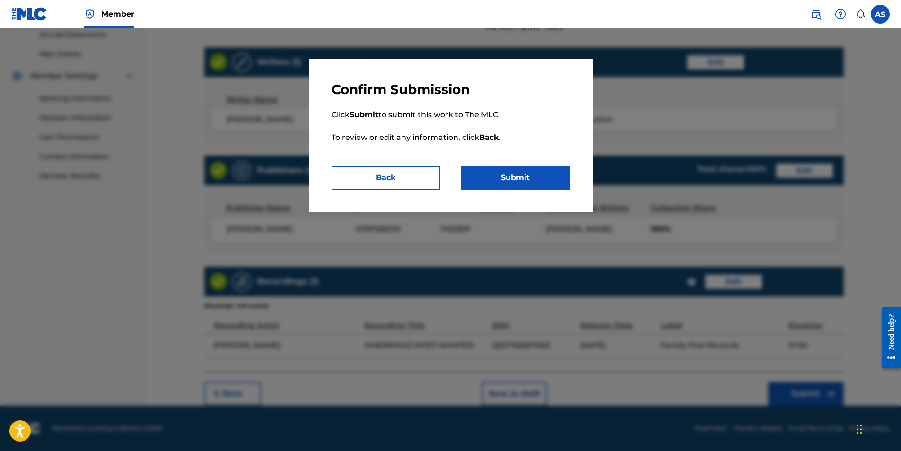
click at [549, 181] on button "Submit" at bounding box center [515, 178] width 109 height 24
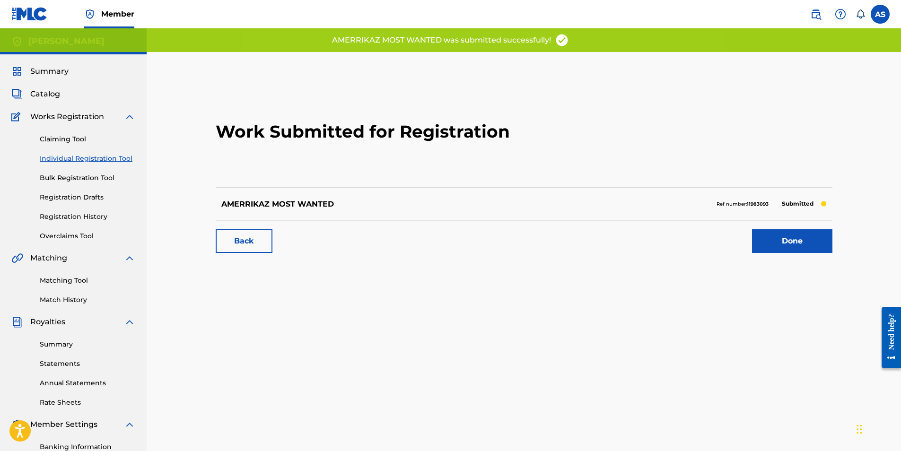
click at [823, 235] on link "Done" at bounding box center [792, 241] width 80 height 24
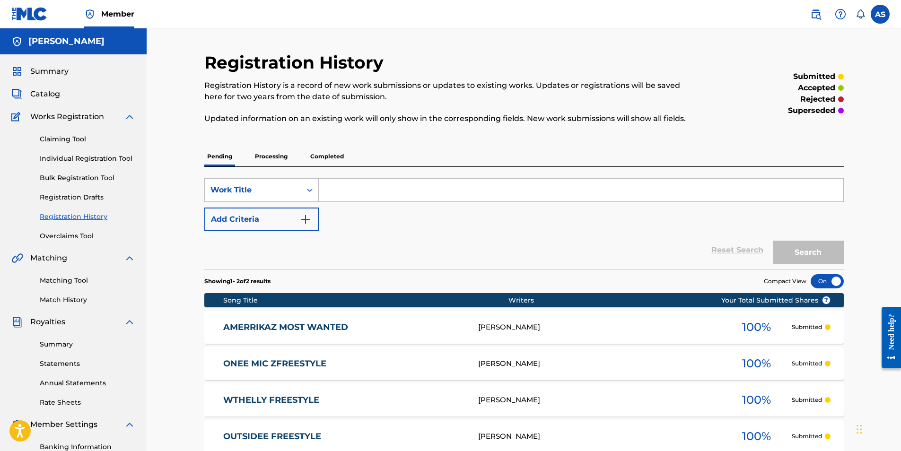
click at [59, 155] on link "Individual Registration Tool" at bounding box center [88, 159] width 96 height 10
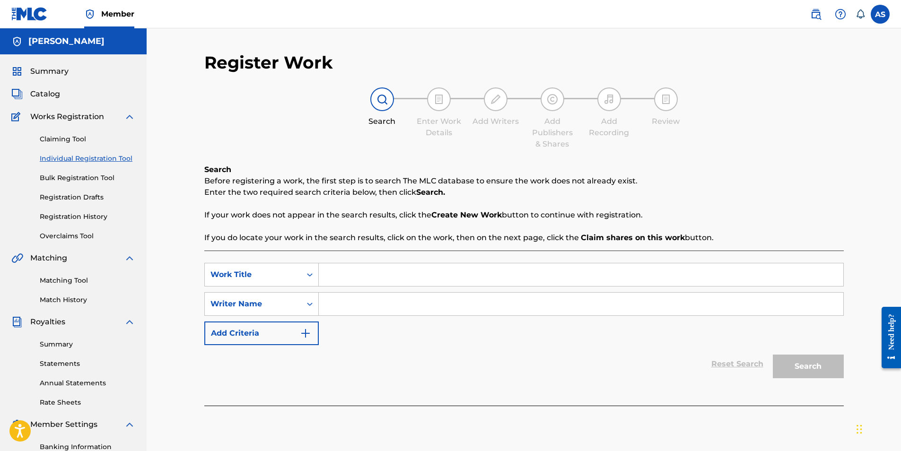
click at [347, 285] on input "Search Form" at bounding box center [581, 274] width 524 height 23
click at [384, 278] on input "Search Form" at bounding box center [581, 274] width 524 height 23
paste input "KANNON FREESTYLE"
type input "KANNON FREESTYLE"
click at [371, 306] on input "Search Form" at bounding box center [581, 304] width 524 height 23
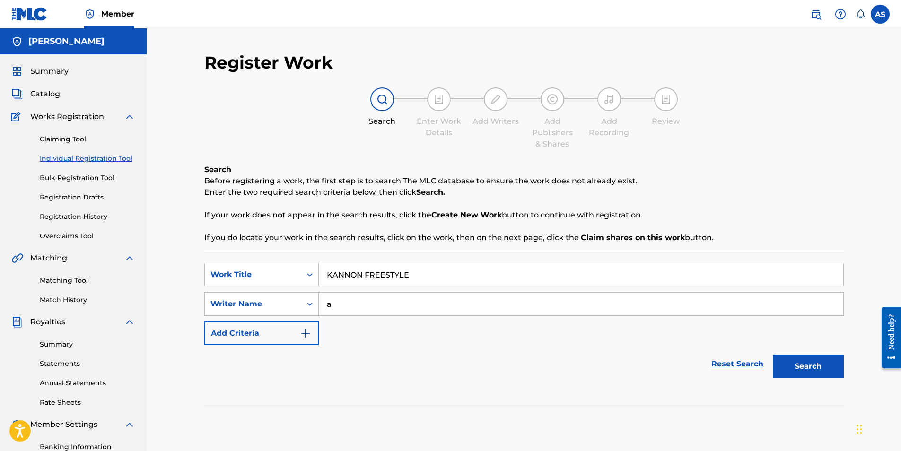
type input "a"
click at [823, 371] on button "Search" at bounding box center [808, 367] width 71 height 24
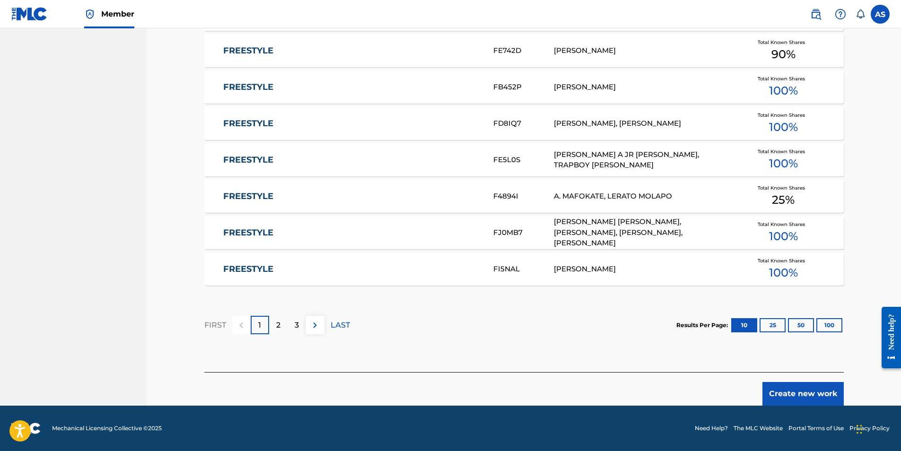
click at [793, 395] on button "Create new work" at bounding box center [802, 394] width 81 height 24
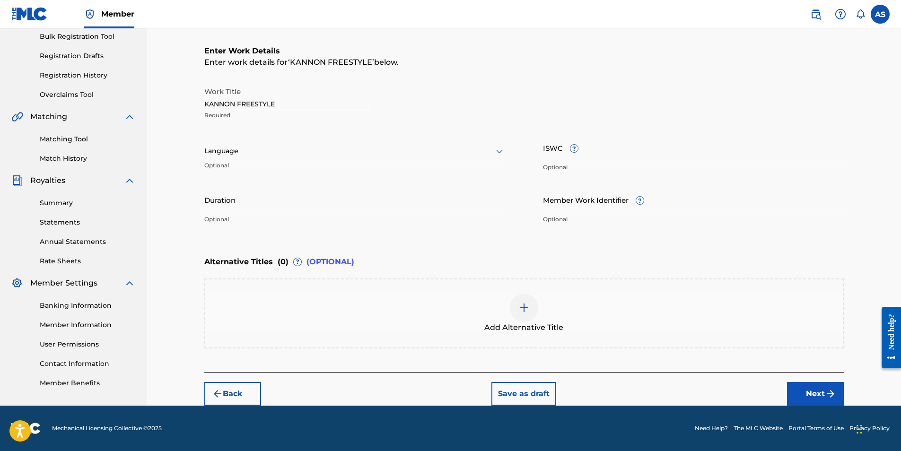
scroll to position [141, 0]
click at [264, 151] on div at bounding box center [354, 151] width 301 height 12
click at [269, 168] on div "English" at bounding box center [355, 171] width 300 height 21
click at [587, 142] on input "ISWC ?" at bounding box center [693, 147] width 301 height 27
paste input "T-334.655.785-1"
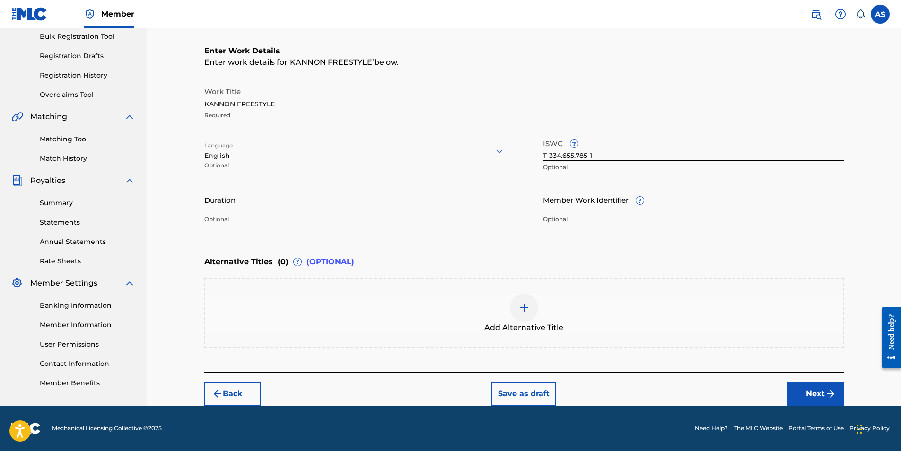
click at [561, 154] on input "T-334.655.785-1" at bounding box center [693, 147] width 301 height 27
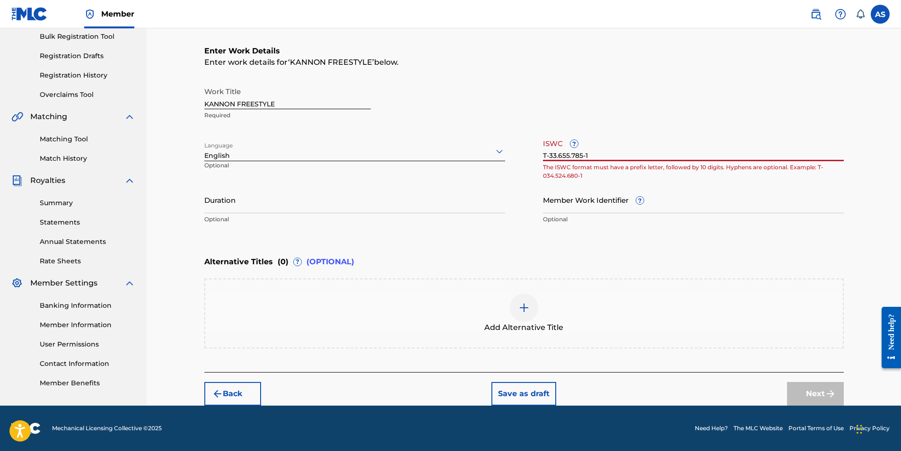
click at [571, 154] on input "T-33.655.785-1" at bounding box center [693, 147] width 301 height 27
paste input "4"
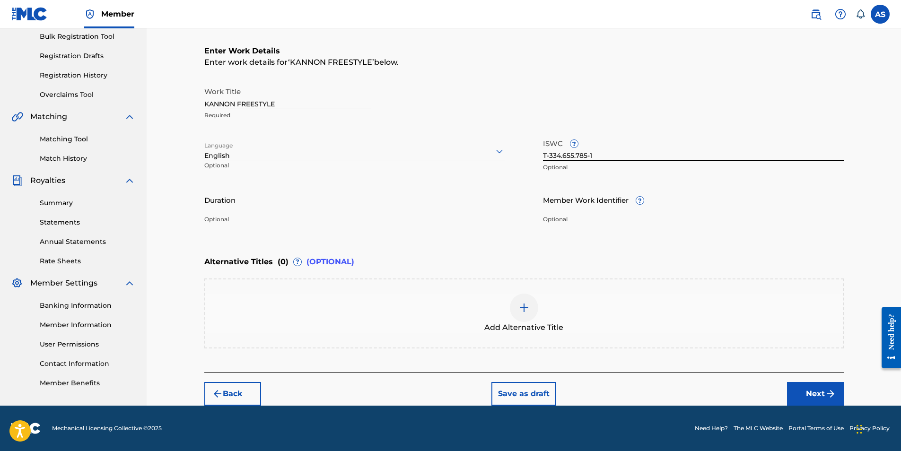
click at [564, 154] on input "T-334.655.785-1" at bounding box center [693, 147] width 301 height 27
click at [574, 156] on input "T-334655.785-1" at bounding box center [693, 147] width 301 height 27
type input "T-334655785-1"
click at [376, 206] on input "Duration" at bounding box center [354, 199] width 301 height 27
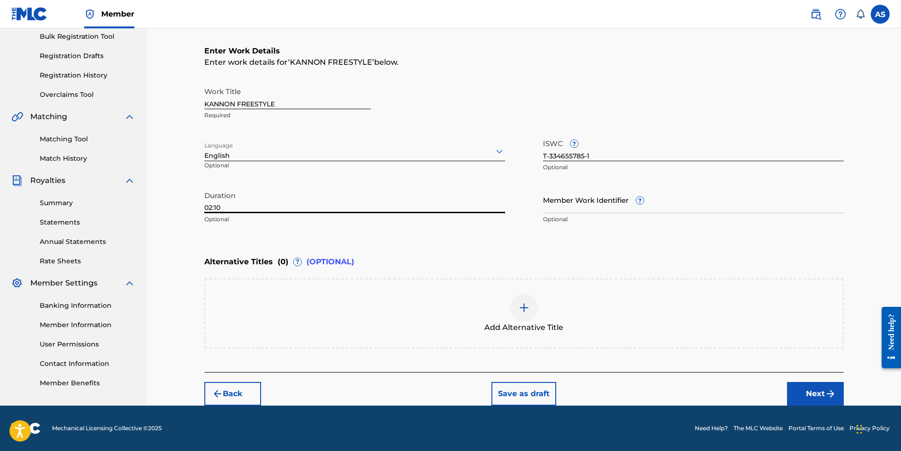
type input "02:10"
click at [818, 400] on button "Next" at bounding box center [815, 394] width 57 height 24
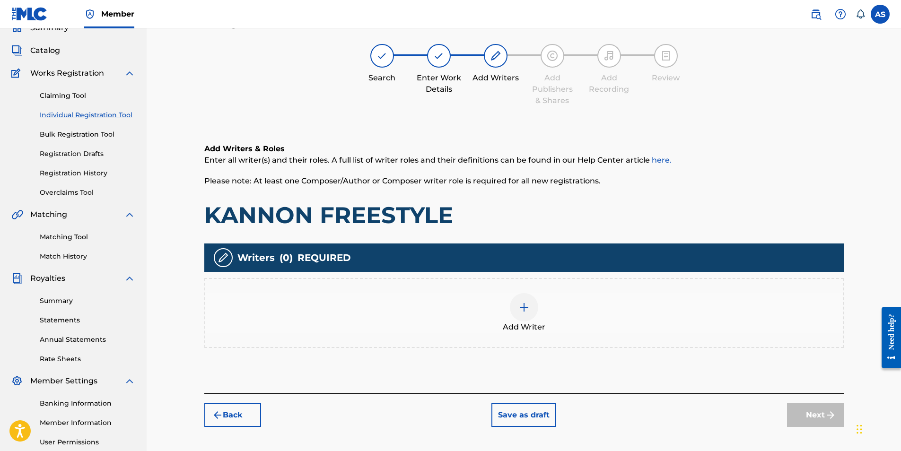
scroll to position [43, 0]
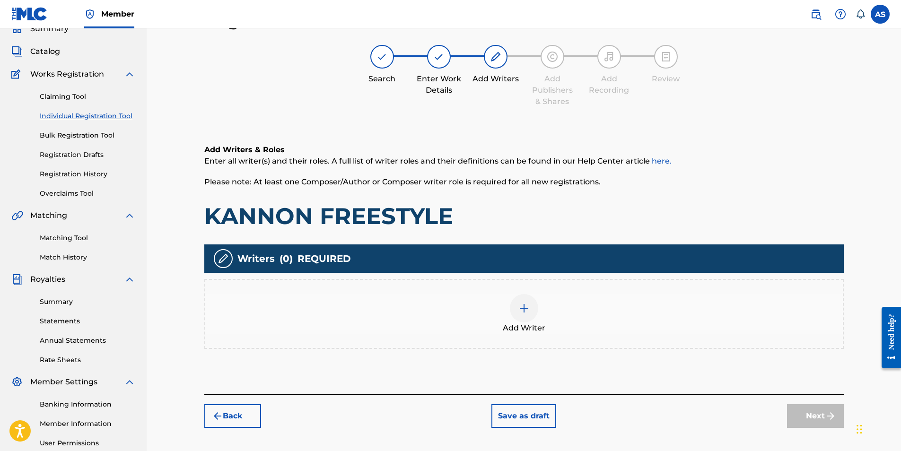
click at [520, 301] on div at bounding box center [524, 308] width 28 height 28
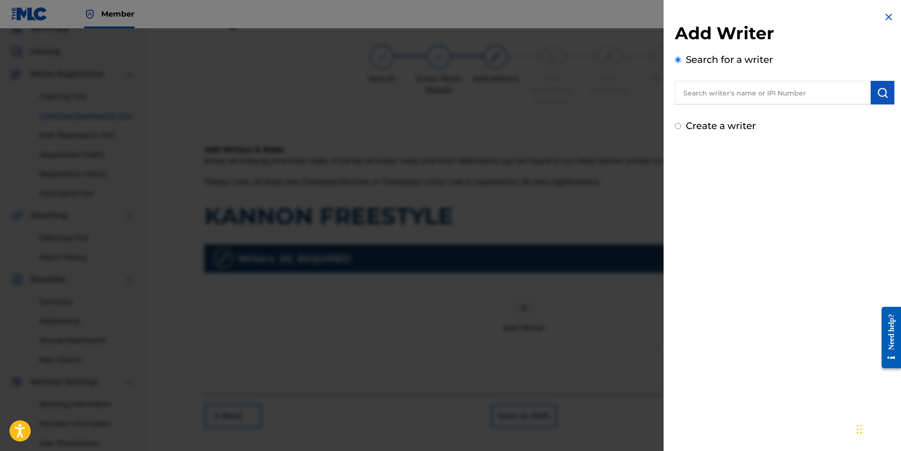
click at [730, 96] on input "text" at bounding box center [773, 93] width 196 height 24
type input "alyis"
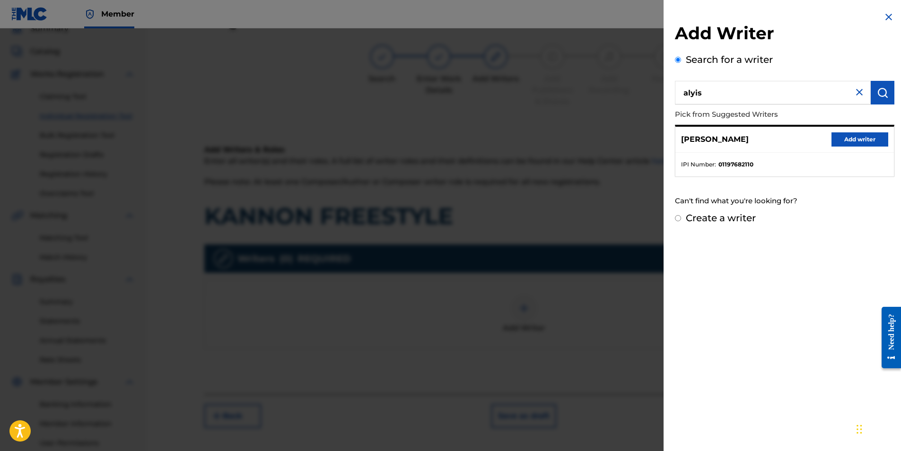
click at [862, 134] on button "Add writer" at bounding box center [859, 139] width 57 height 14
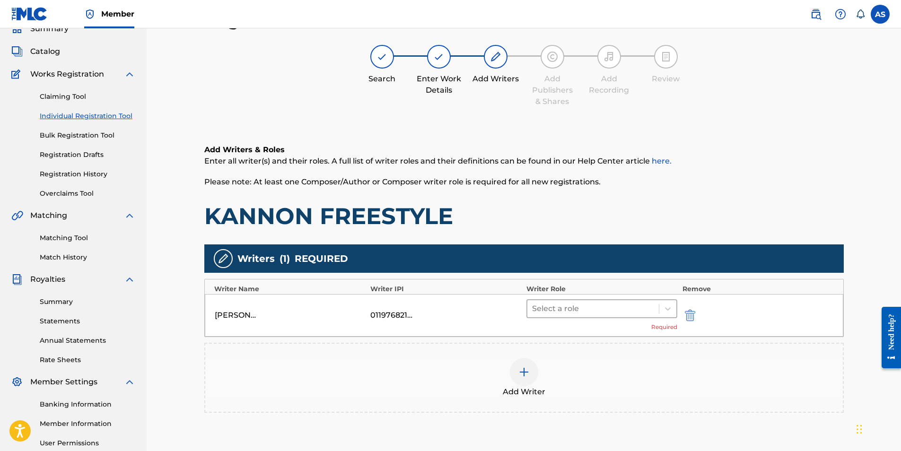
click at [592, 307] on div at bounding box center [593, 308] width 122 height 13
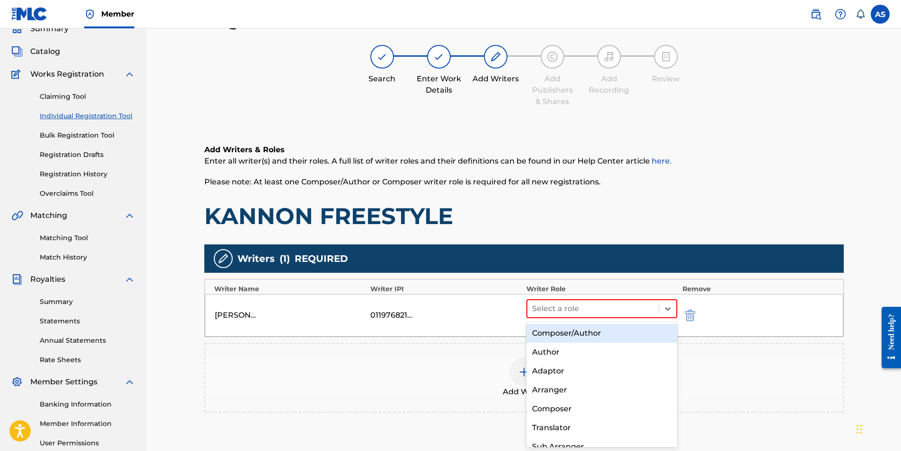
click at [599, 332] on div "Composer/Author" at bounding box center [601, 333] width 151 height 19
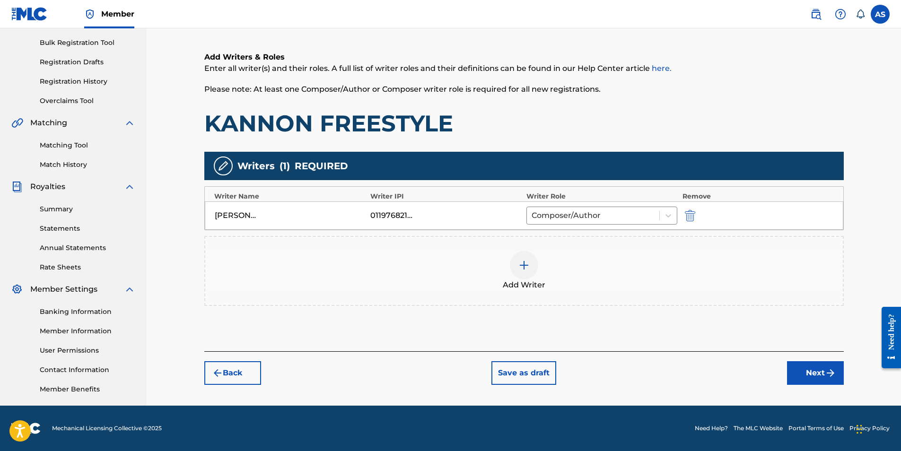
click at [819, 372] on button "Next" at bounding box center [815, 373] width 57 height 24
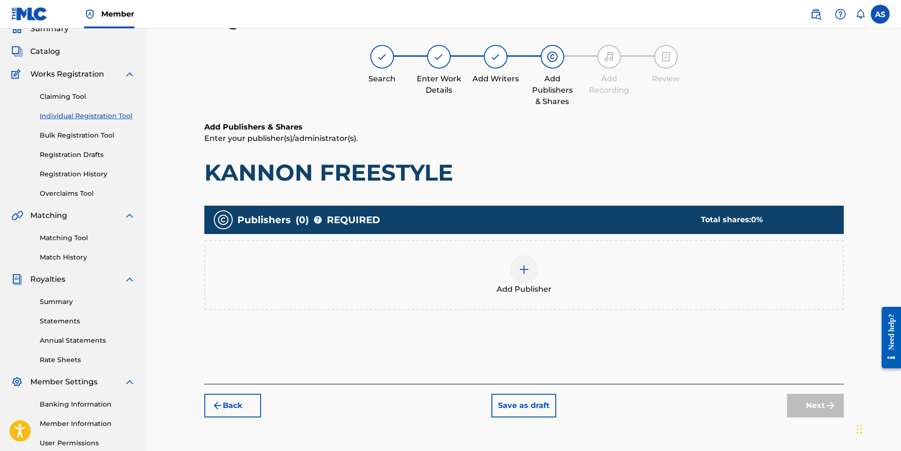
click at [524, 259] on div at bounding box center [524, 269] width 28 height 28
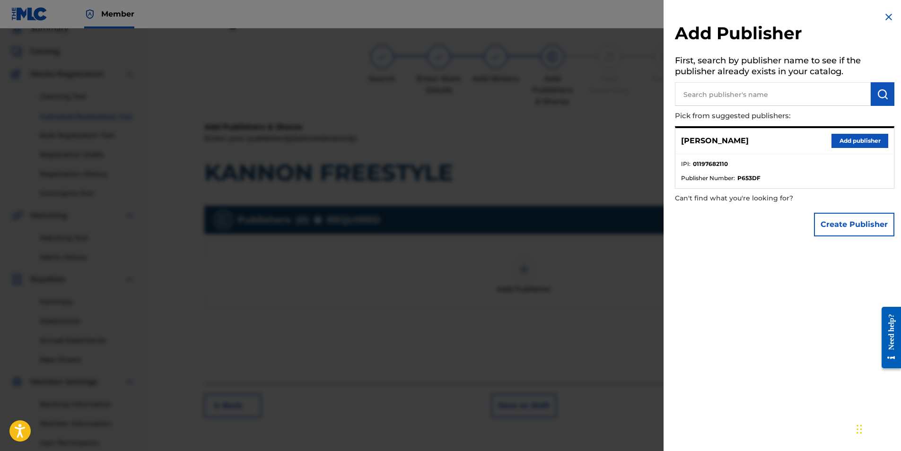
click at [877, 141] on button "Add publisher" at bounding box center [859, 141] width 57 height 14
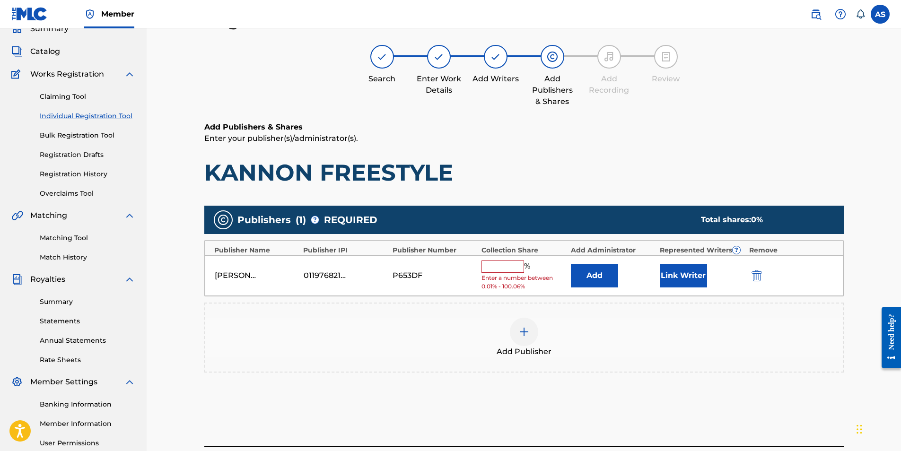
click at [505, 261] on input "text" at bounding box center [502, 267] width 43 height 12
type input "100"
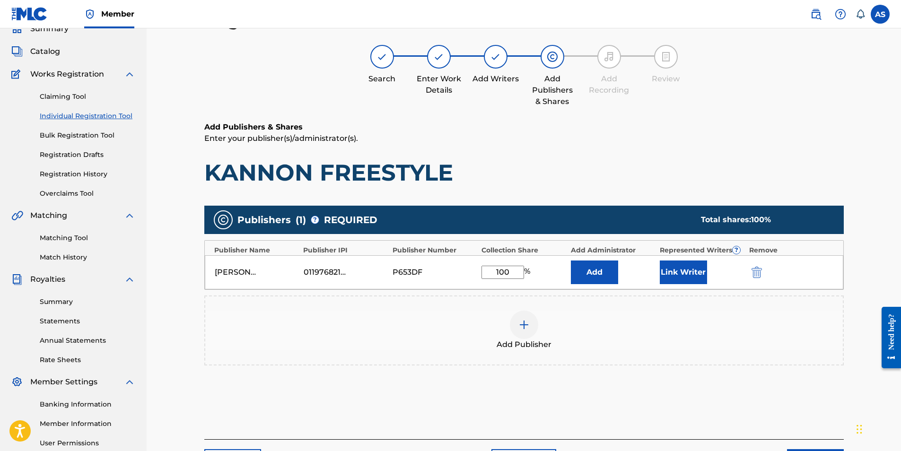
click at [690, 273] on button "Link Writer" at bounding box center [683, 273] width 47 height 24
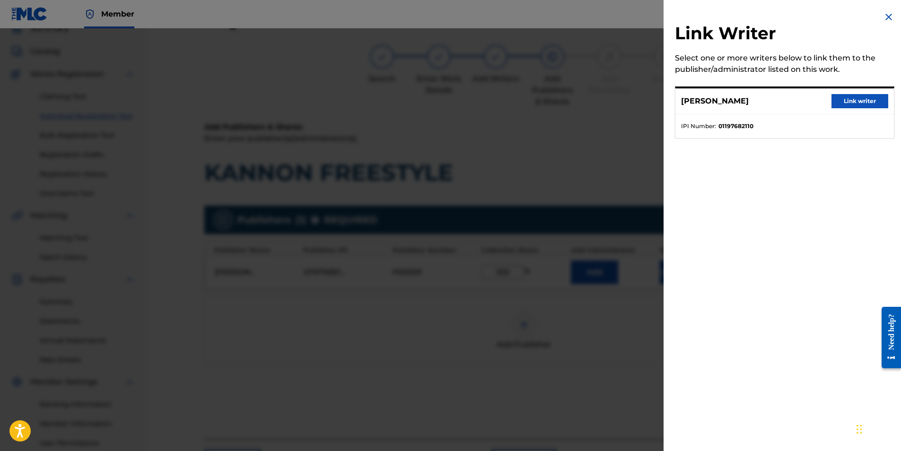
click at [862, 98] on button "Link writer" at bounding box center [859, 101] width 57 height 14
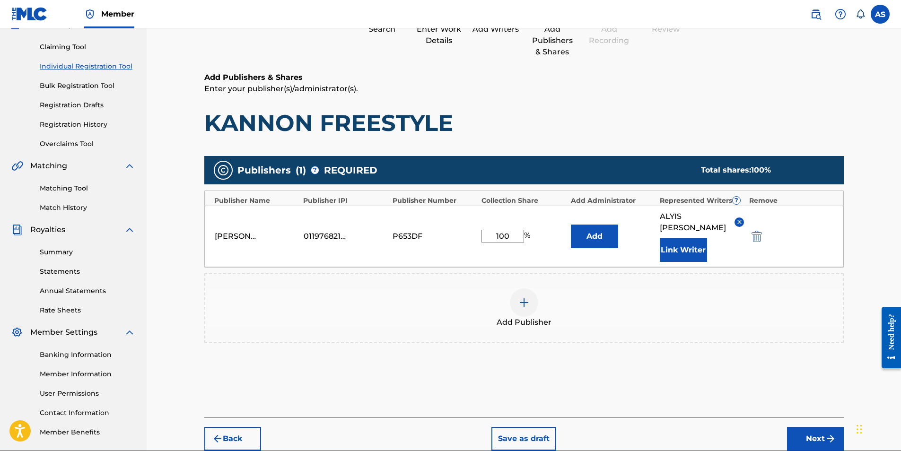
scroll to position [135, 0]
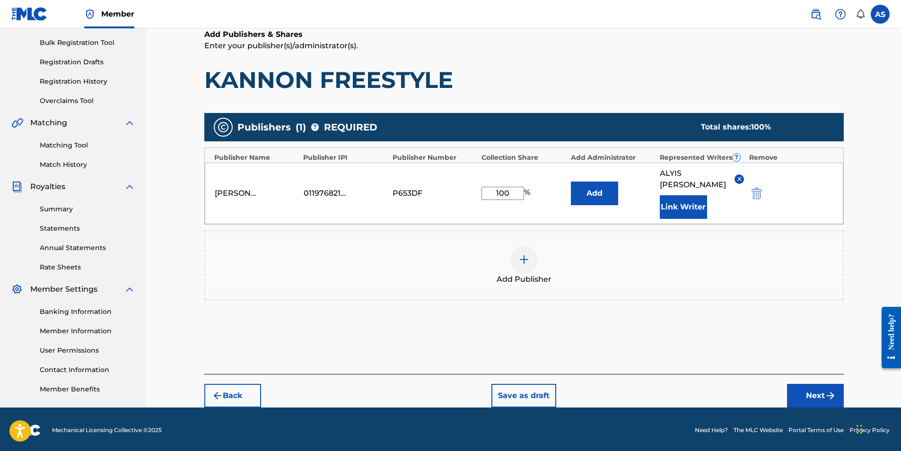
click at [826, 390] on img "submit" at bounding box center [830, 395] width 11 height 11
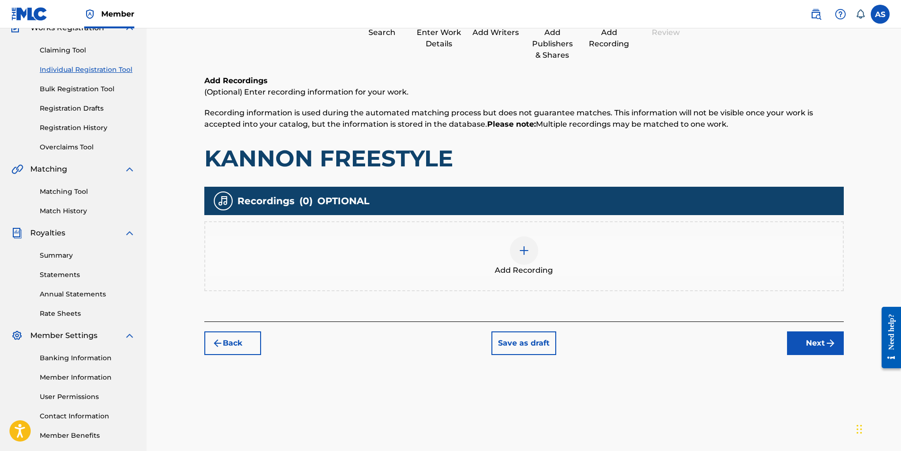
scroll to position [43, 0]
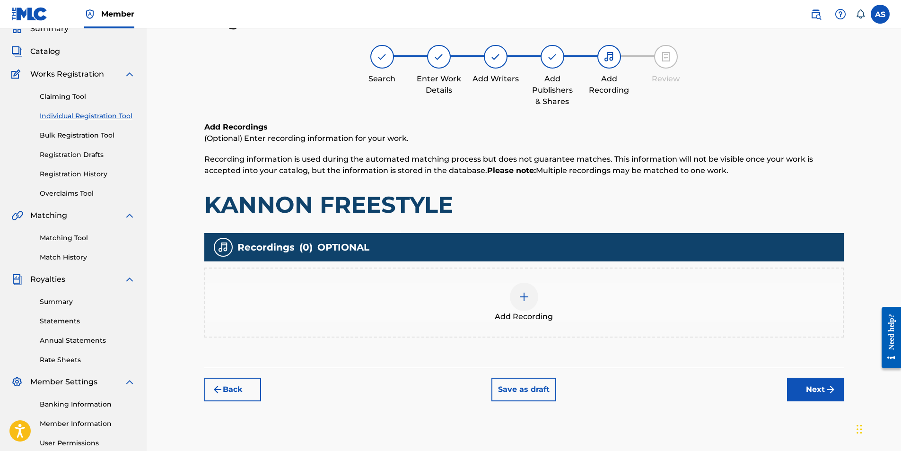
click at [527, 302] on img at bounding box center [523, 296] width 11 height 11
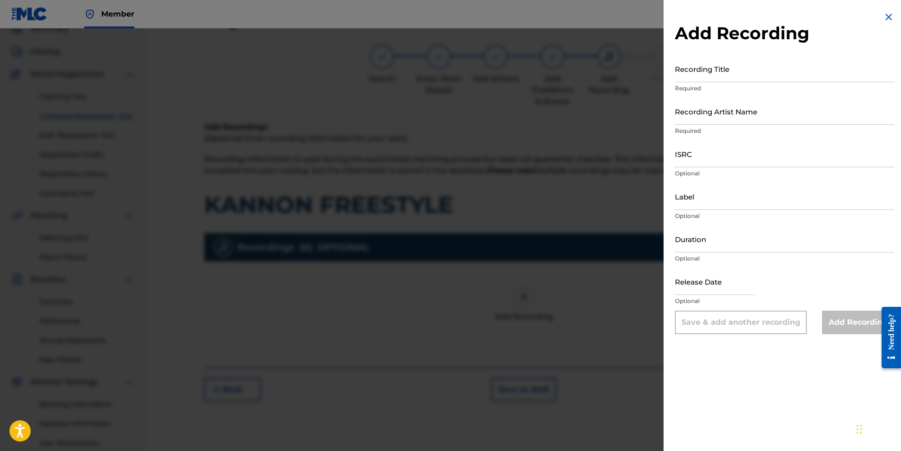
click at [794, 81] on input "Recording Title" at bounding box center [784, 68] width 219 height 27
click at [770, 70] on input "Recording Title" at bounding box center [784, 68] width 219 height 27
paste input "KANNON FREESTYLE"
type input "KANNON FREESTYLE"
click at [743, 106] on input "Recording Artist Name" at bounding box center [784, 111] width 219 height 27
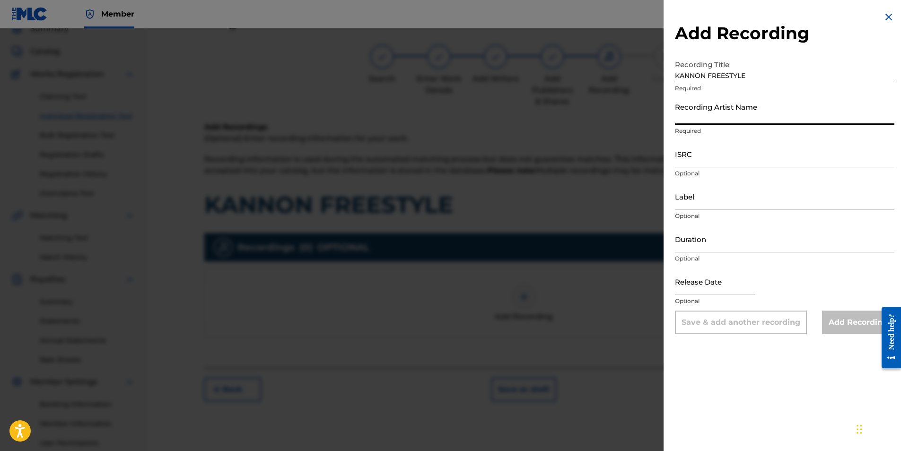
type input "[PERSON_NAME]"
type input "Family First Records"
type input "01:50"
type input "[DATE]"
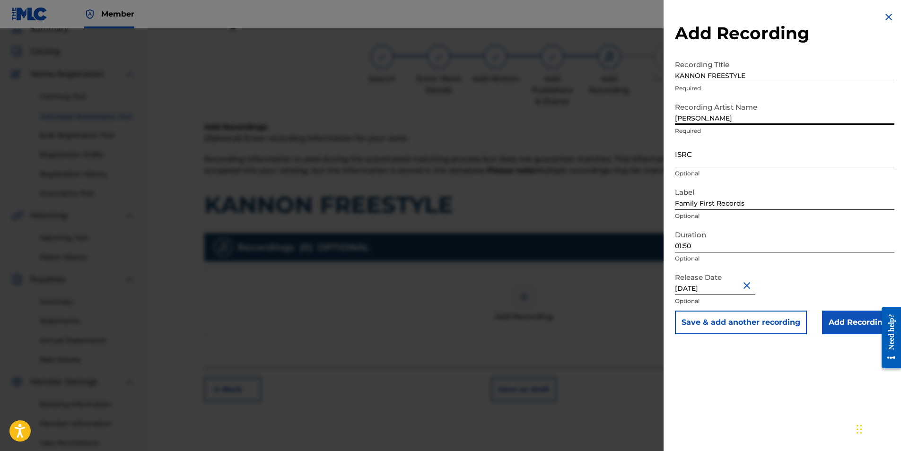
click at [725, 158] on input "ISRC" at bounding box center [784, 153] width 219 height 27
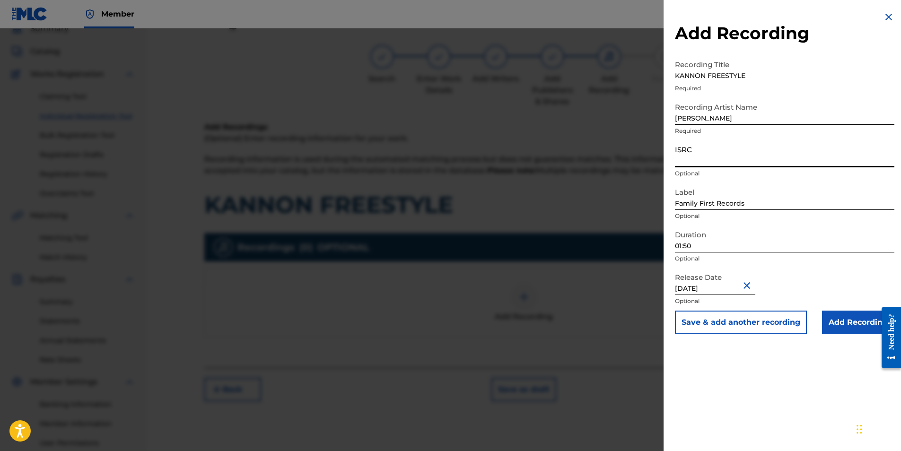
paste input "QZZ762567066"
type input "QZZ762567066"
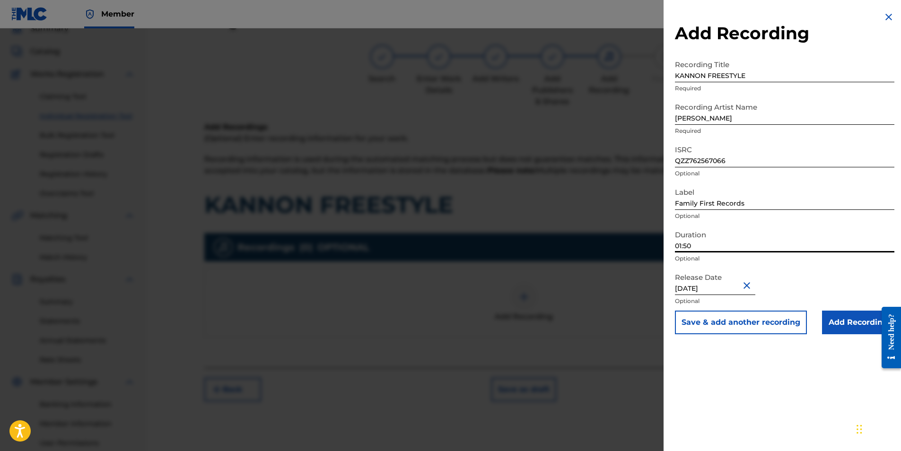
click at [730, 247] on input "01:50" at bounding box center [784, 239] width 219 height 27
type input "02:10"
click at [858, 324] on input "Add Recording" at bounding box center [858, 323] width 72 height 24
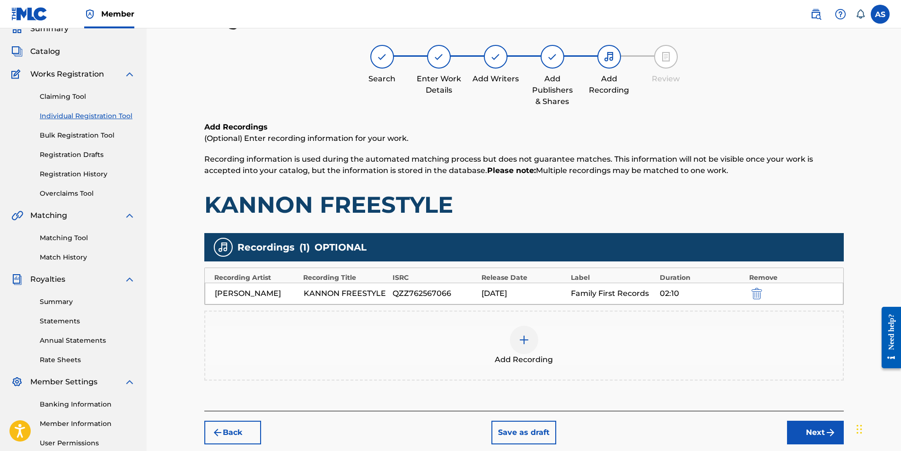
click at [801, 427] on button "Next" at bounding box center [815, 433] width 57 height 24
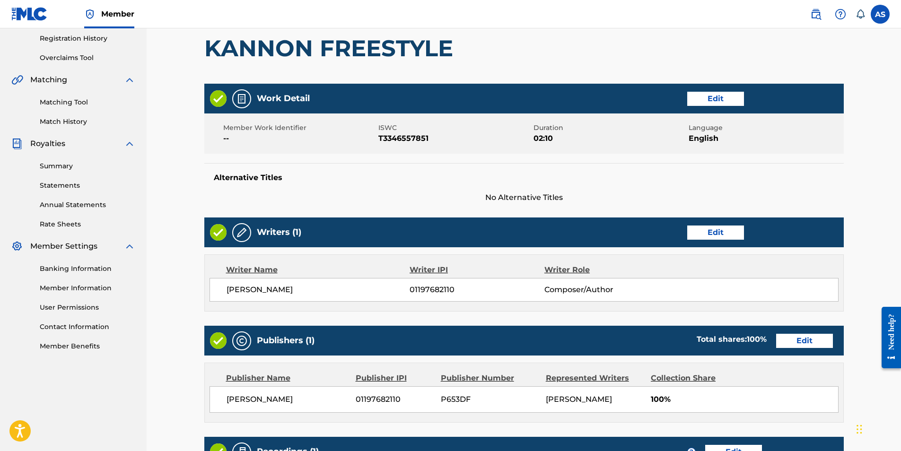
scroll to position [349, 0]
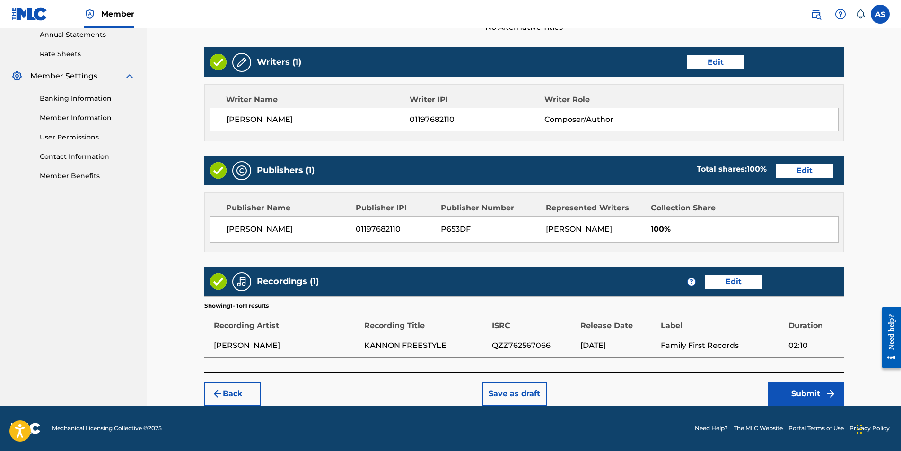
click at [798, 401] on button "Submit" at bounding box center [806, 394] width 76 height 24
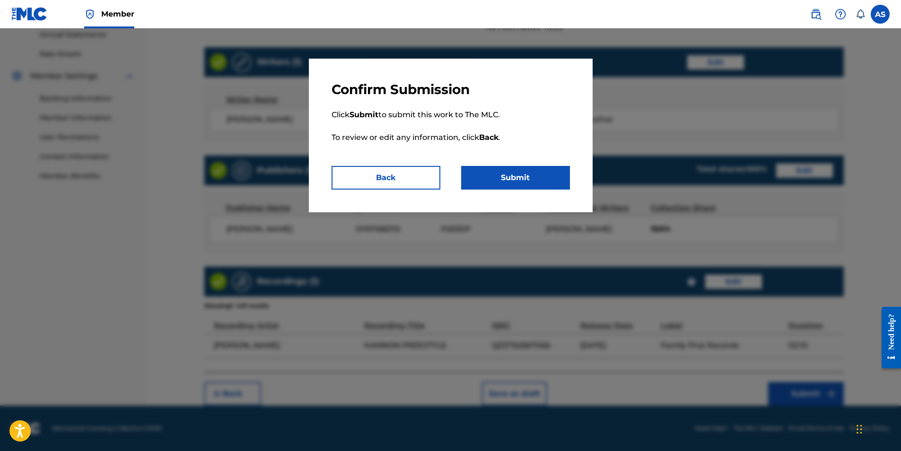
click at [532, 177] on button "Submit" at bounding box center [515, 178] width 109 height 24
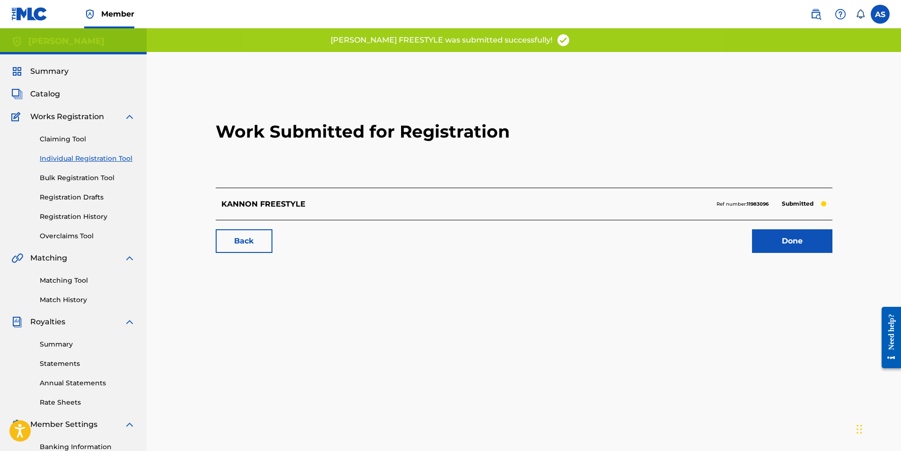
click at [775, 234] on link "Done" at bounding box center [792, 241] width 80 height 24
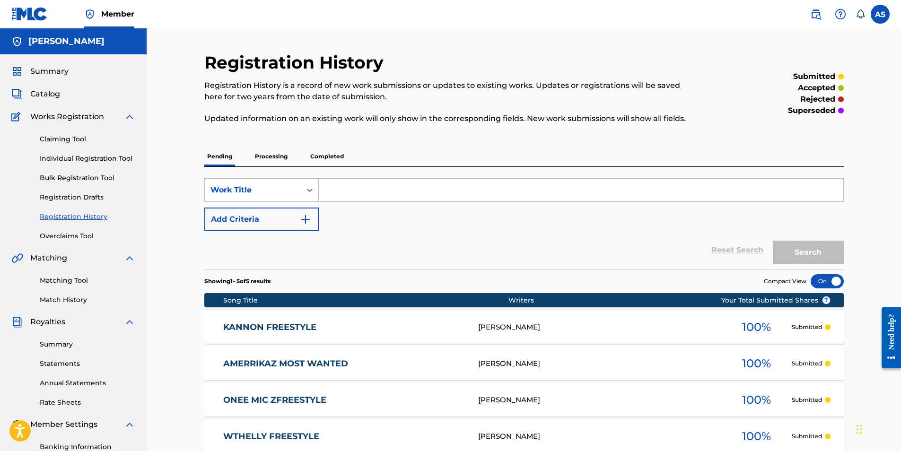
click at [276, 153] on p "Processing" at bounding box center [271, 157] width 38 height 20
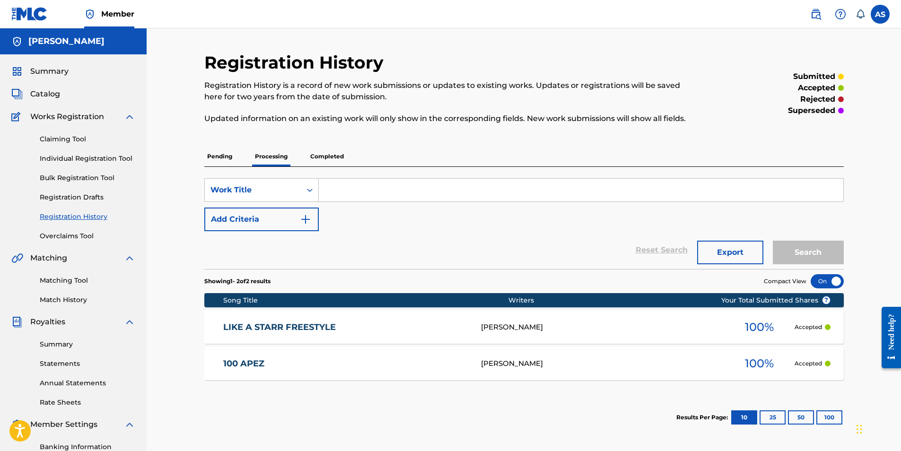
click at [257, 327] on link "LIKE A STARR FREESTYLE" at bounding box center [345, 327] width 245 height 11
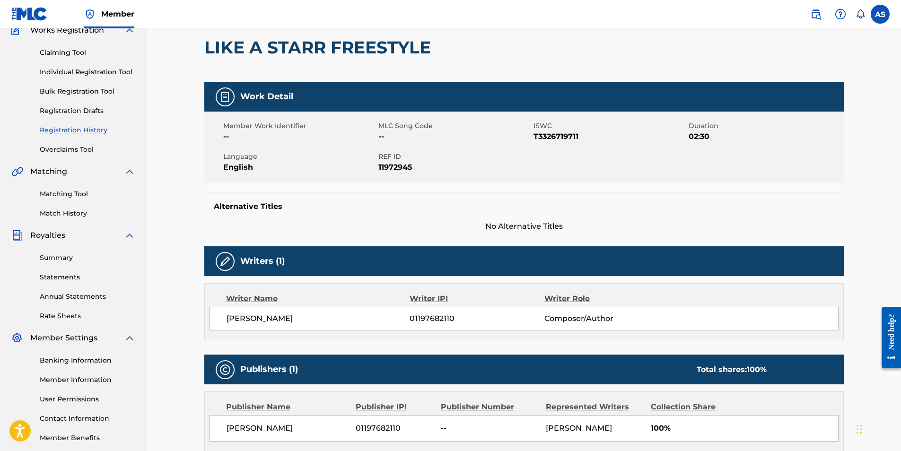
scroll to position [39, 0]
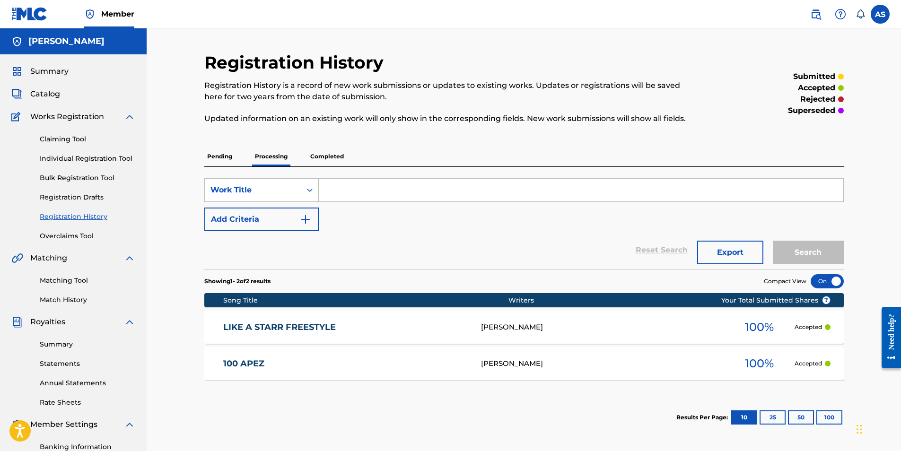
click at [328, 155] on p "Completed" at bounding box center [326, 157] width 39 height 20
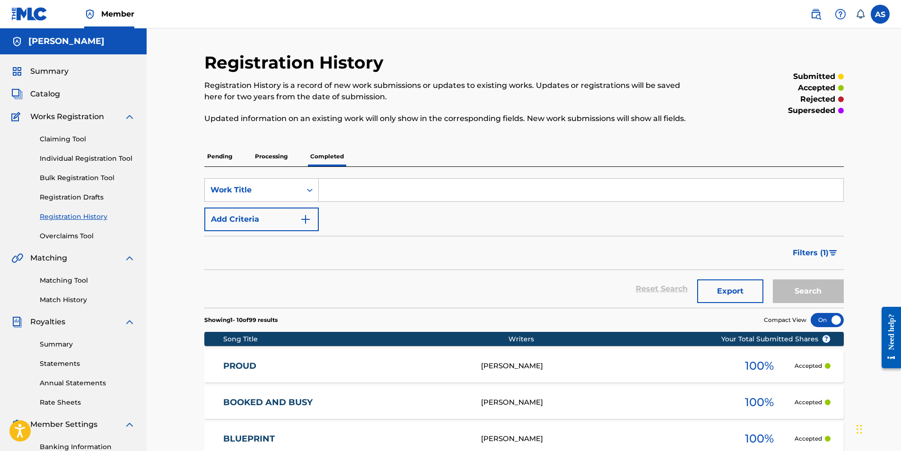
click at [275, 154] on p "Processing" at bounding box center [271, 157] width 38 height 20
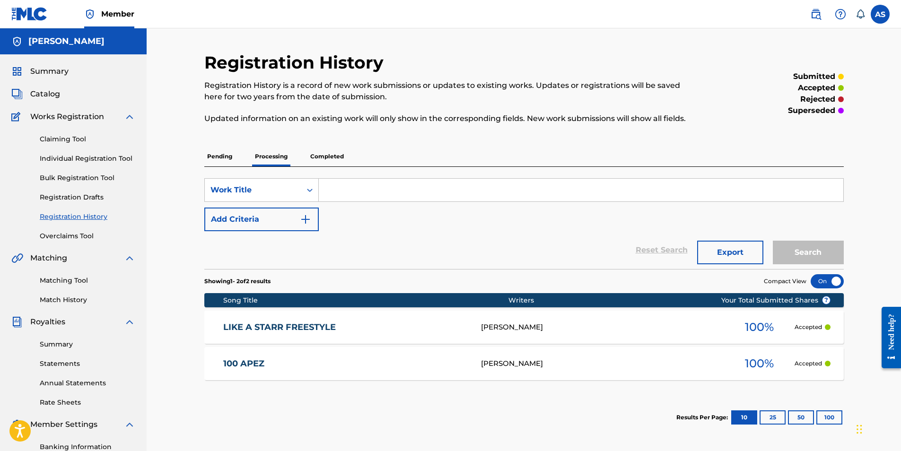
click at [219, 159] on p "Pending" at bounding box center [219, 157] width 31 height 20
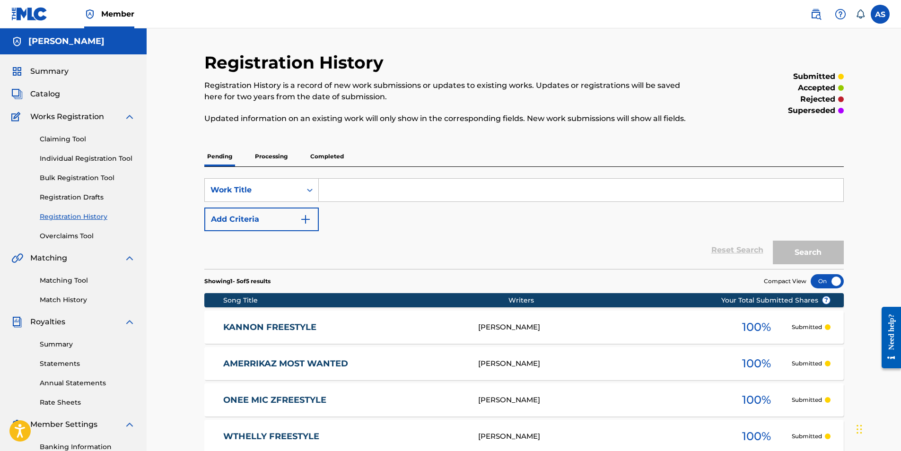
click at [331, 157] on p "Completed" at bounding box center [326, 157] width 39 height 20
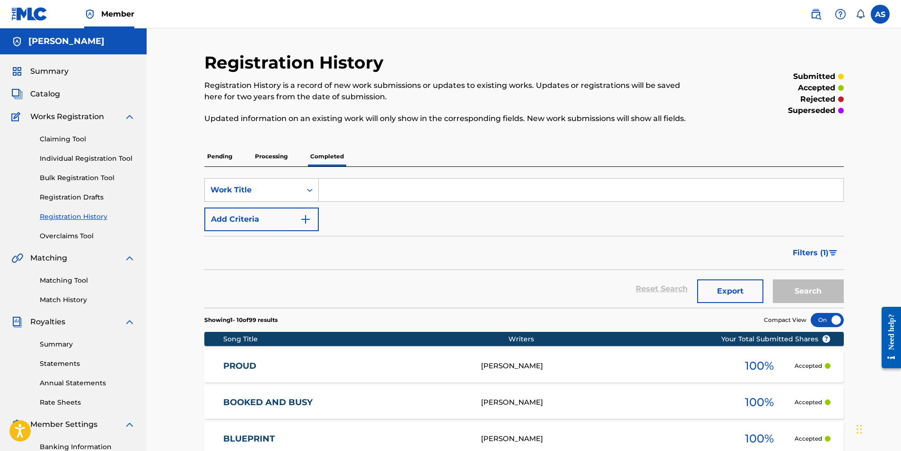
click at [77, 217] on link "Registration History" at bounding box center [88, 217] width 96 height 10
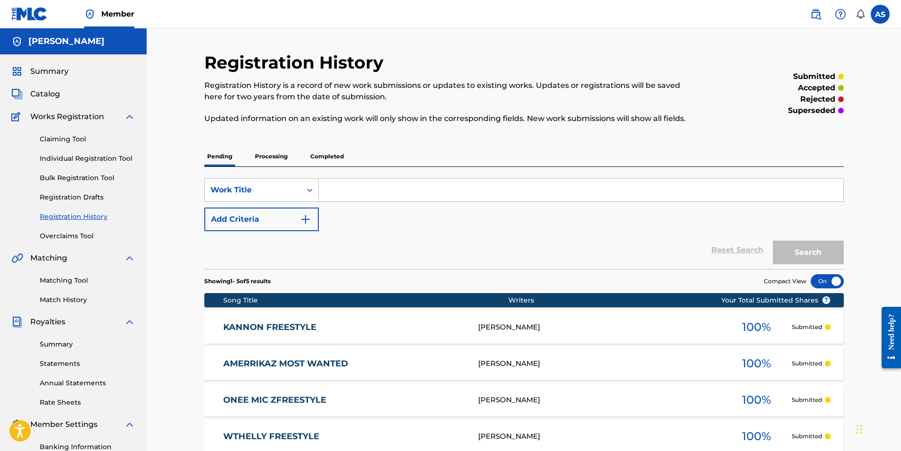
click at [261, 156] on p "Processing" at bounding box center [271, 157] width 38 height 20
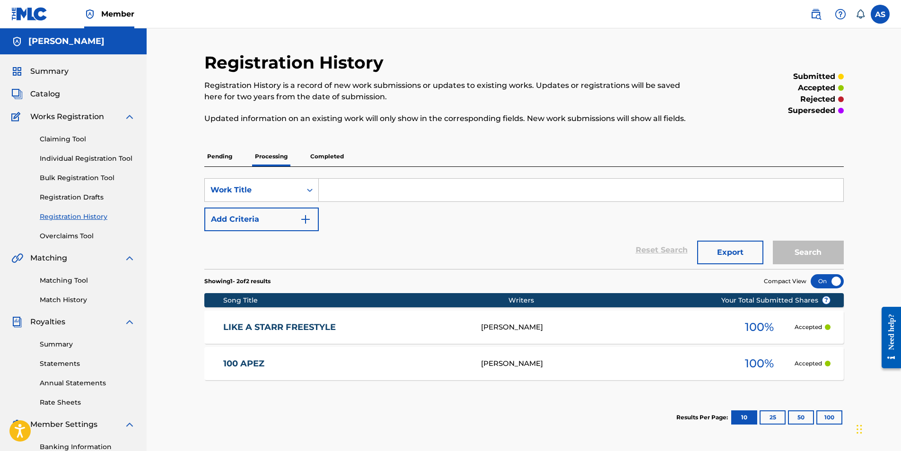
click at [240, 156] on div "Pending Processing Completed" at bounding box center [523, 157] width 639 height 20
click at [223, 157] on p "Pending" at bounding box center [219, 157] width 31 height 20
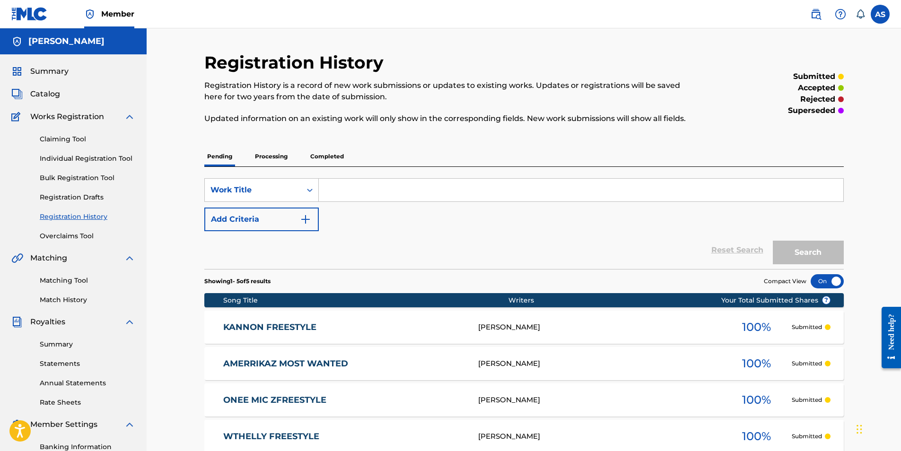
click at [341, 153] on p "Completed" at bounding box center [326, 157] width 39 height 20
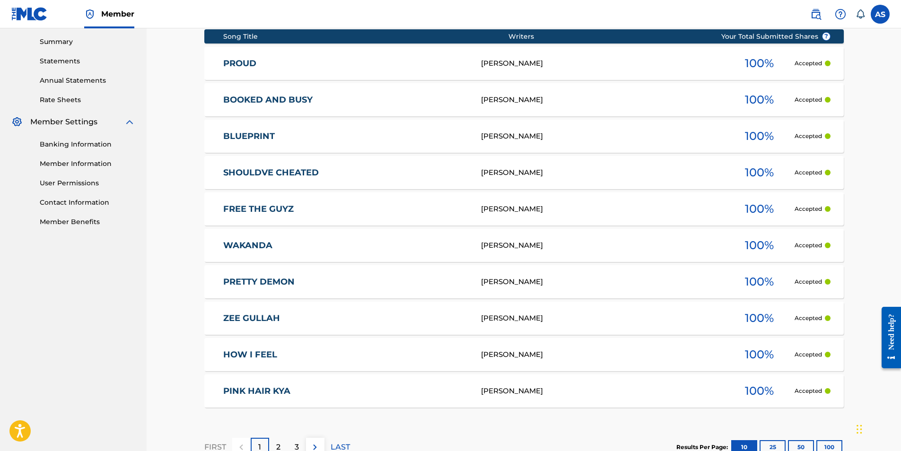
scroll to position [368, 0]
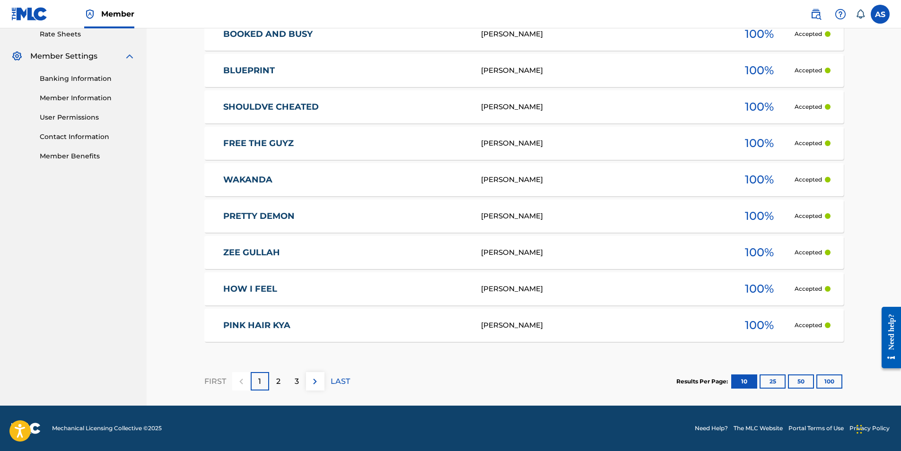
click at [279, 379] on p "2" at bounding box center [278, 381] width 4 height 11
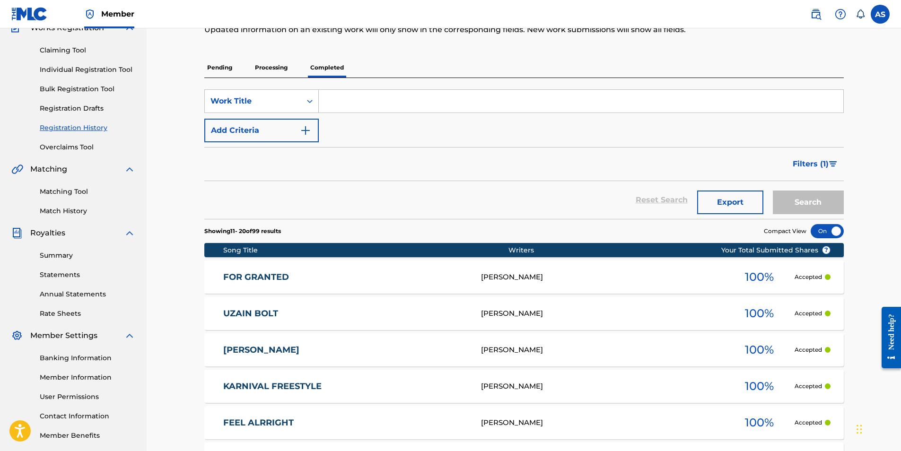
scroll to position [0, 0]
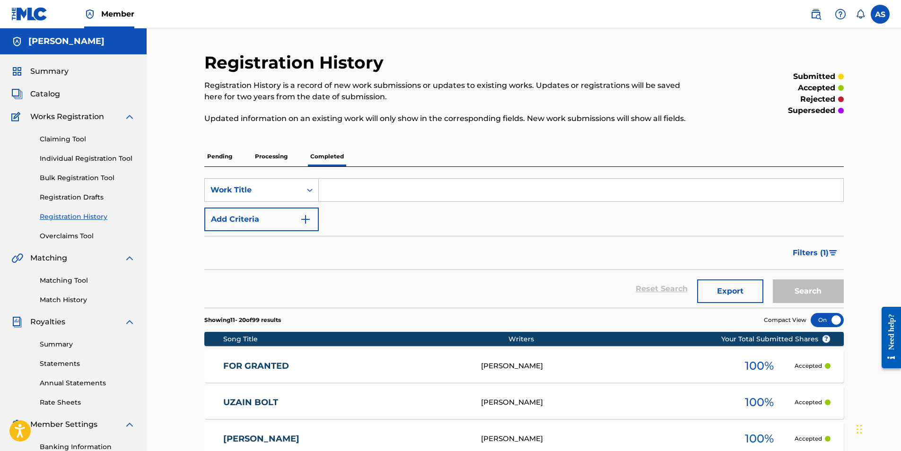
click at [346, 186] on input "Search Form" at bounding box center [581, 190] width 524 height 23
type input "facecard valid"
click at [773, 280] on button "Search" at bounding box center [808, 292] width 71 height 24
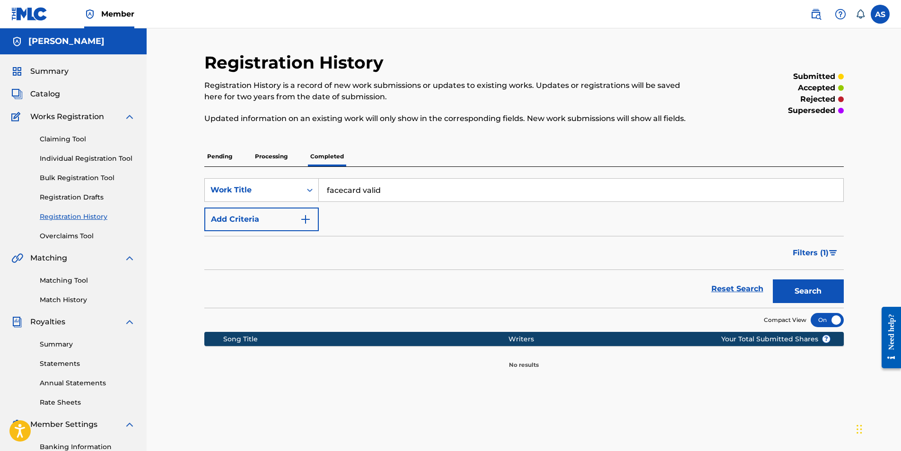
click at [447, 189] on input "facecard valid" at bounding box center [581, 190] width 524 height 23
click at [224, 149] on p "Pending" at bounding box center [219, 157] width 31 height 20
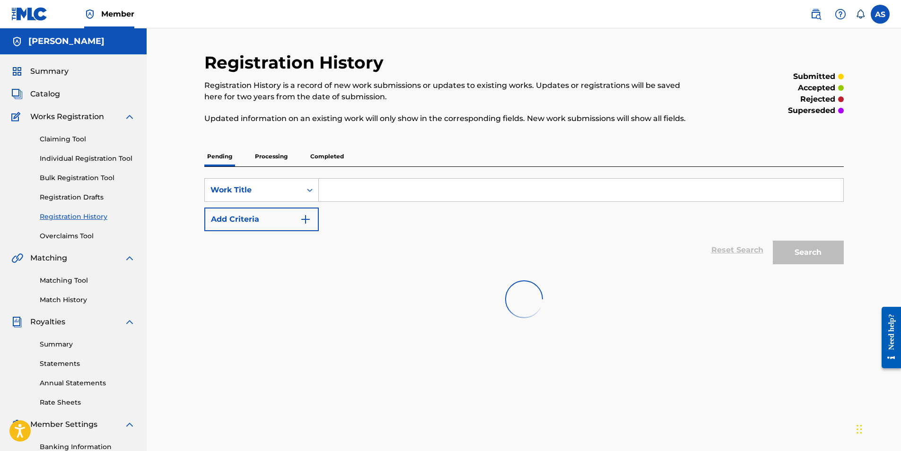
click at [180, 252] on div "Registration History Registration History is a record of new work submissions o…" at bounding box center [524, 284] width 754 height 513
click at [286, 161] on p "Processing" at bounding box center [271, 157] width 38 height 20
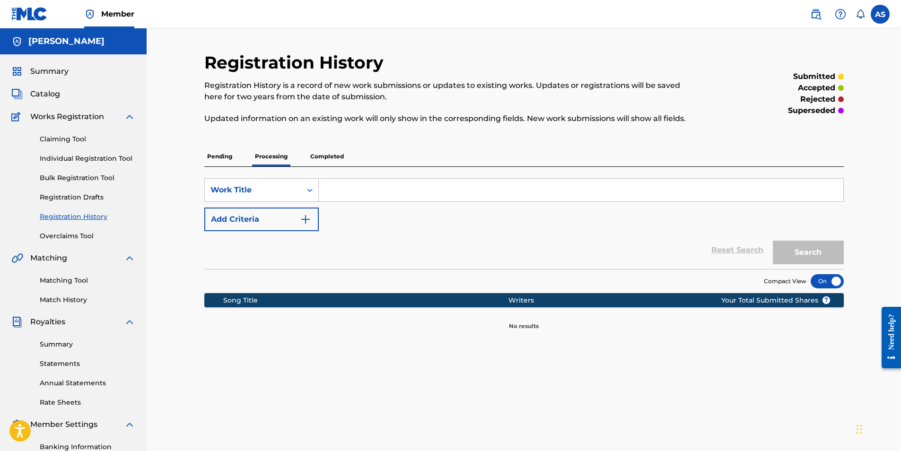
click at [333, 161] on p "Completed" at bounding box center [326, 157] width 39 height 20
